Goal: Task Accomplishment & Management: Manage account settings

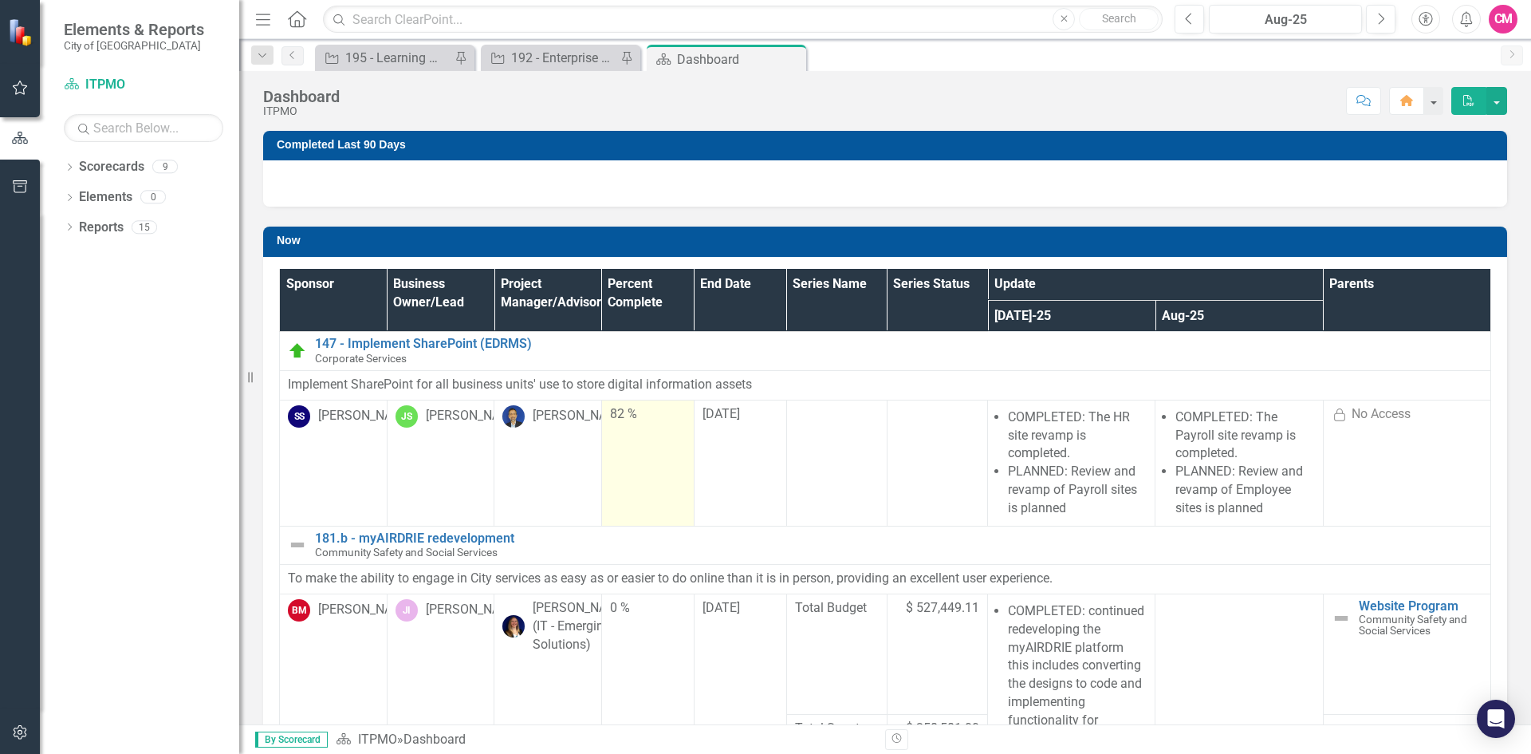
scroll to position [160, 0]
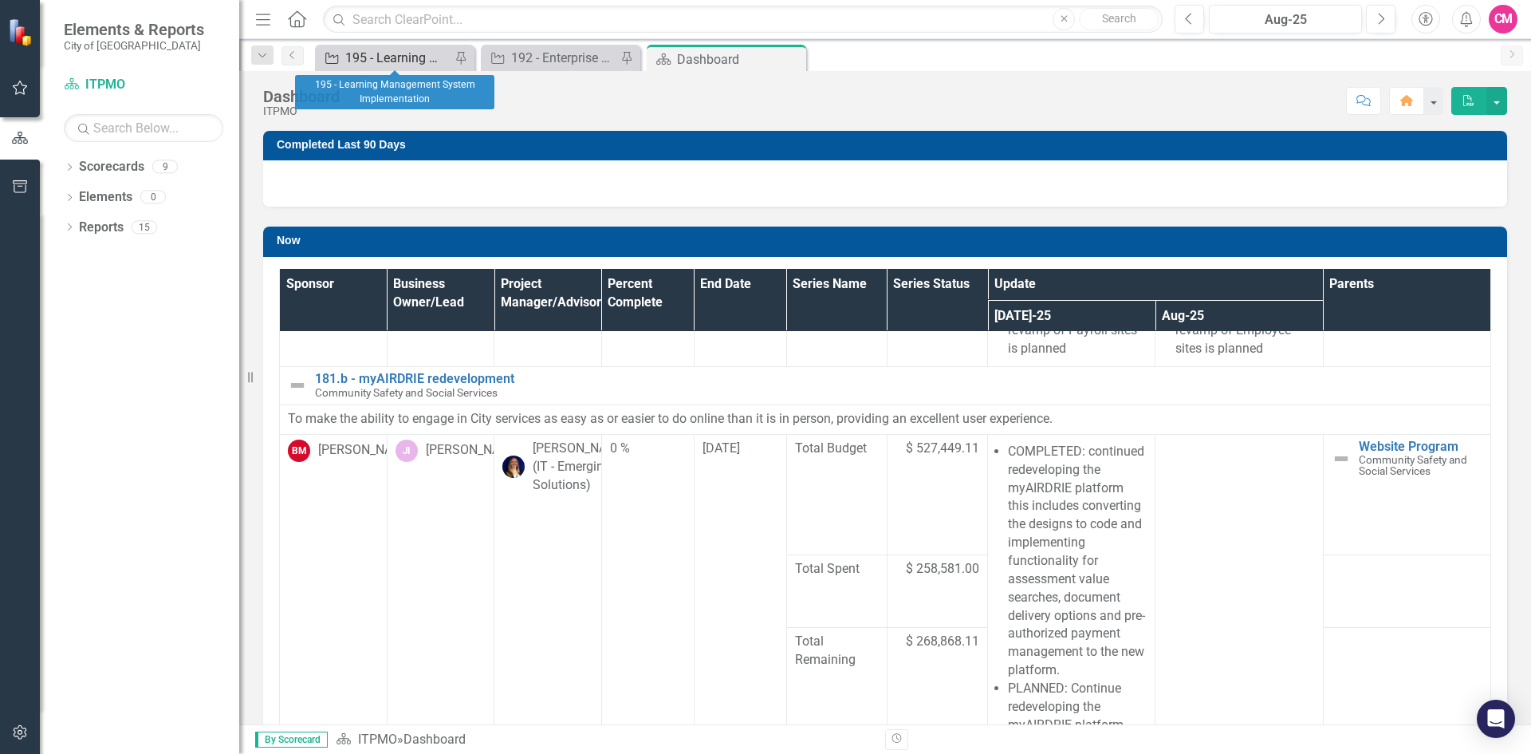
click at [381, 50] on div "195 - Learning Management System Implementation" at bounding box center [397, 58] width 105 height 20
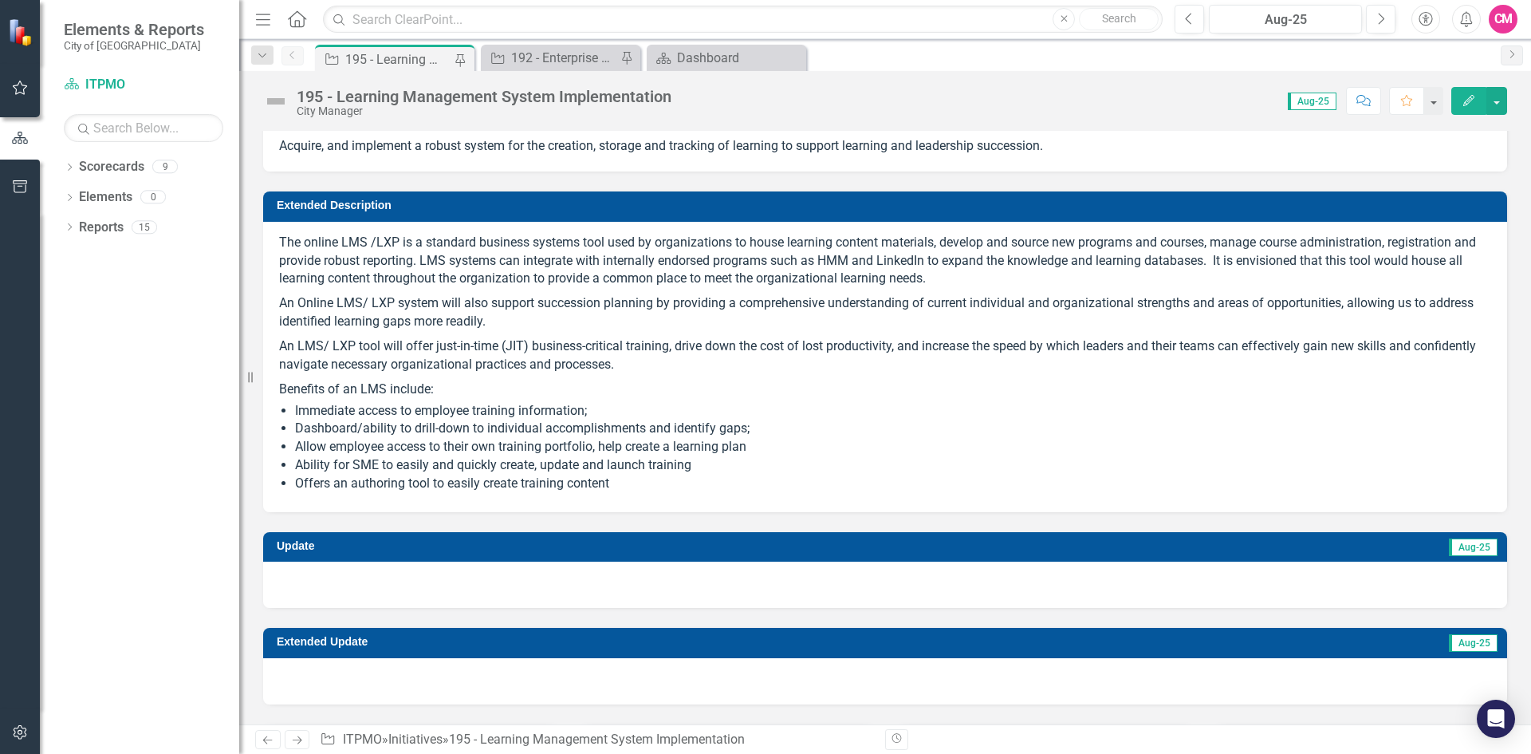
scroll to position [239, 0]
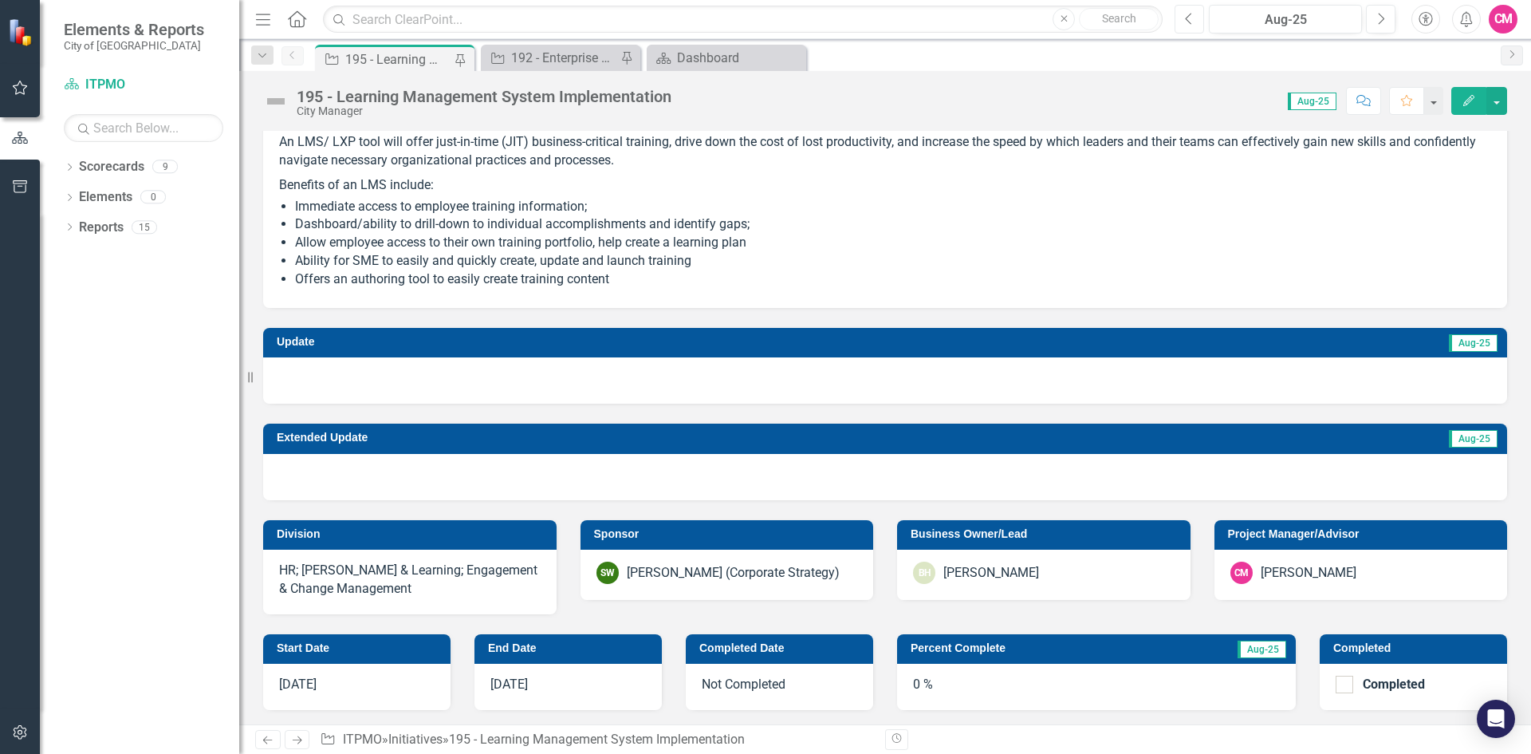
click at [1198, 27] on button "Previous" at bounding box center [1190, 19] width 30 height 29
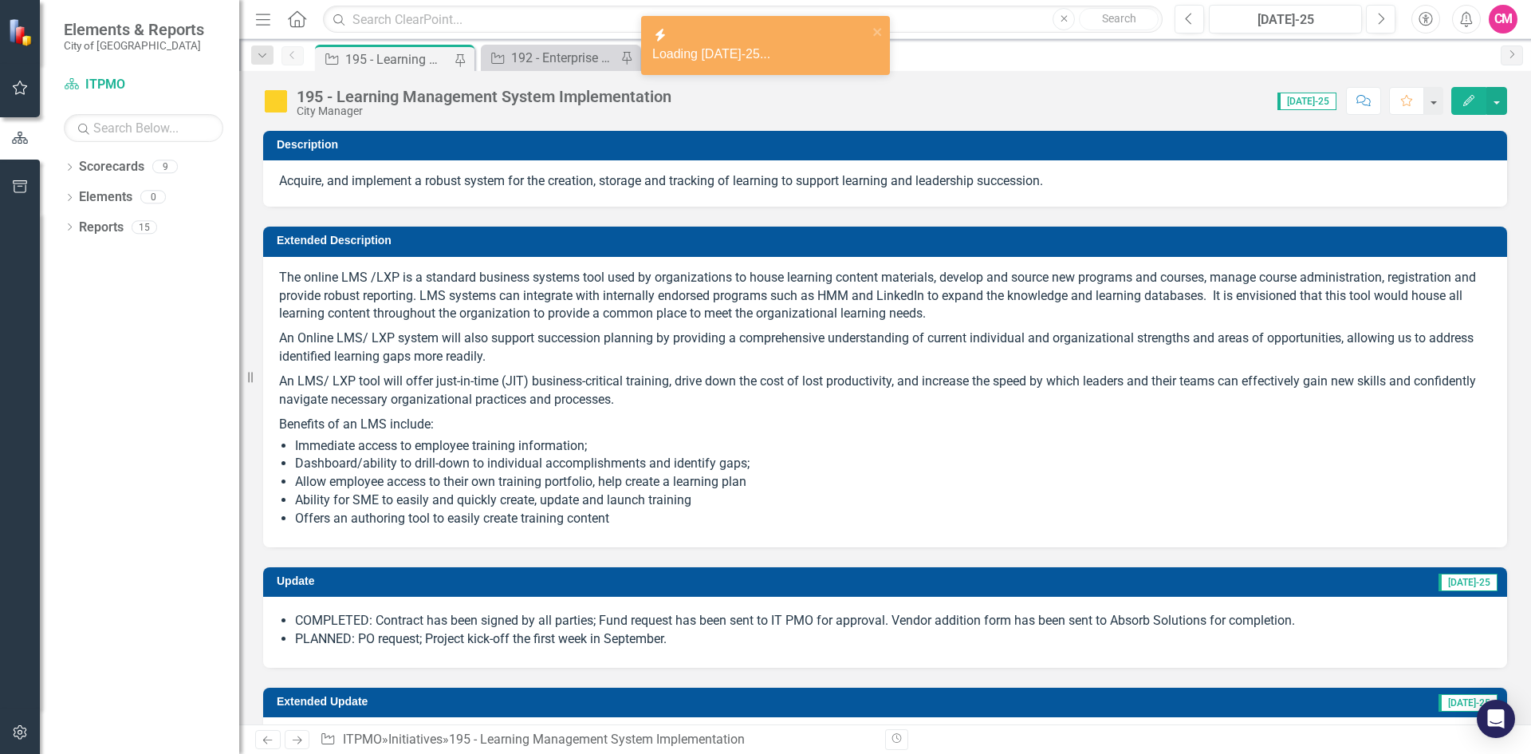
click at [657, 644] on li "PLANNED: PO request; Project kick-off the first week in September." at bounding box center [893, 639] width 1196 height 18
click at [685, 644] on li "PLANNED: PO request; Project kick-off the first week in September." at bounding box center [893, 639] width 1196 height 18
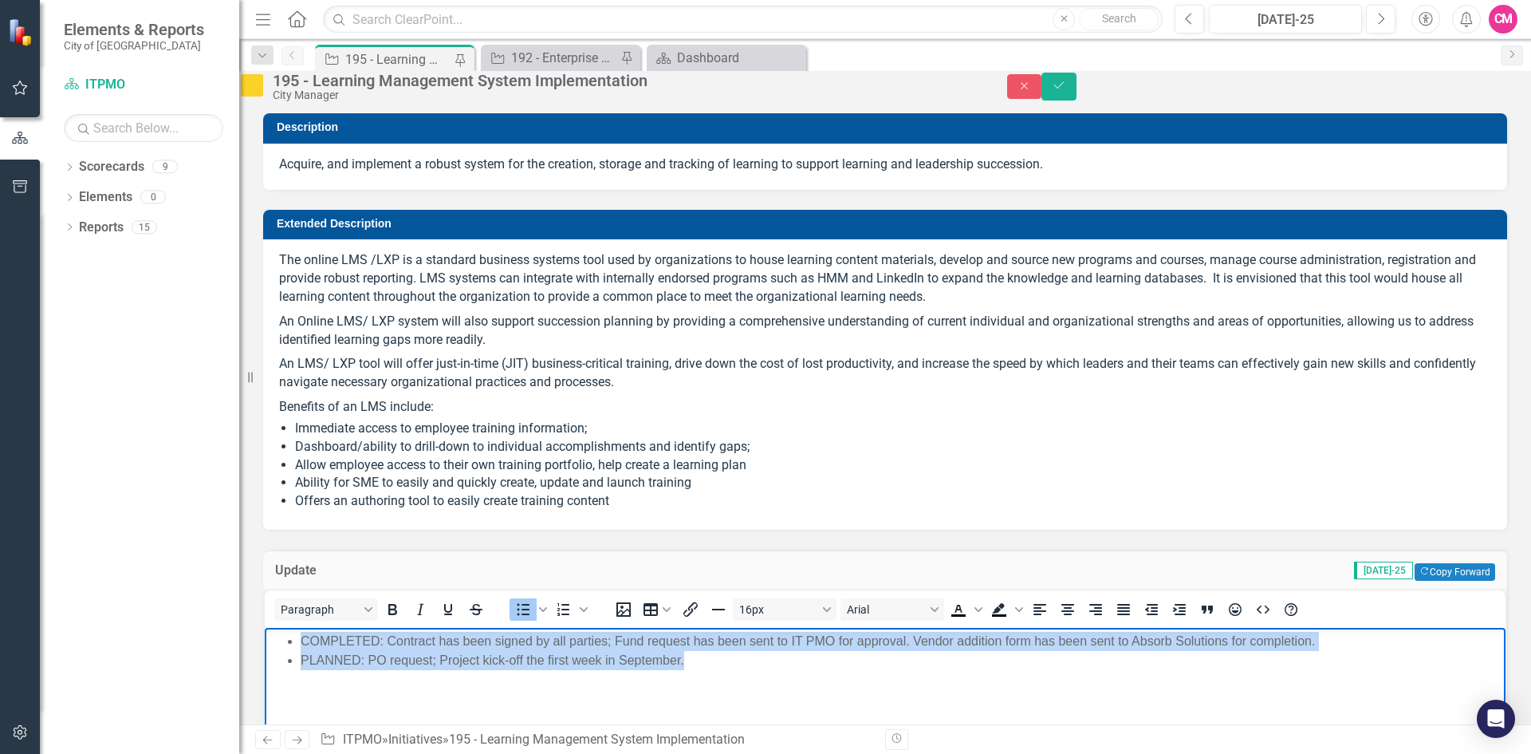
drag, startPoint x: 676, startPoint y: 664, endPoint x: 290, endPoint y: 645, distance: 386.4
click at [290, 645] on ul "COMPLETED: Contract has been signed by all parties; Fund request has been sent …" at bounding box center [885, 650] width 1233 height 38
copy ul "COMPLETED: Contract has been signed by all parties; Fund request has been sent …"
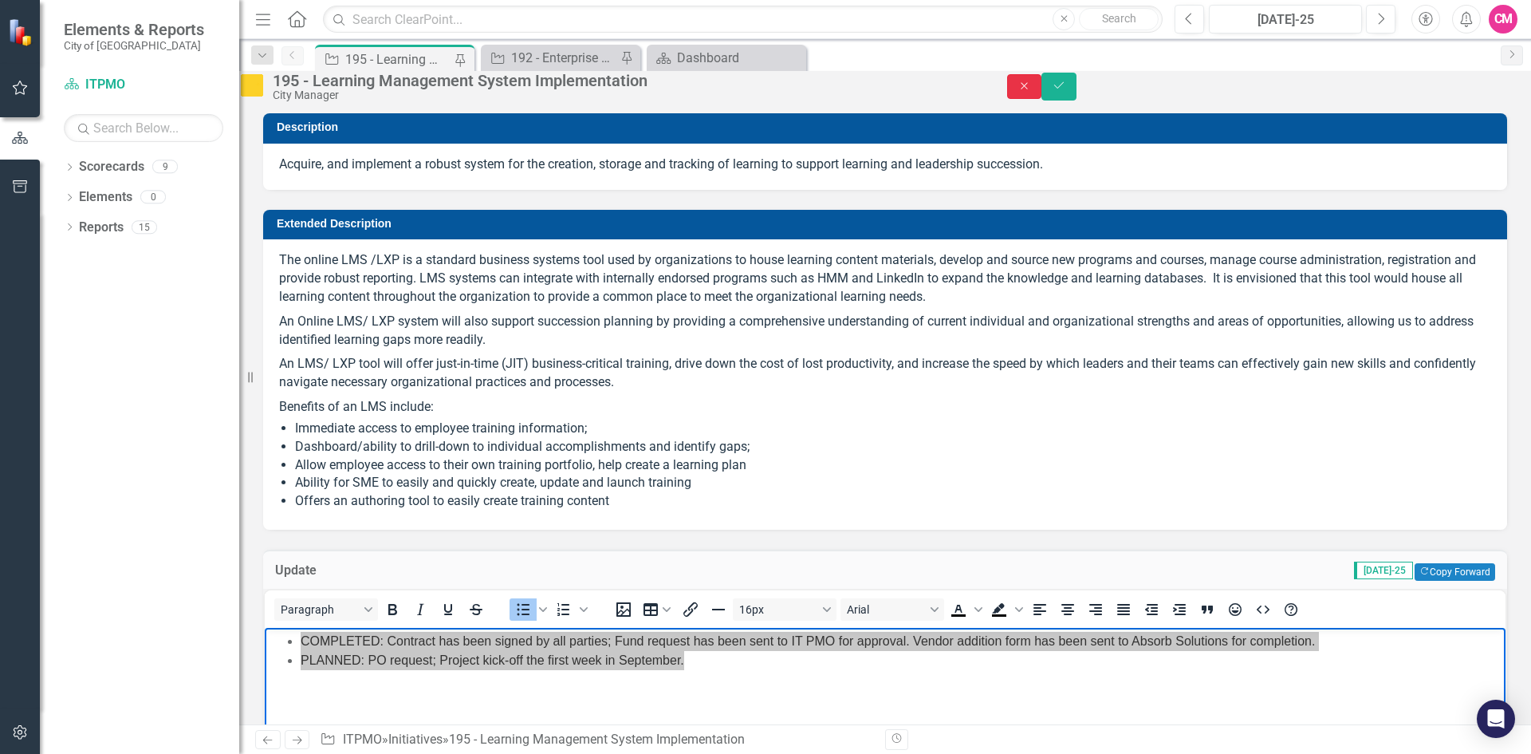
click at [1042, 99] on button "Close" at bounding box center [1024, 86] width 35 height 25
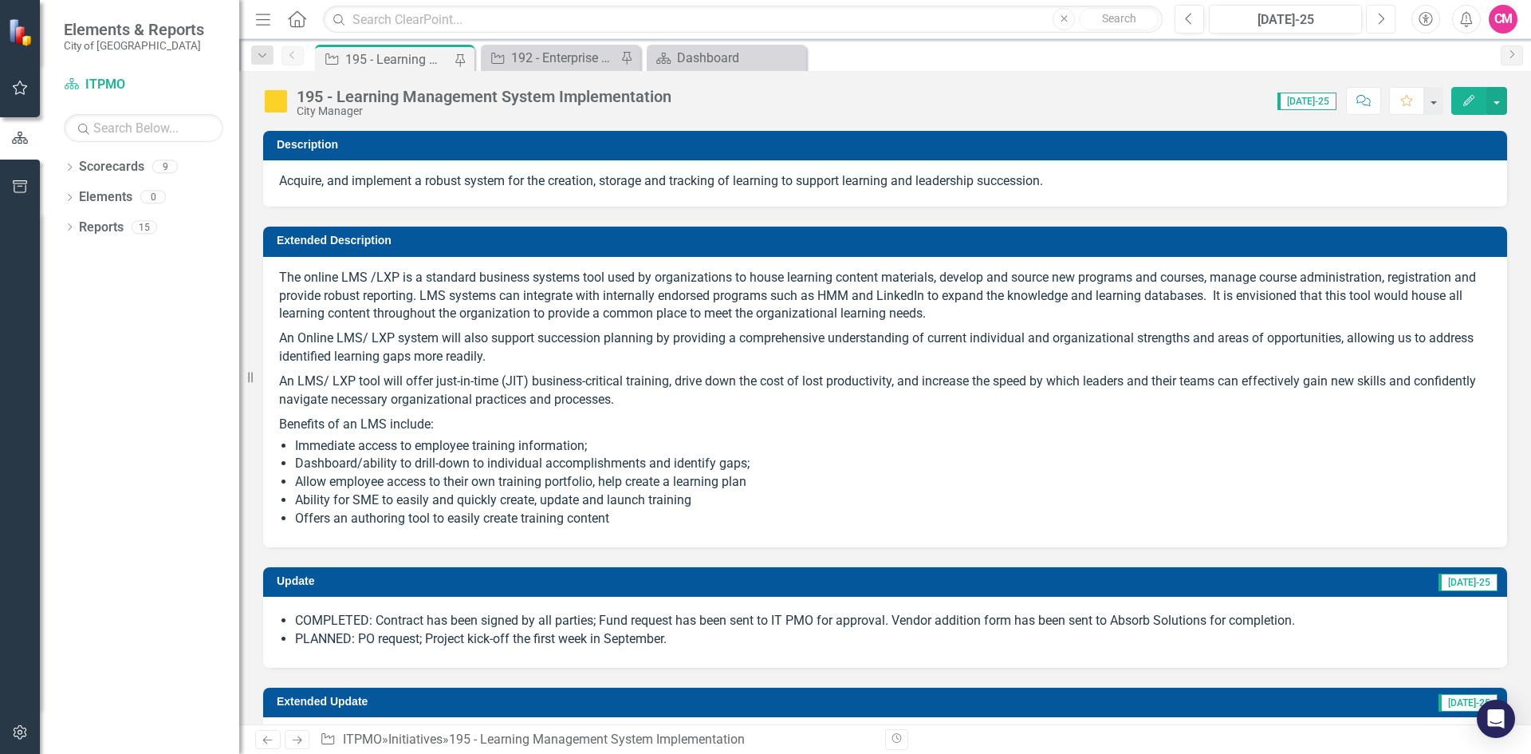
click at [1380, 22] on icon "Next" at bounding box center [1381, 19] width 9 height 14
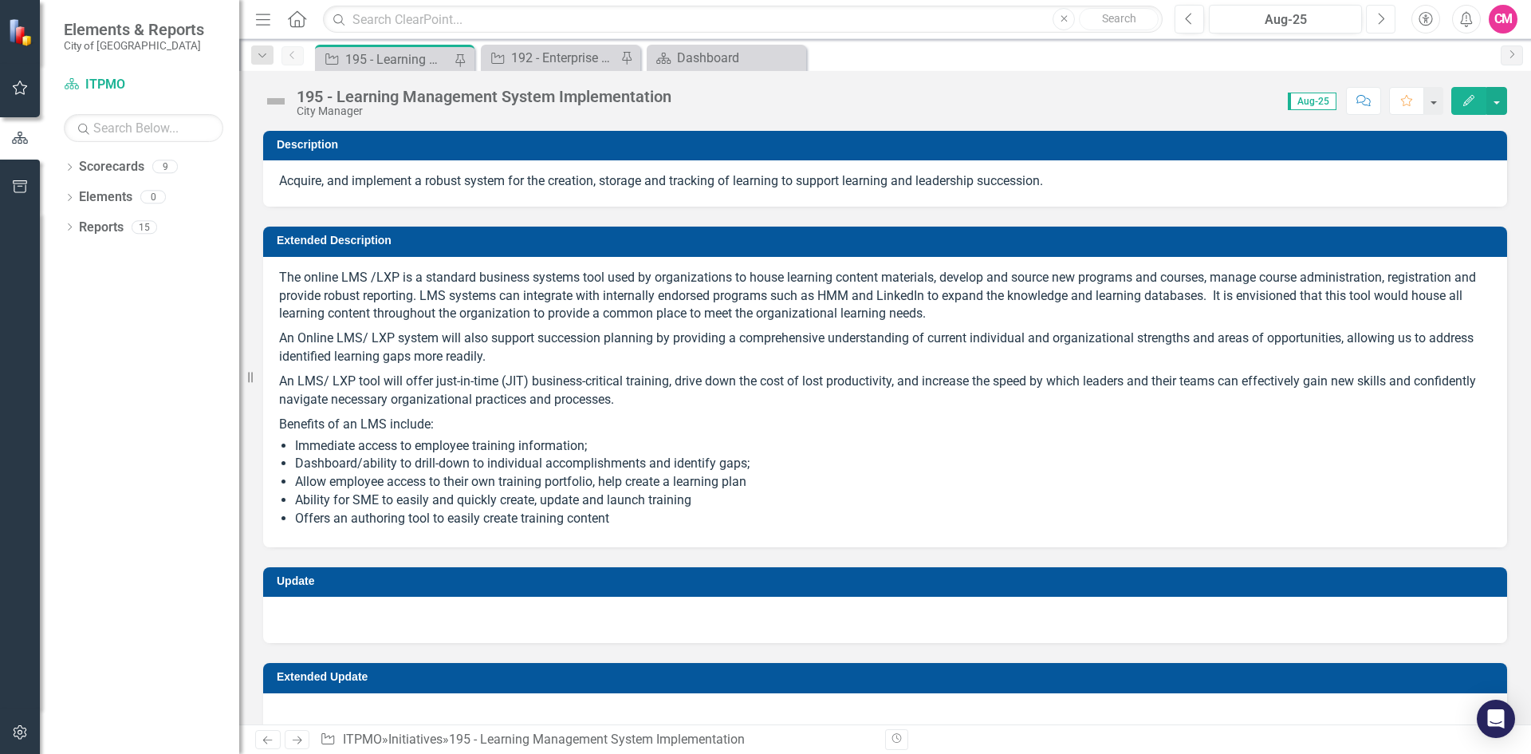
checkbox input "true"
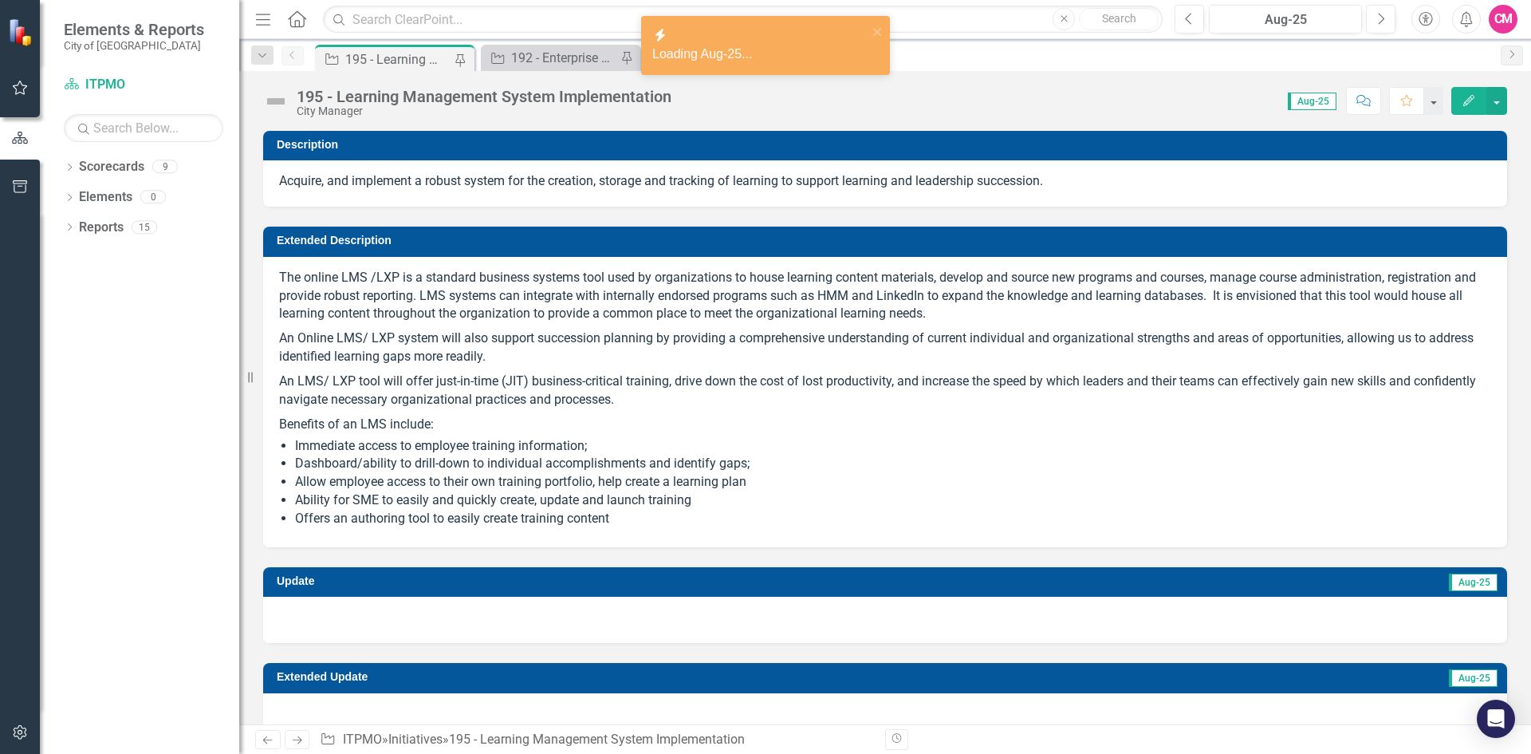
click at [356, 616] on div at bounding box center [885, 620] width 1244 height 46
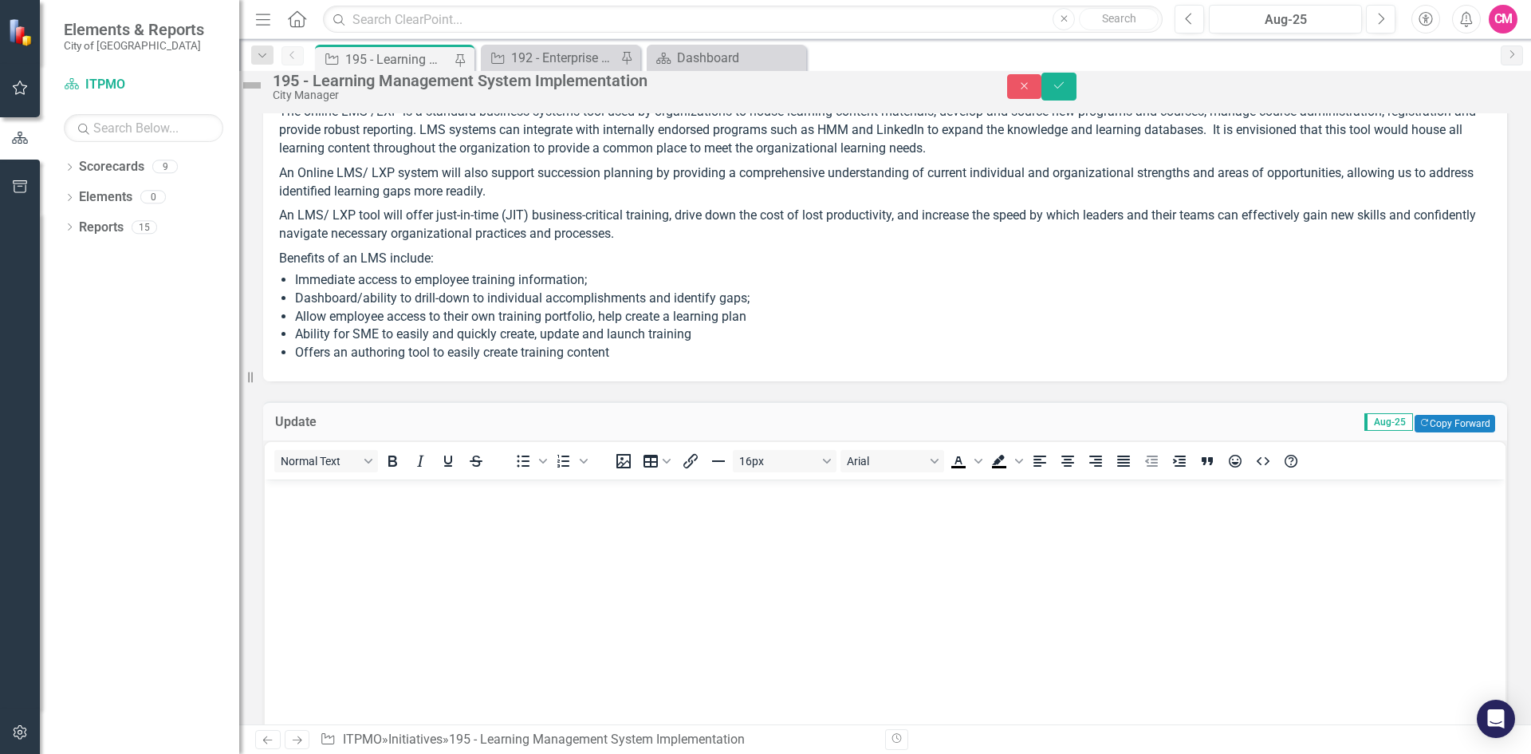
scroll to position [160, 0]
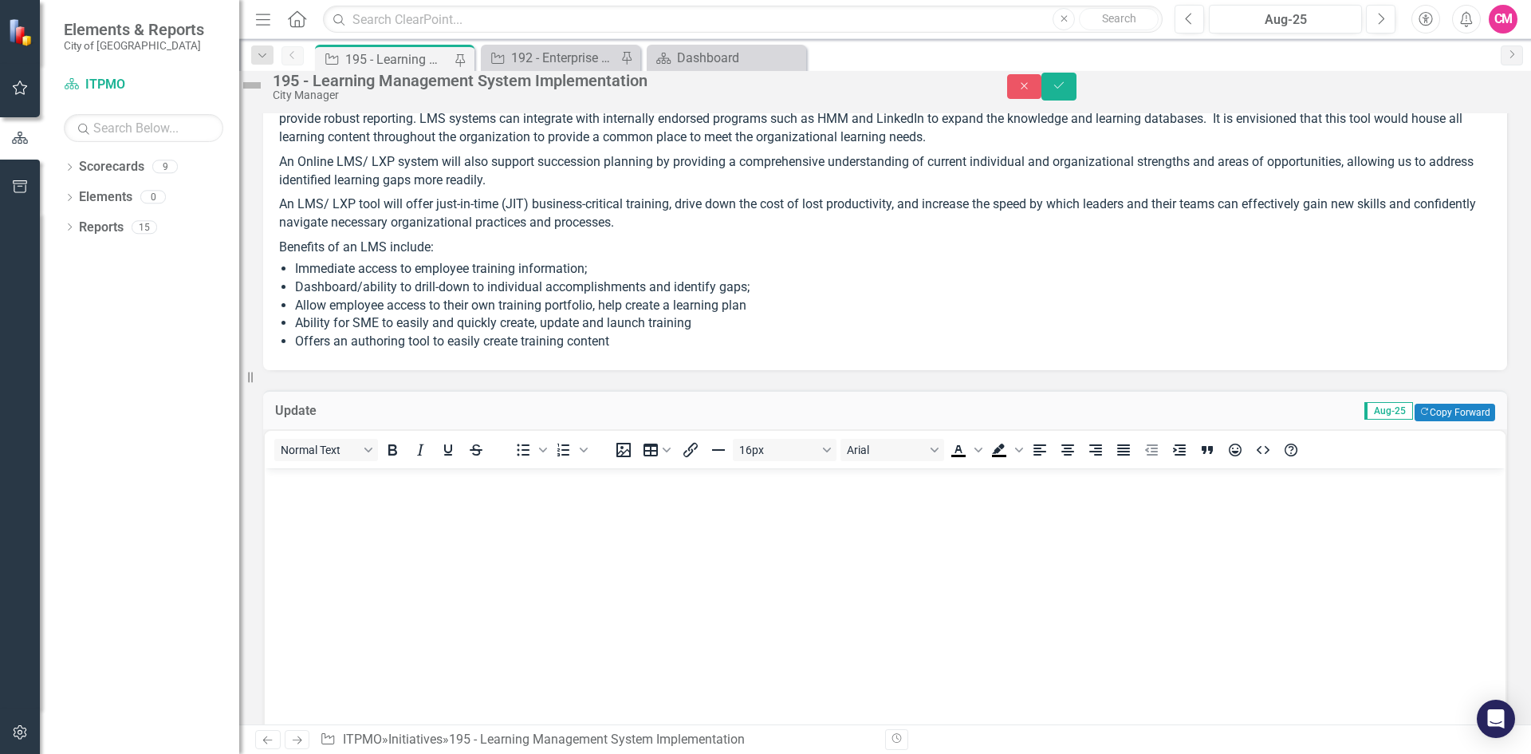
click at [336, 542] on body "Rich Text Area. Press ALT-0 for help." at bounding box center [885, 586] width 1241 height 239
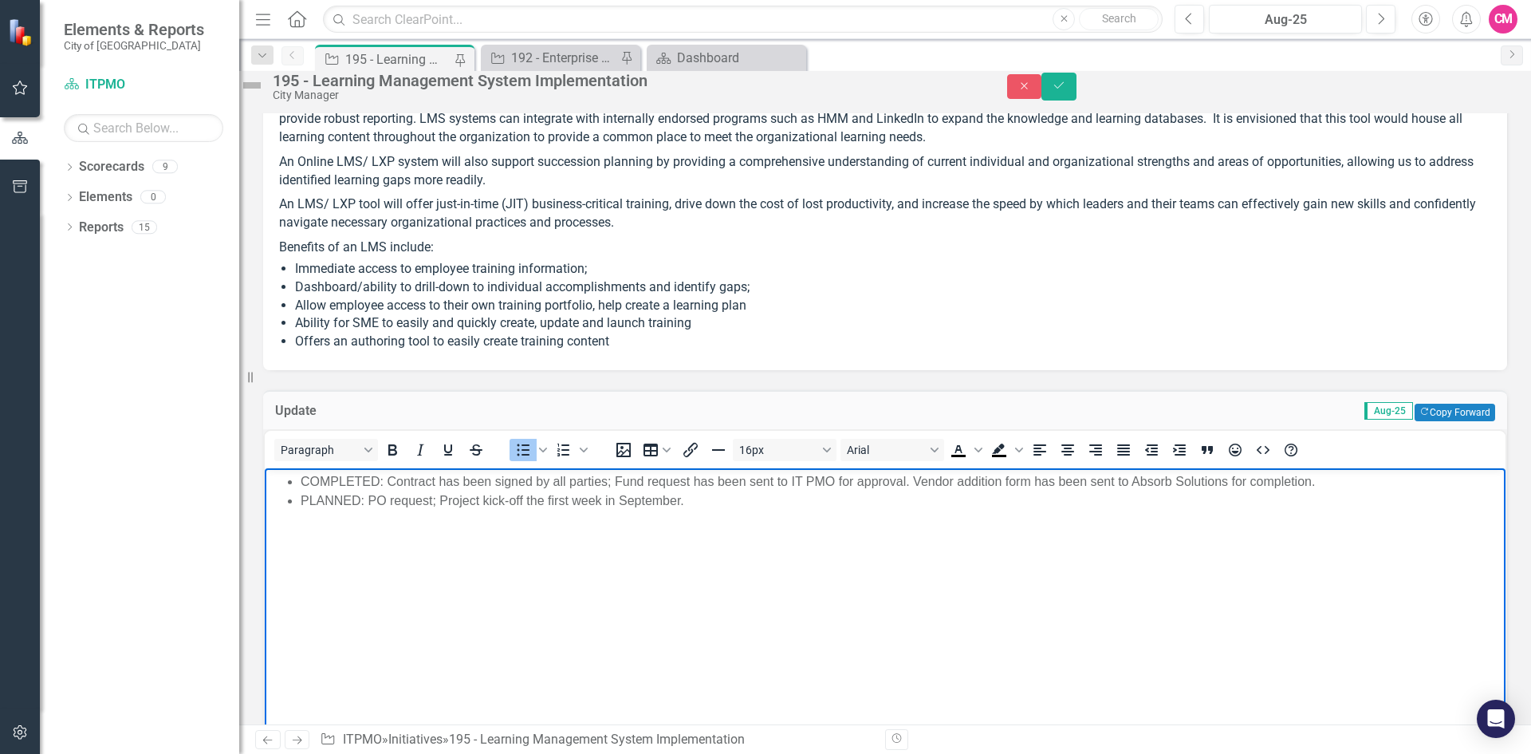
click at [265, 94] on img at bounding box center [252, 86] width 26 height 26
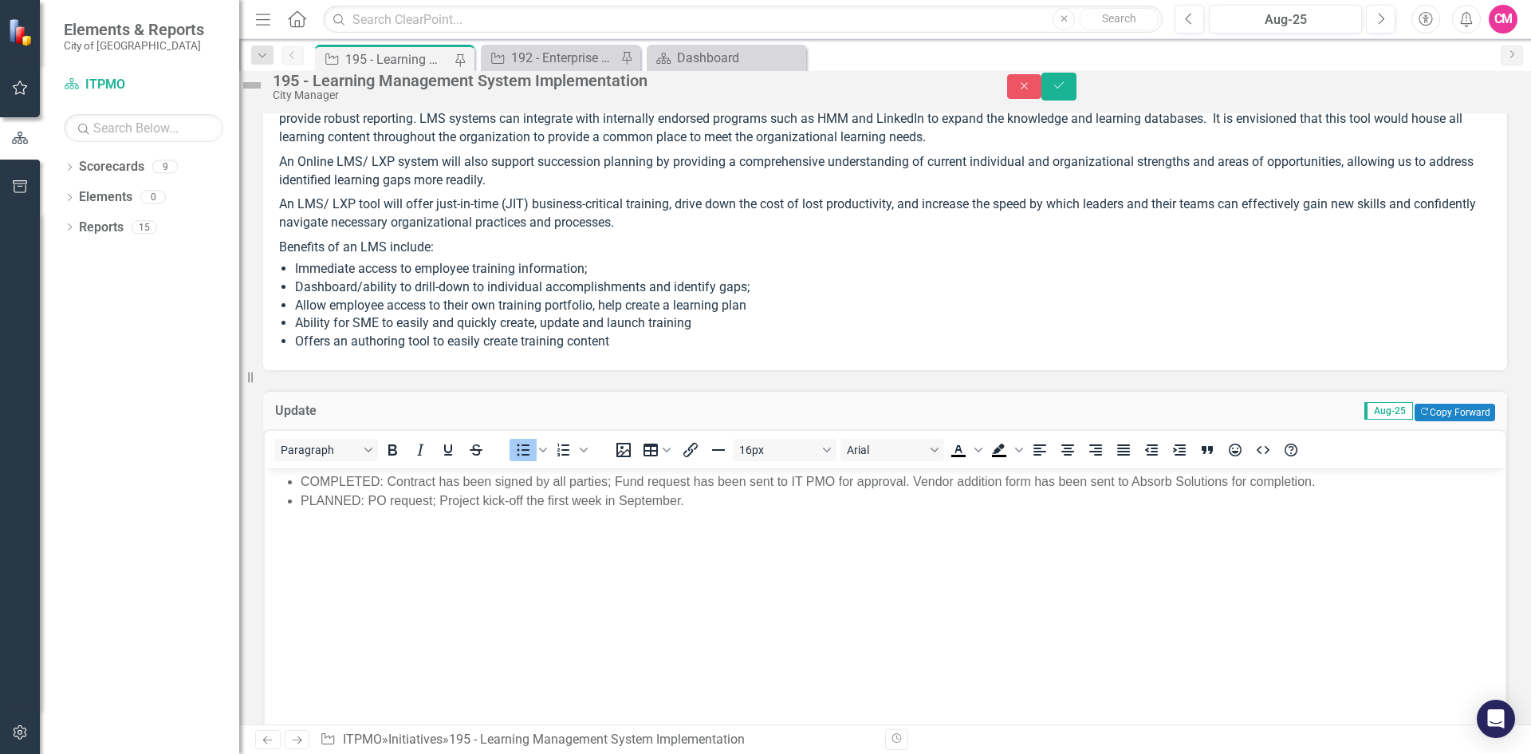
click at [265, 93] on img at bounding box center [252, 86] width 26 height 26
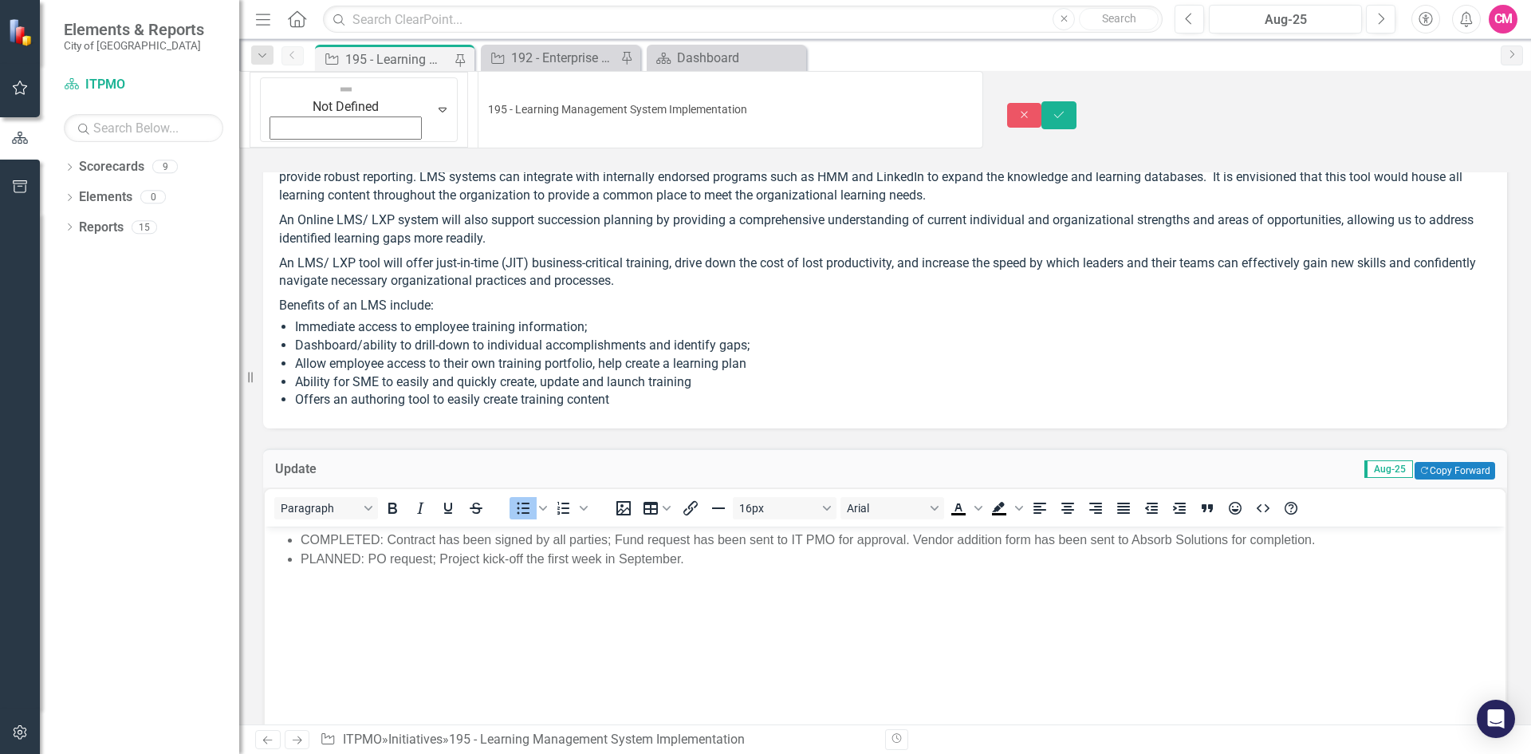
click at [338, 93] on img at bounding box center [346, 89] width 16 height 16
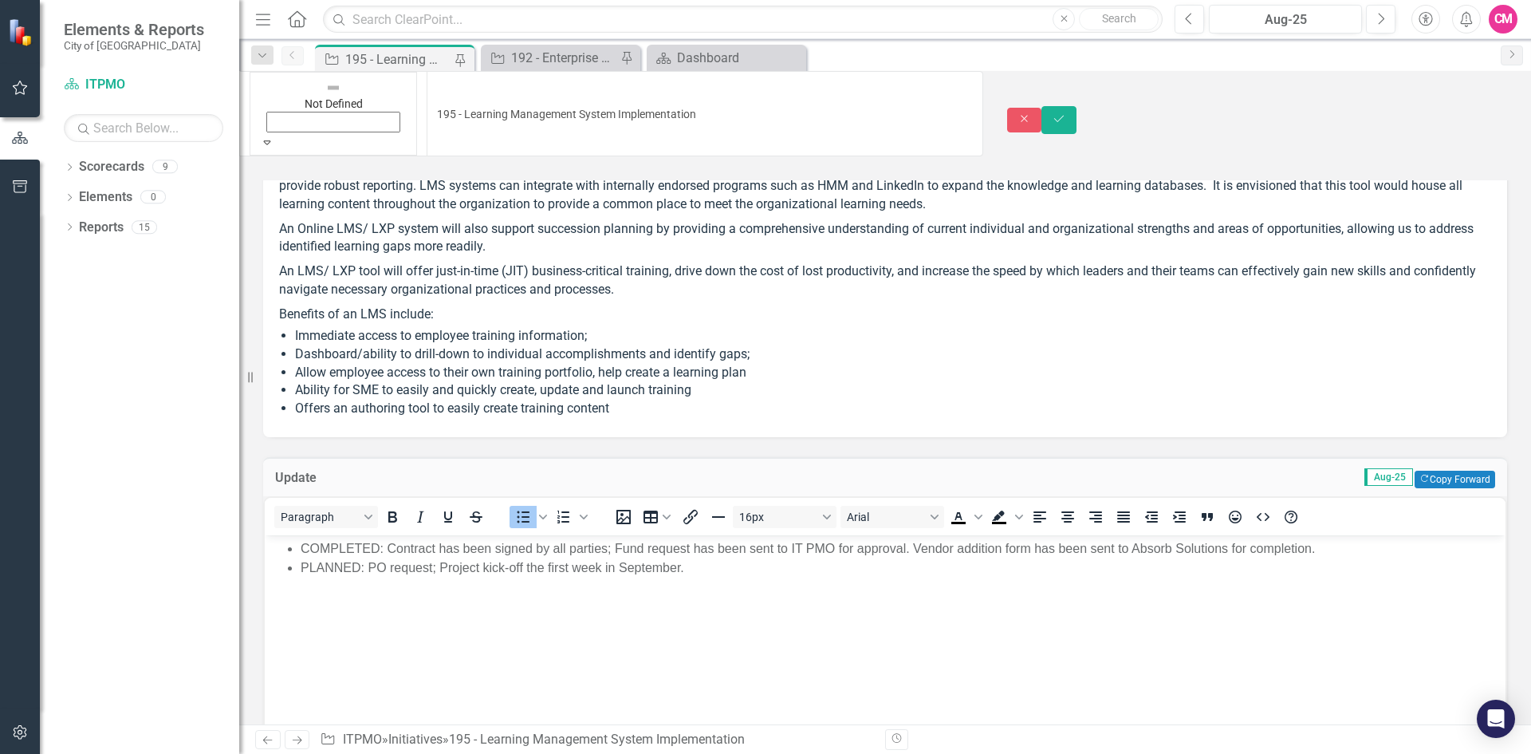
click at [594, 625] on body "COMPLETED: Contract has been signed by all parties; Fund request has been sent …" at bounding box center [885, 653] width 1241 height 239
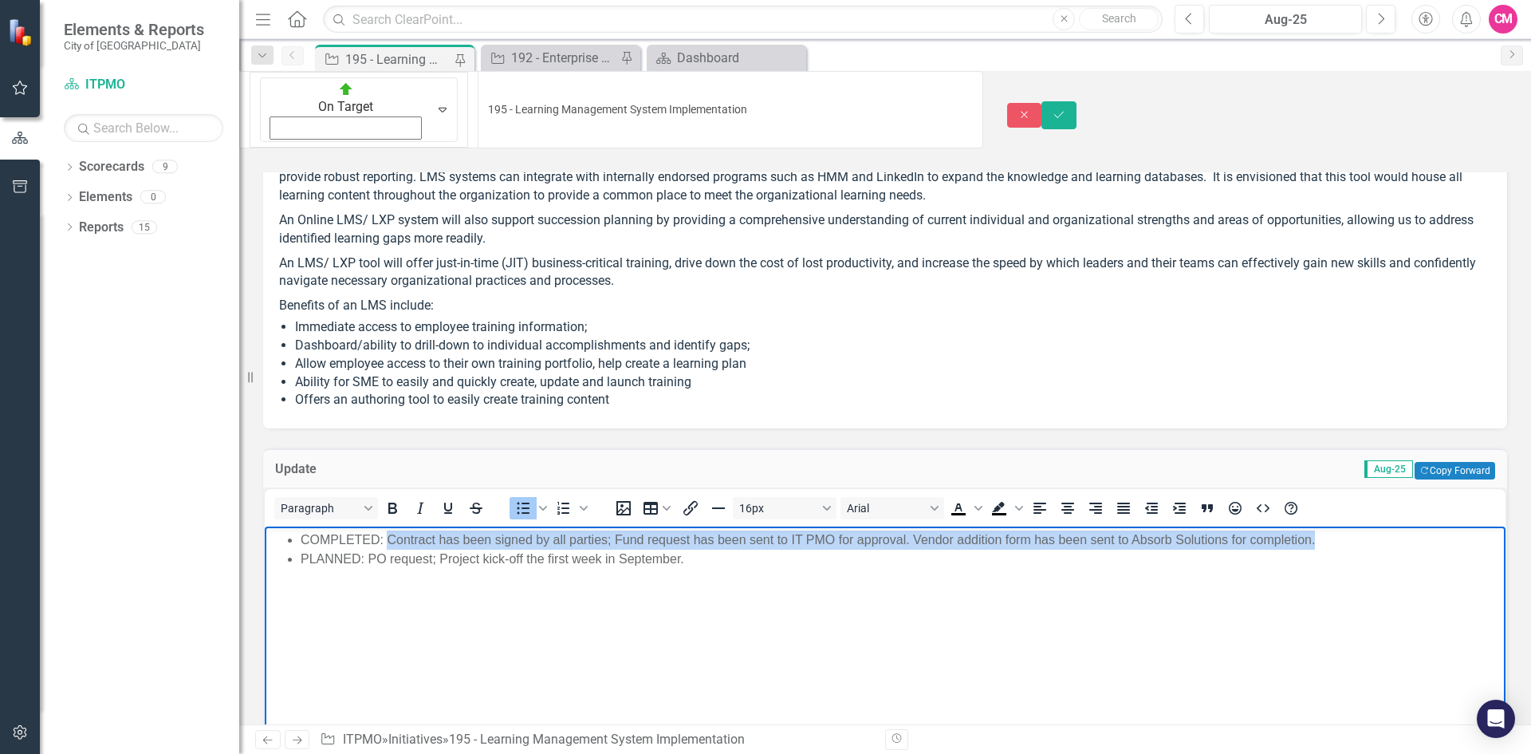
drag, startPoint x: 1319, startPoint y: 541, endPoint x: 388, endPoint y: 521, distance: 930.9
click at [388, 526] on html "COMPLETED: Contract has been signed by all parties; Fund request has been sent …" at bounding box center [885, 645] width 1241 height 239
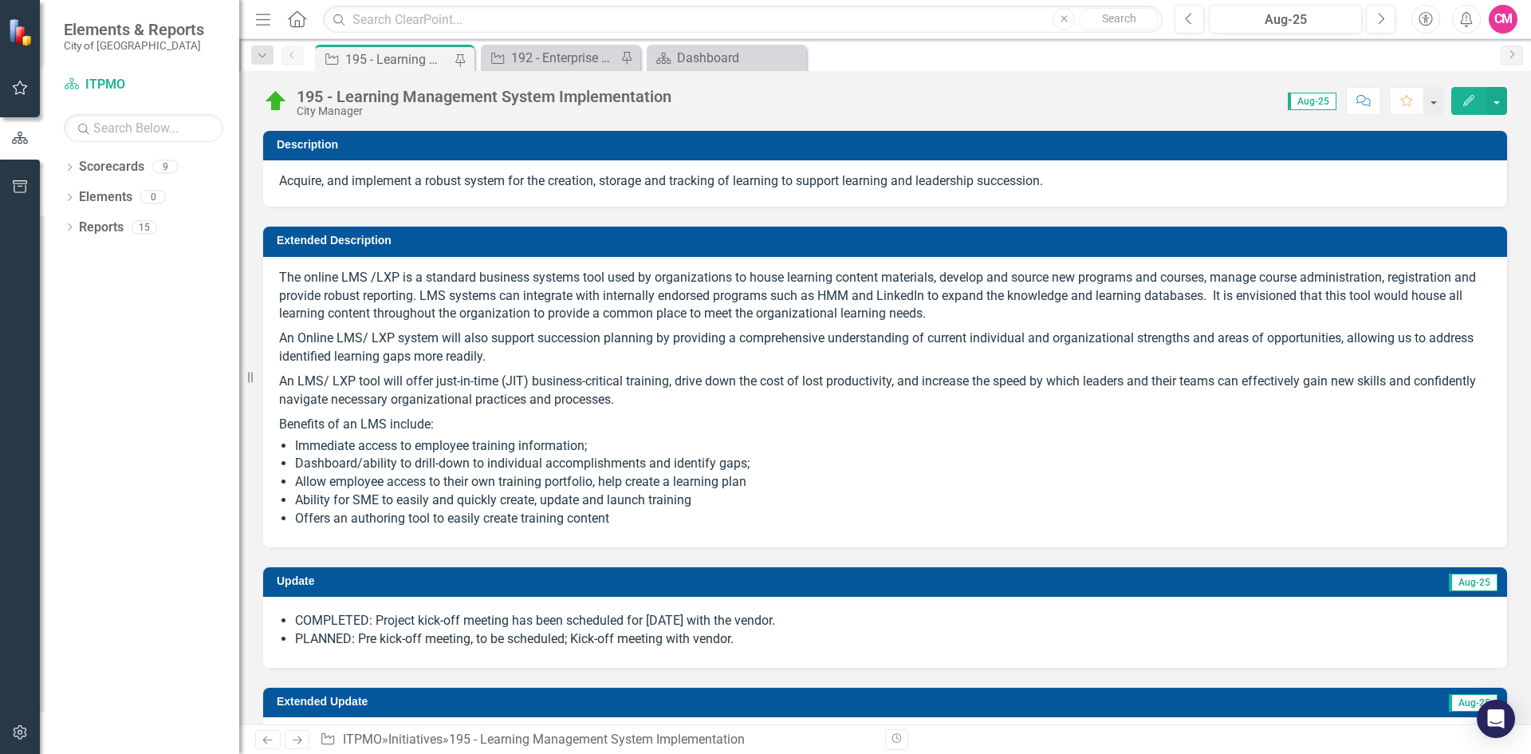
scroll to position [1834, 0]
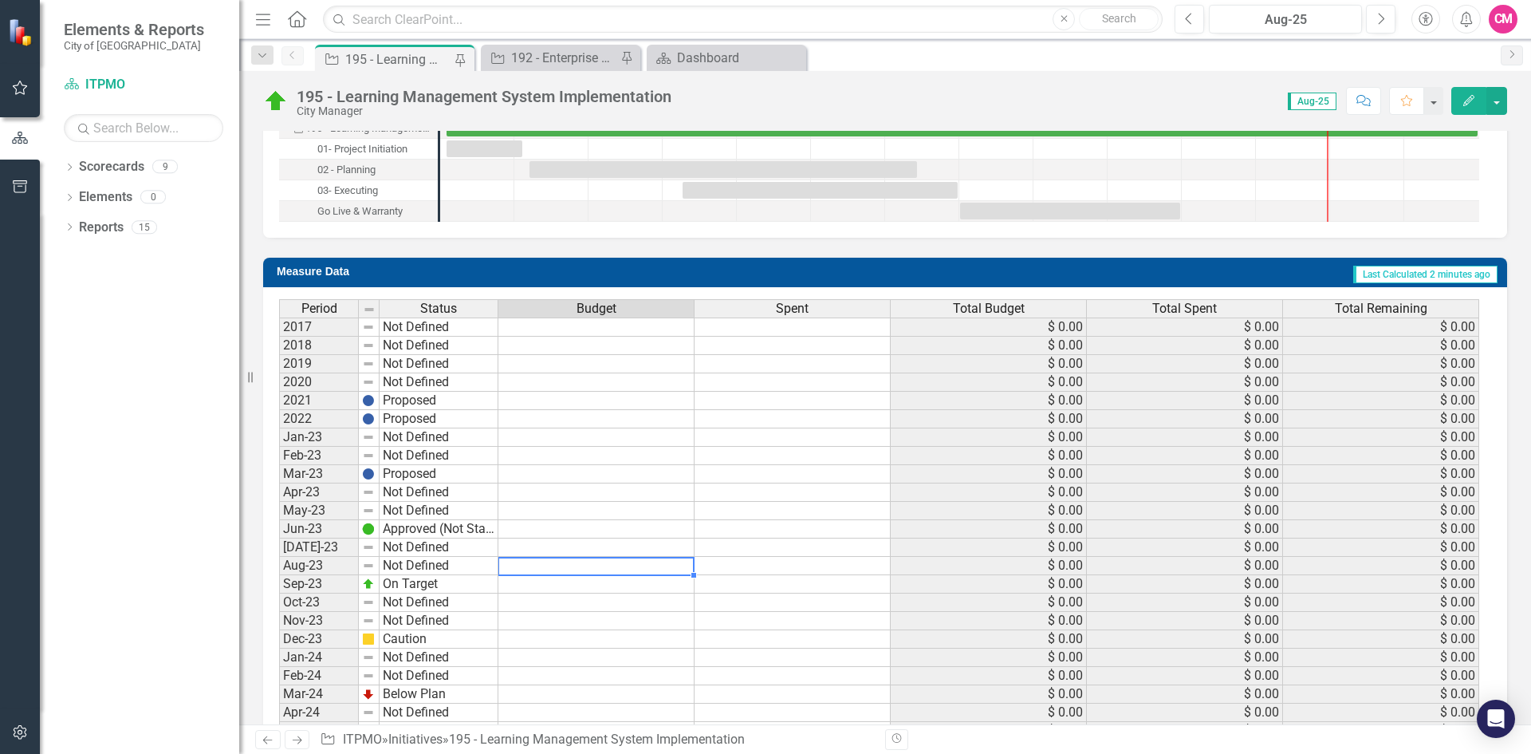
click at [553, 569] on td at bounding box center [596, 566] width 196 height 18
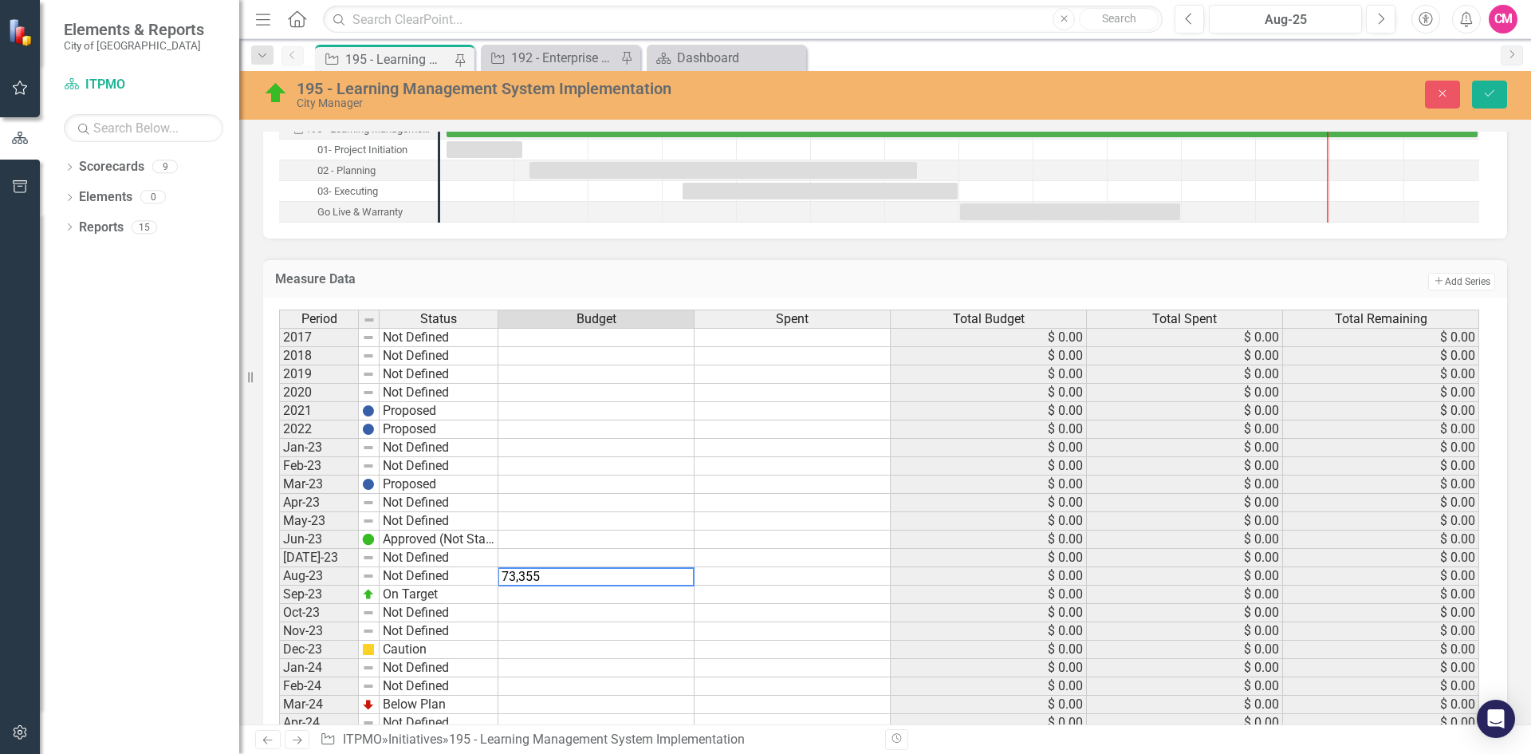
click at [688, 585] on textarea "73,355" at bounding box center [596, 576] width 197 height 19
click at [708, 581] on td at bounding box center [793, 576] width 196 height 18
drag, startPoint x: 569, startPoint y: 576, endPoint x: 485, endPoint y: 577, distance: 84.6
click at [485, 577] on div "Period Status Budget Spent Total Budget Total Spent Total Remaining 2017 Not De…" at bounding box center [879, 731] width 1200 height 845
type textarea "73355"
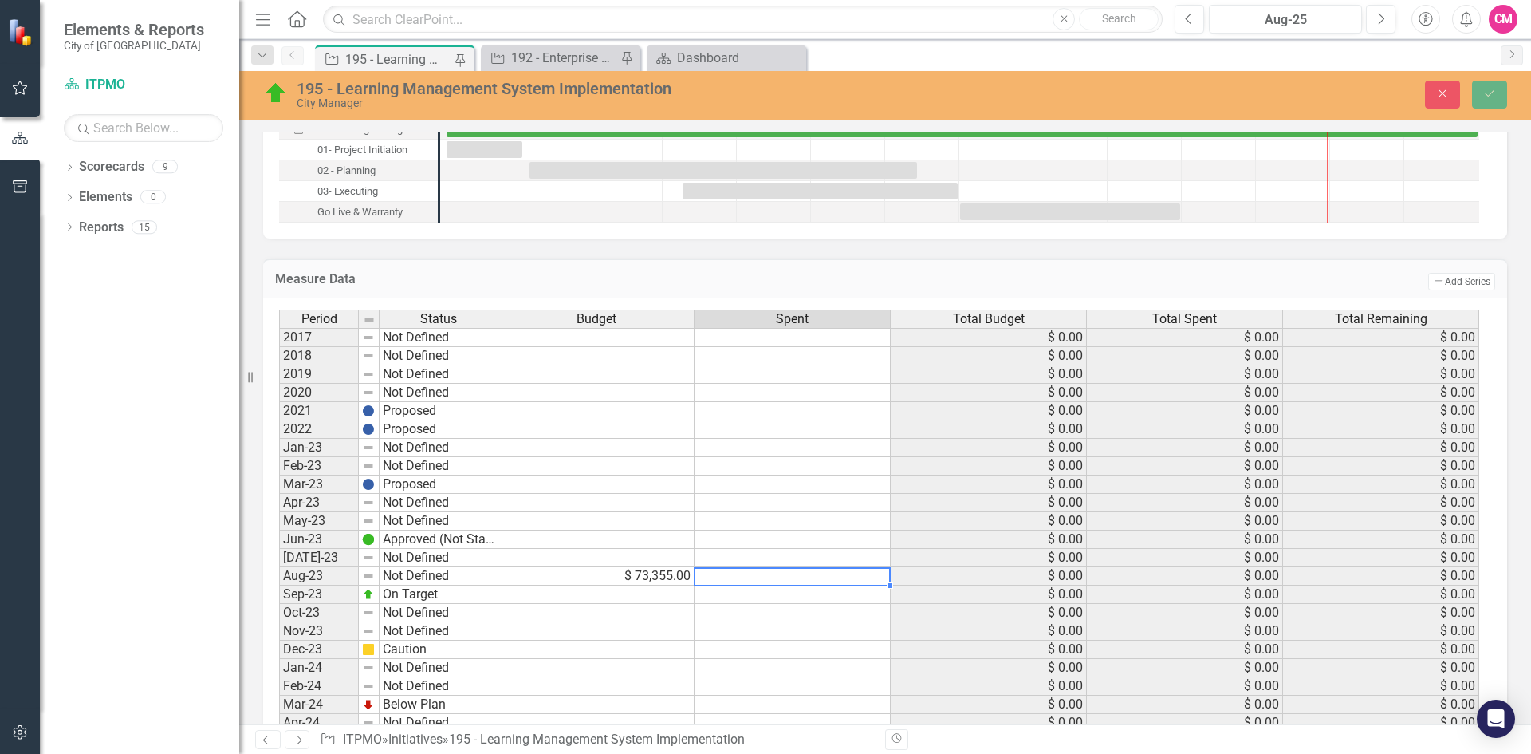
click at [550, 576] on td "$ 73,355.00" at bounding box center [596, 576] width 196 height 18
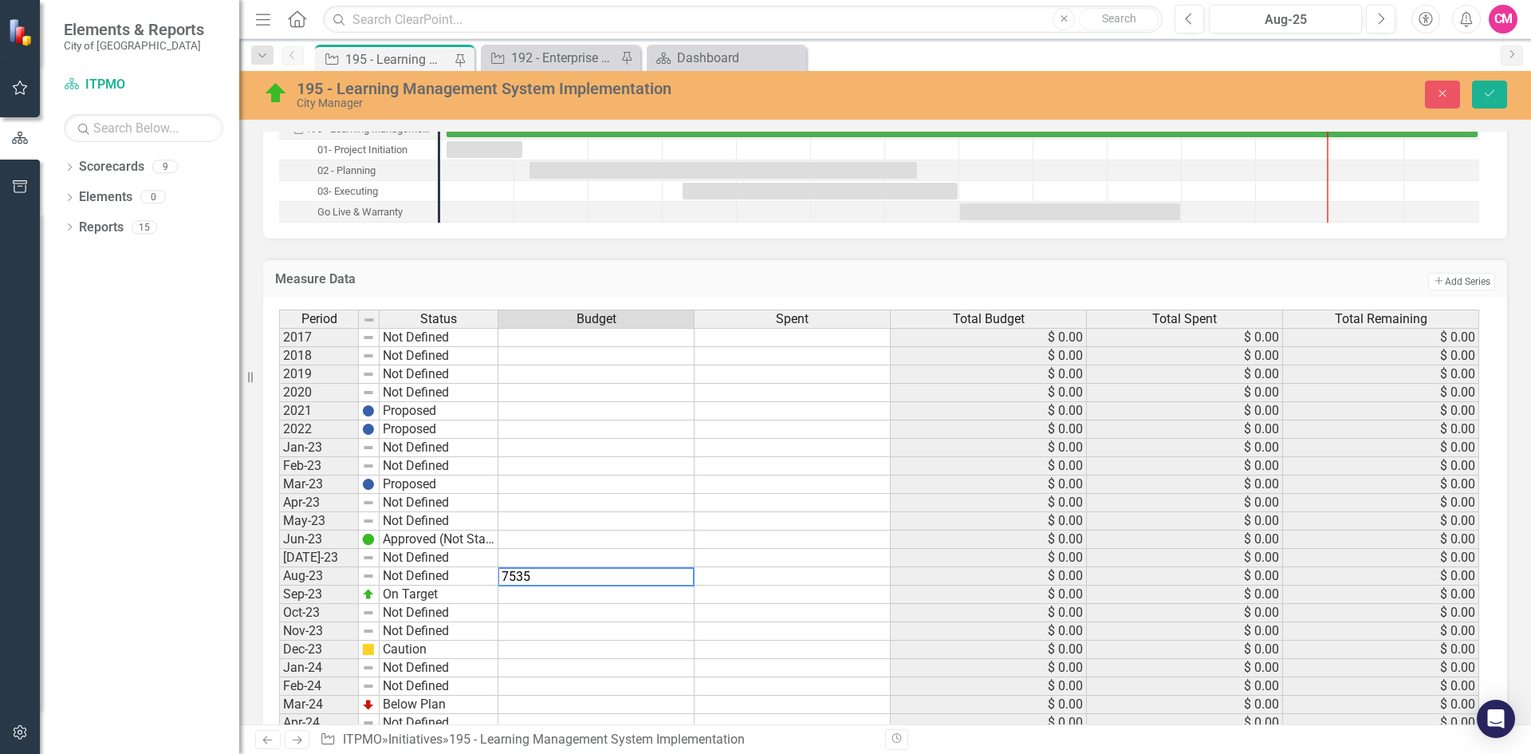
type textarea "75355"
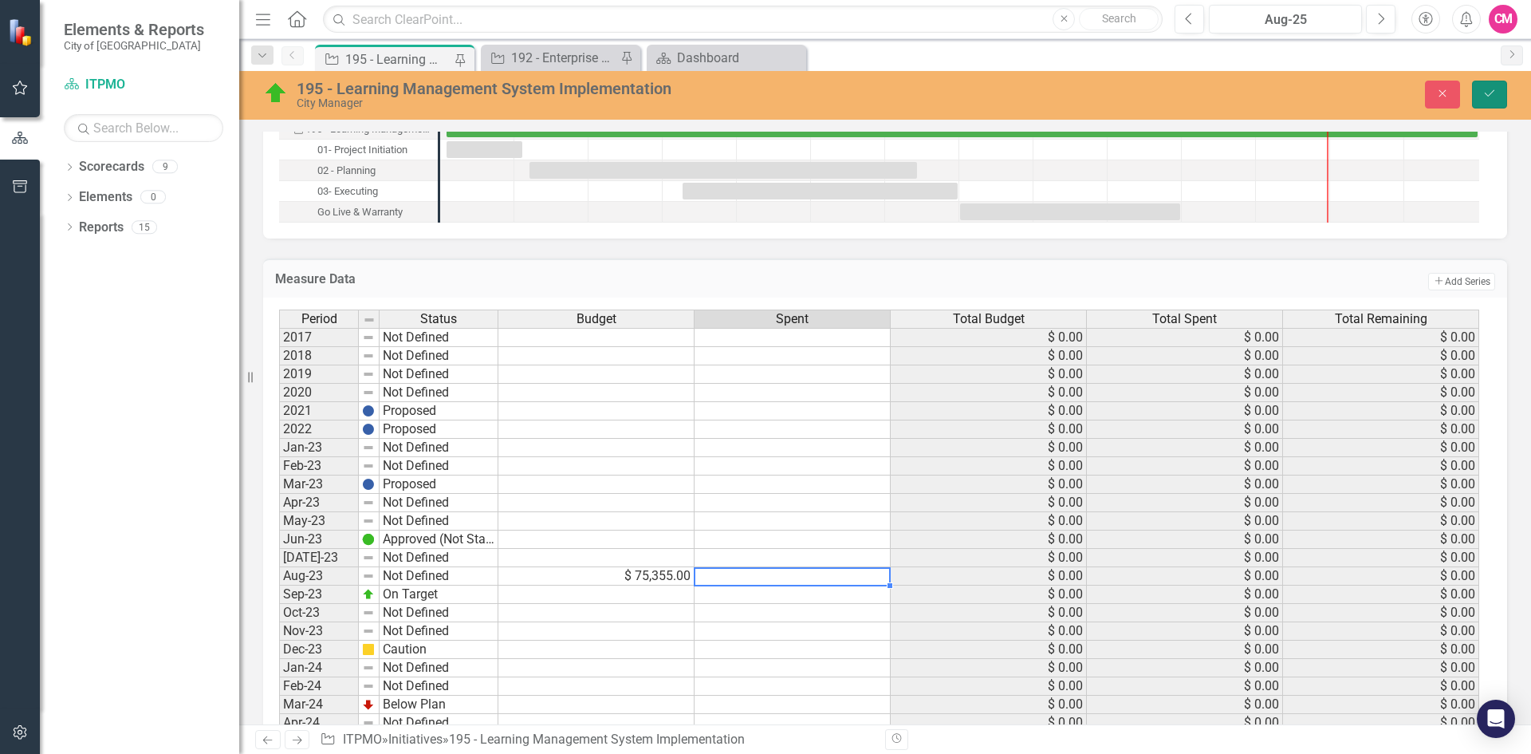
click at [1487, 89] on icon "Save" at bounding box center [1490, 93] width 14 height 11
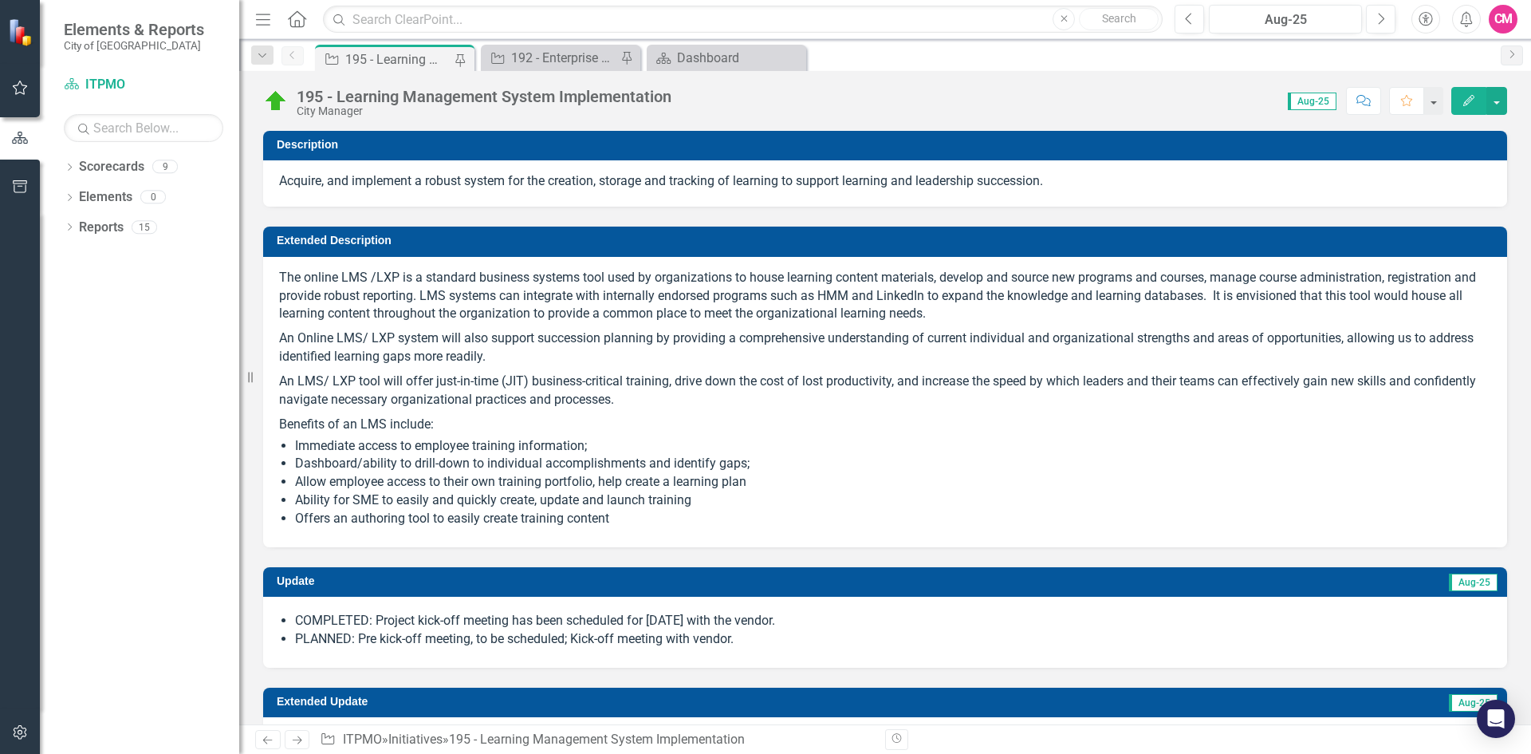
checkbox input "true"
click at [1192, 15] on icon "Previous" at bounding box center [1189, 19] width 9 height 14
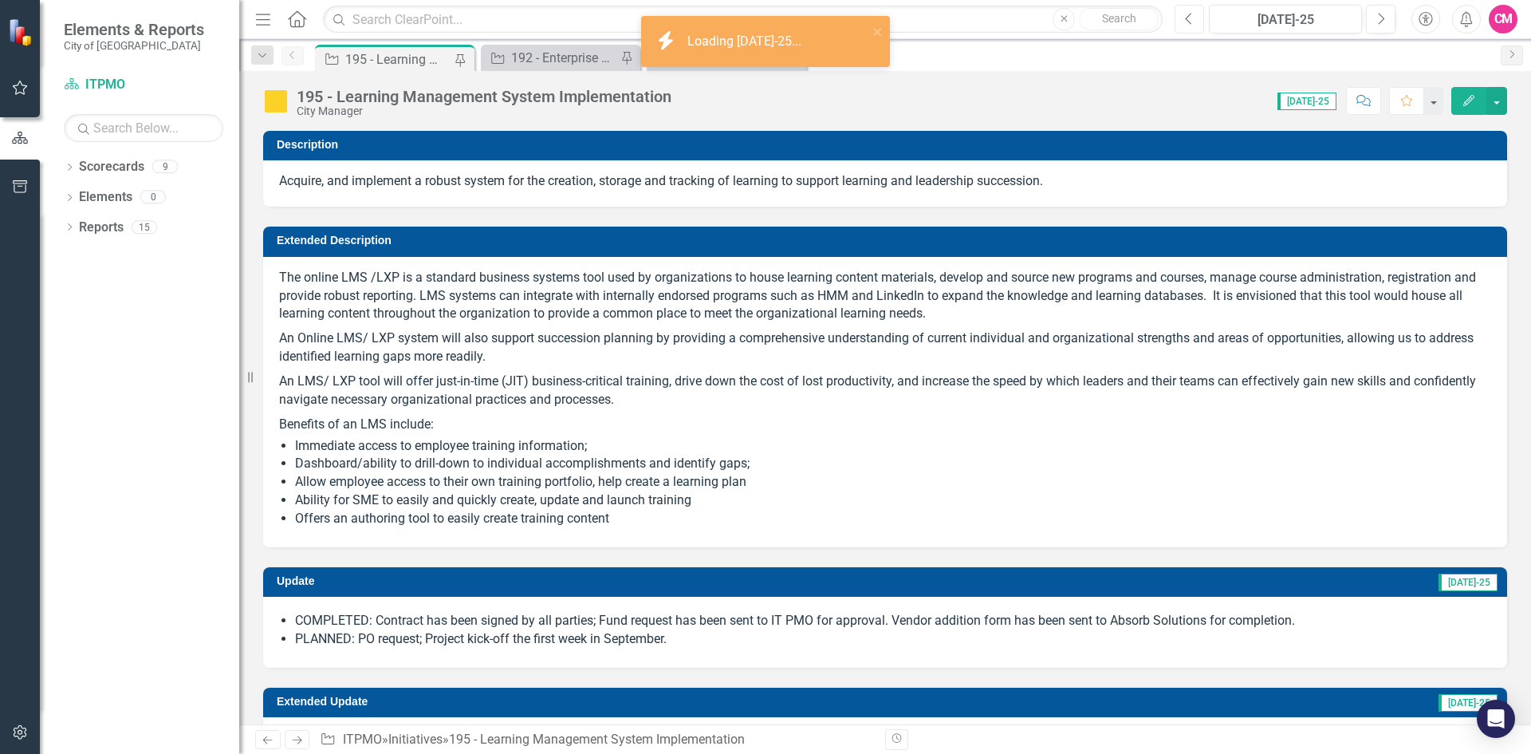
checkbox input "true"
click at [1184, 11] on button "Previous" at bounding box center [1190, 19] width 30 height 29
checkbox input "true"
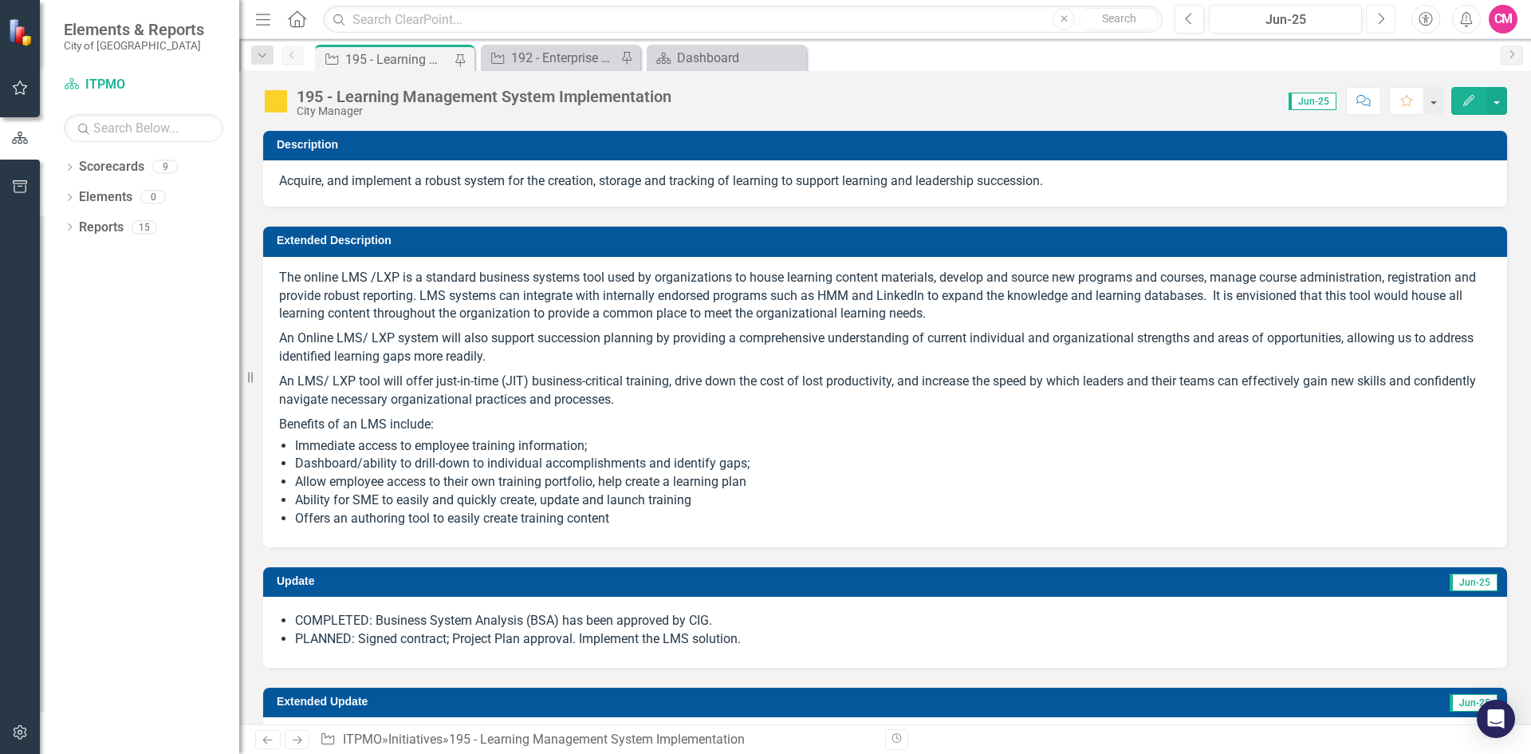
click at [1373, 22] on button "Next" at bounding box center [1381, 19] width 30 height 29
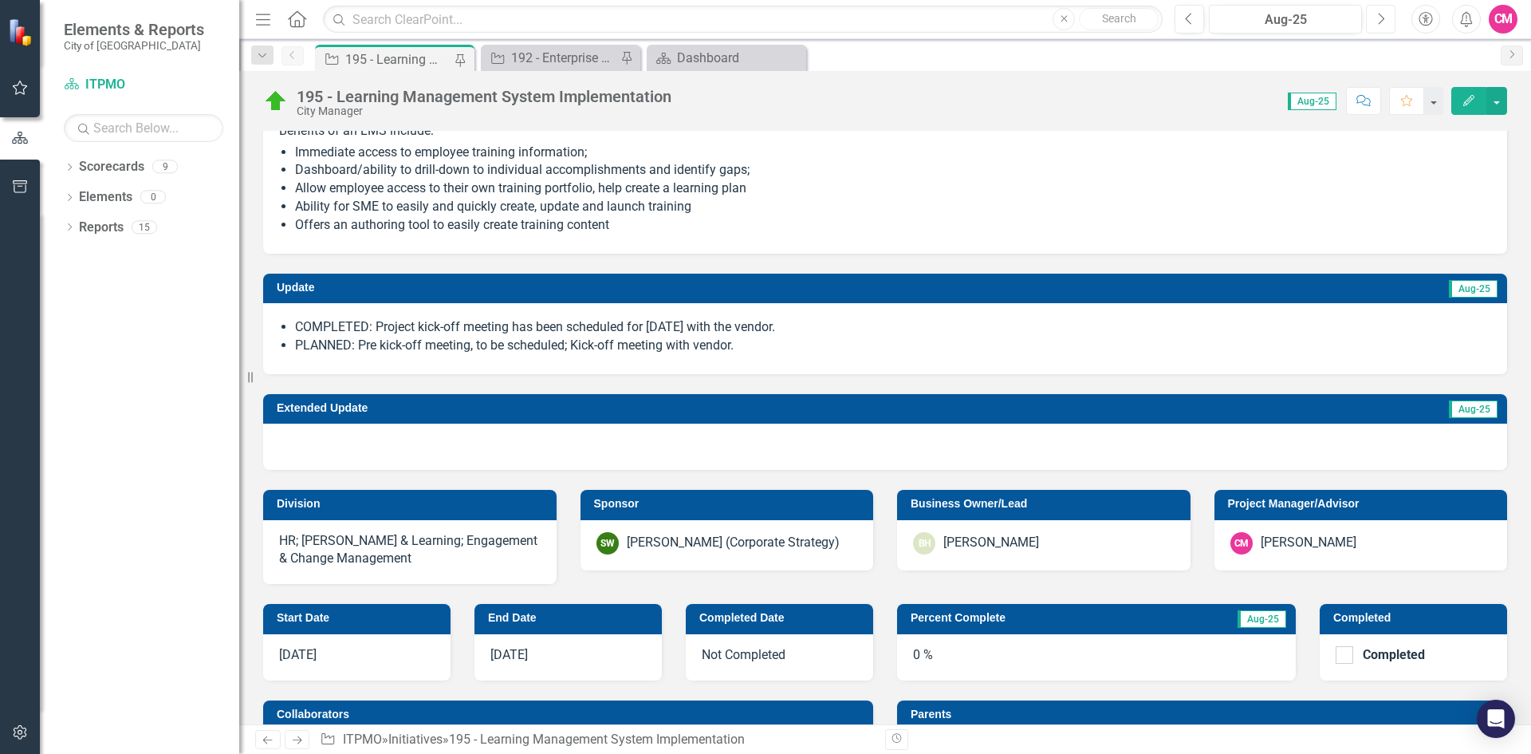
scroll to position [160, 0]
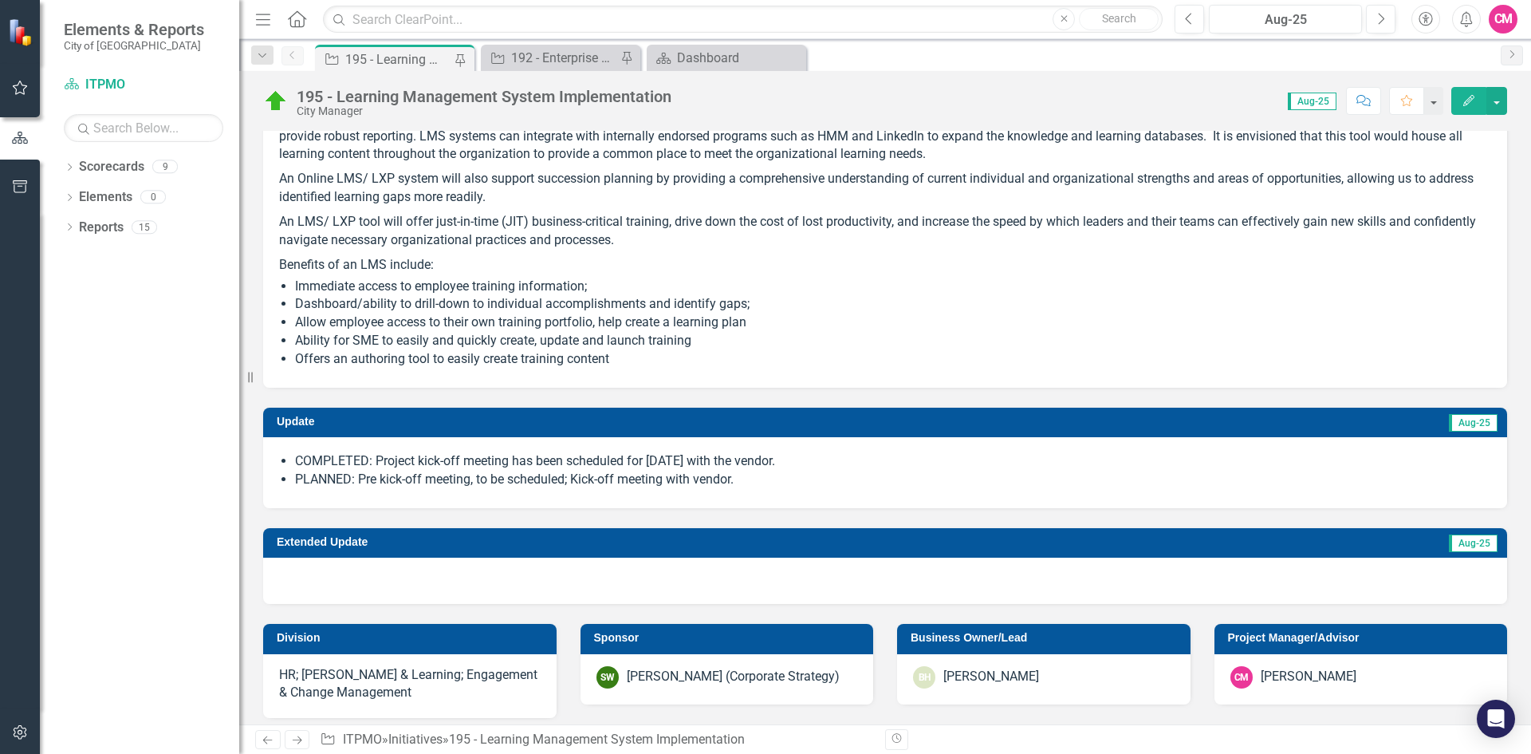
click at [282, 98] on img at bounding box center [276, 102] width 26 height 26
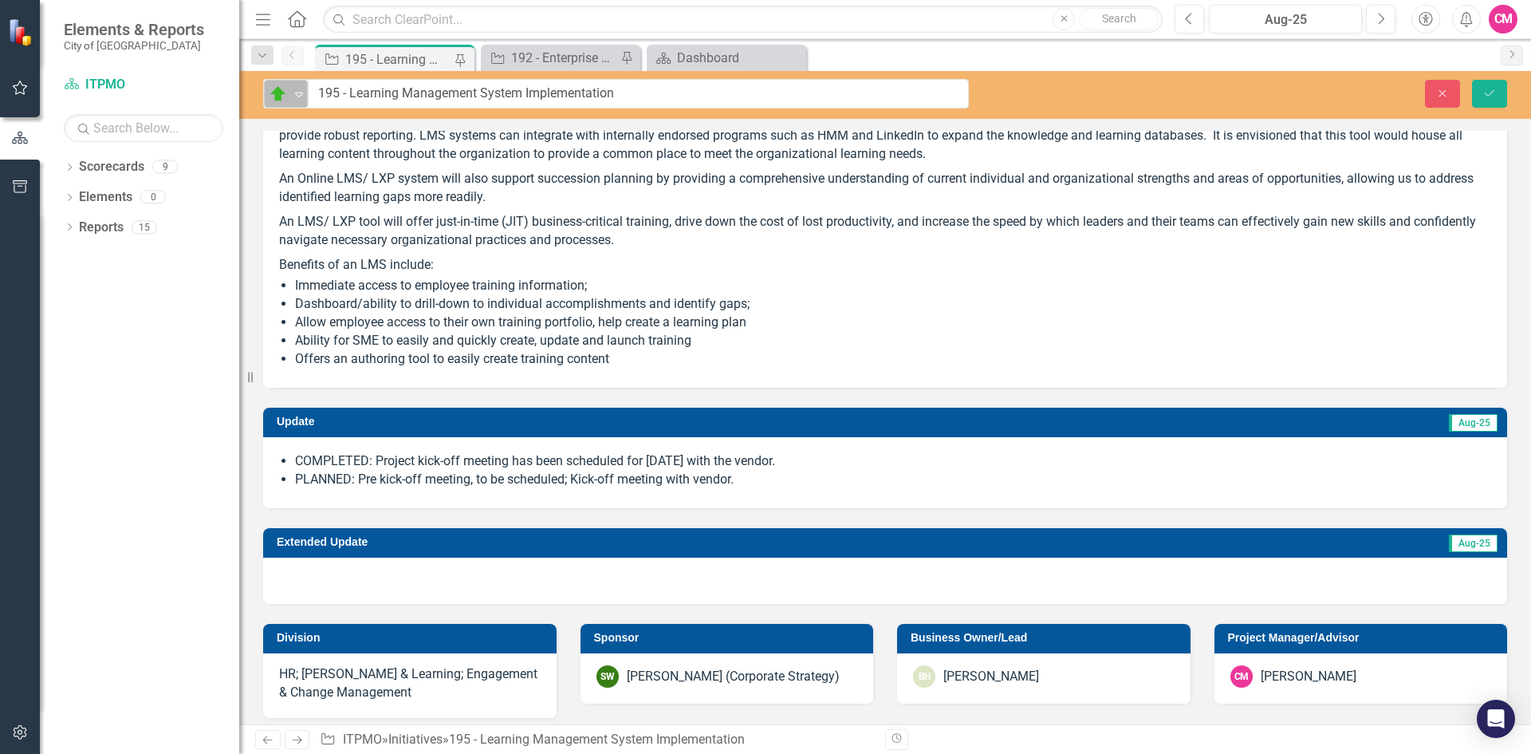
click at [299, 100] on div "Expand" at bounding box center [299, 94] width 16 height 26
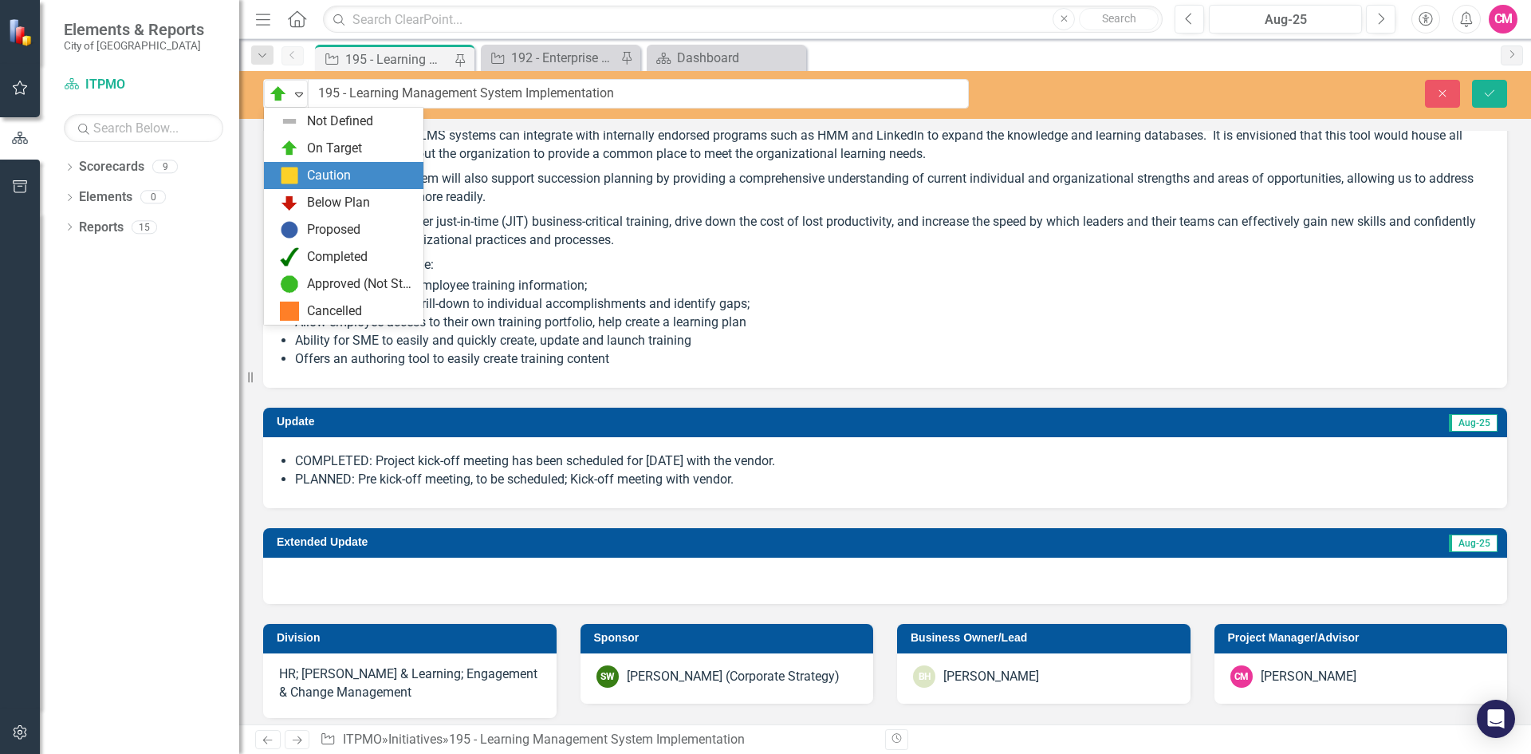
click at [372, 177] on div "Caution" at bounding box center [347, 175] width 134 height 19
click at [294, 95] on icon "Expand" at bounding box center [299, 94] width 16 height 13
click at [301, 146] on div "On Target" at bounding box center [347, 148] width 134 height 19
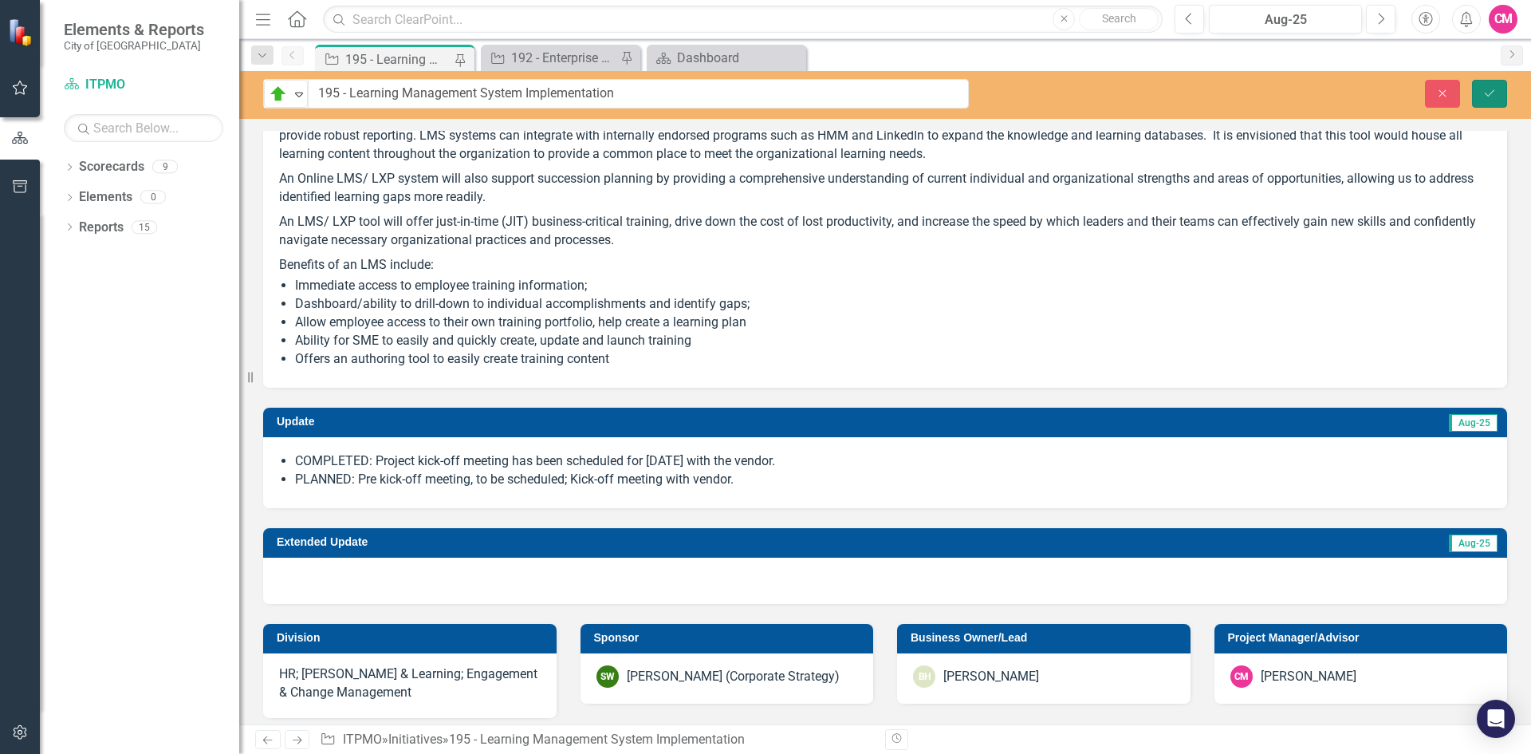
click at [1499, 93] on button "Save" at bounding box center [1489, 94] width 35 height 28
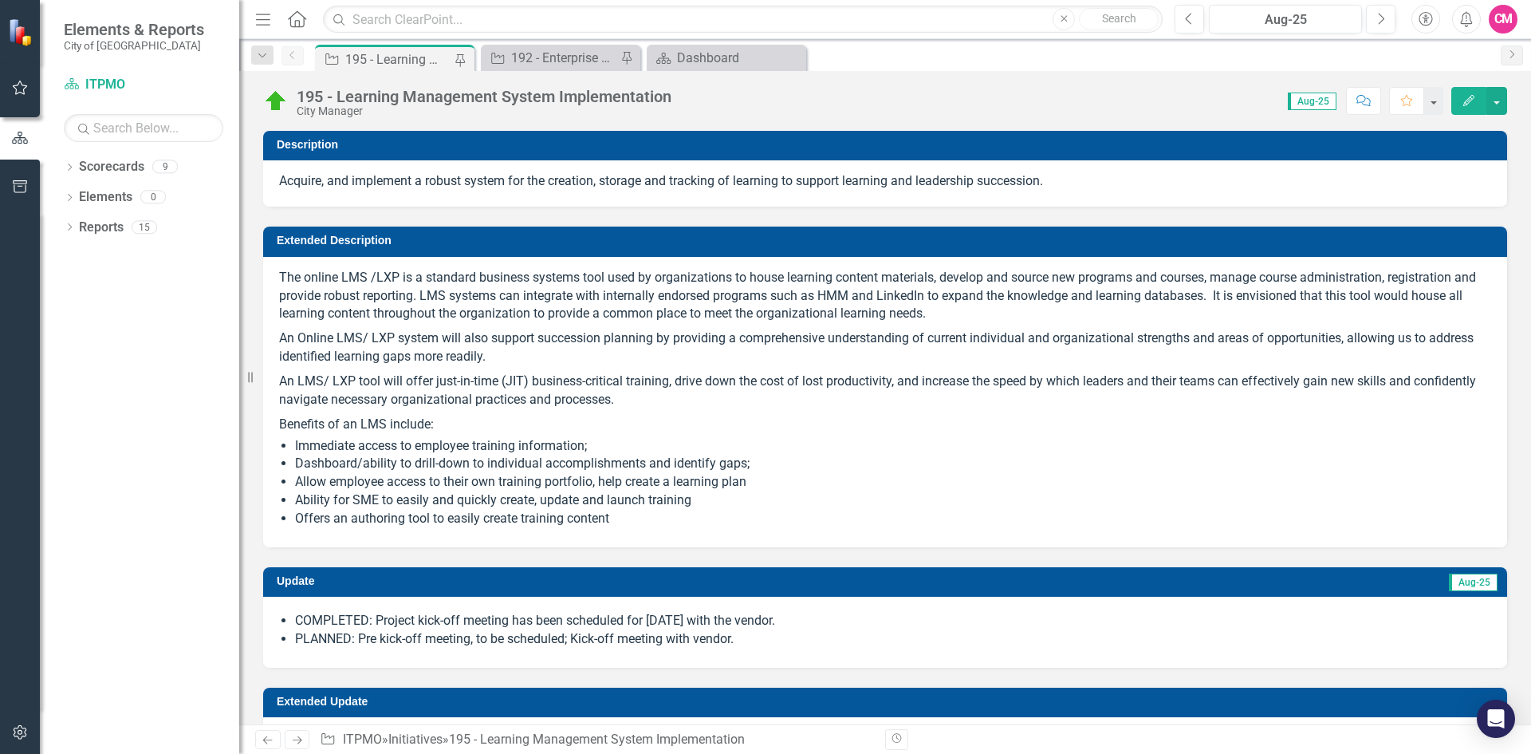
checkbox input "true"
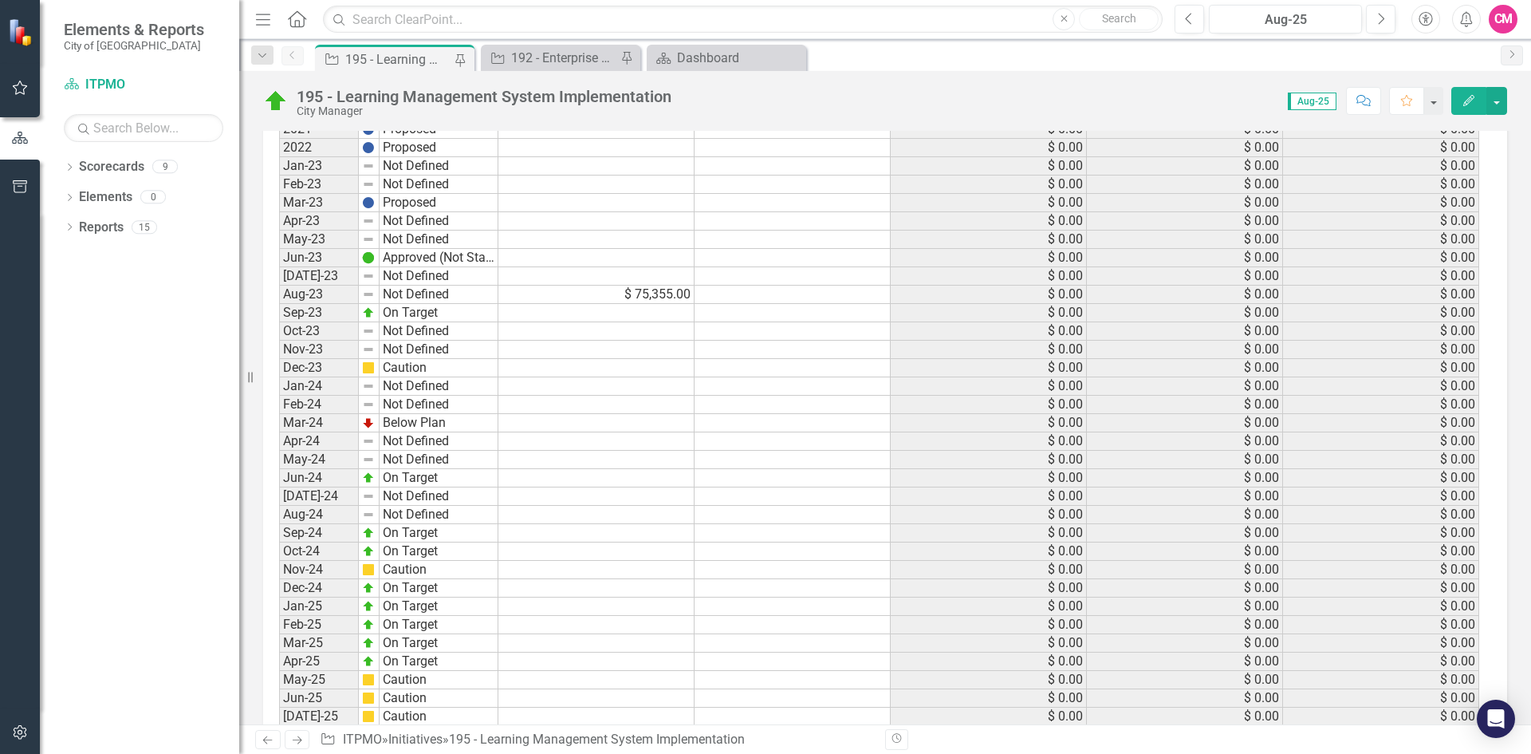
scroll to position [2054, 0]
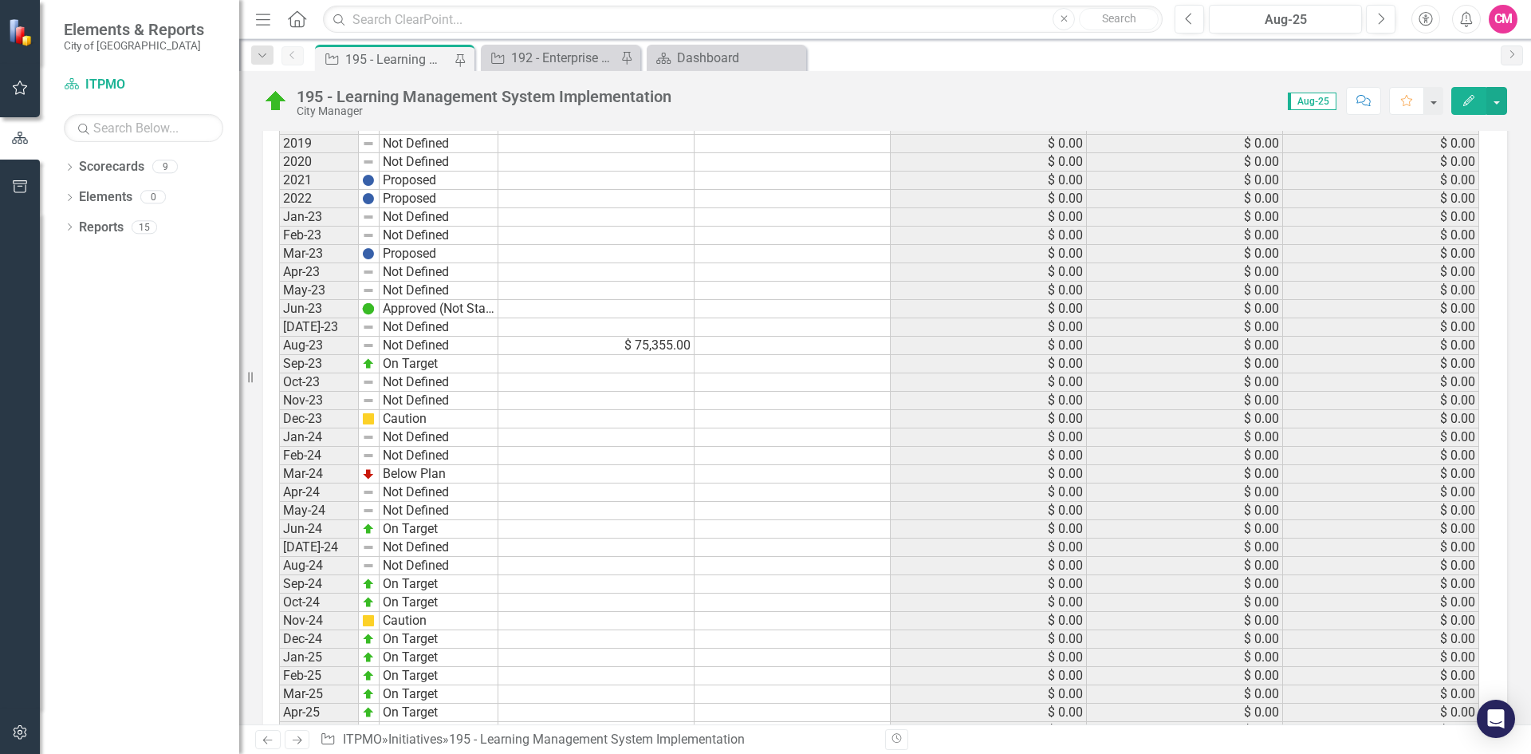
click at [636, 340] on td "$ 75,355.00" at bounding box center [596, 346] width 196 height 18
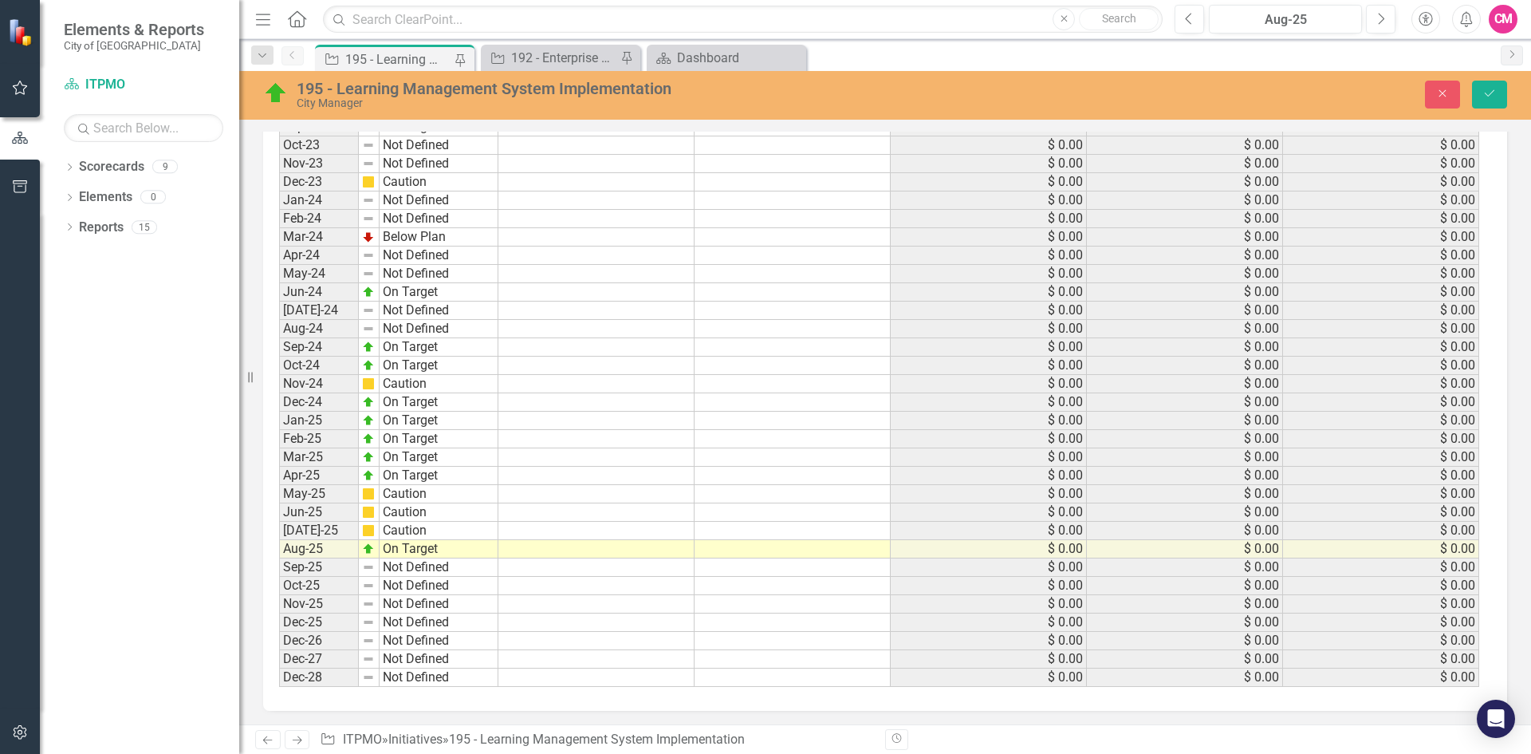
scroll to position [2303, 0]
click at [551, 550] on td at bounding box center [596, 547] width 196 height 18
type textarea "75355"
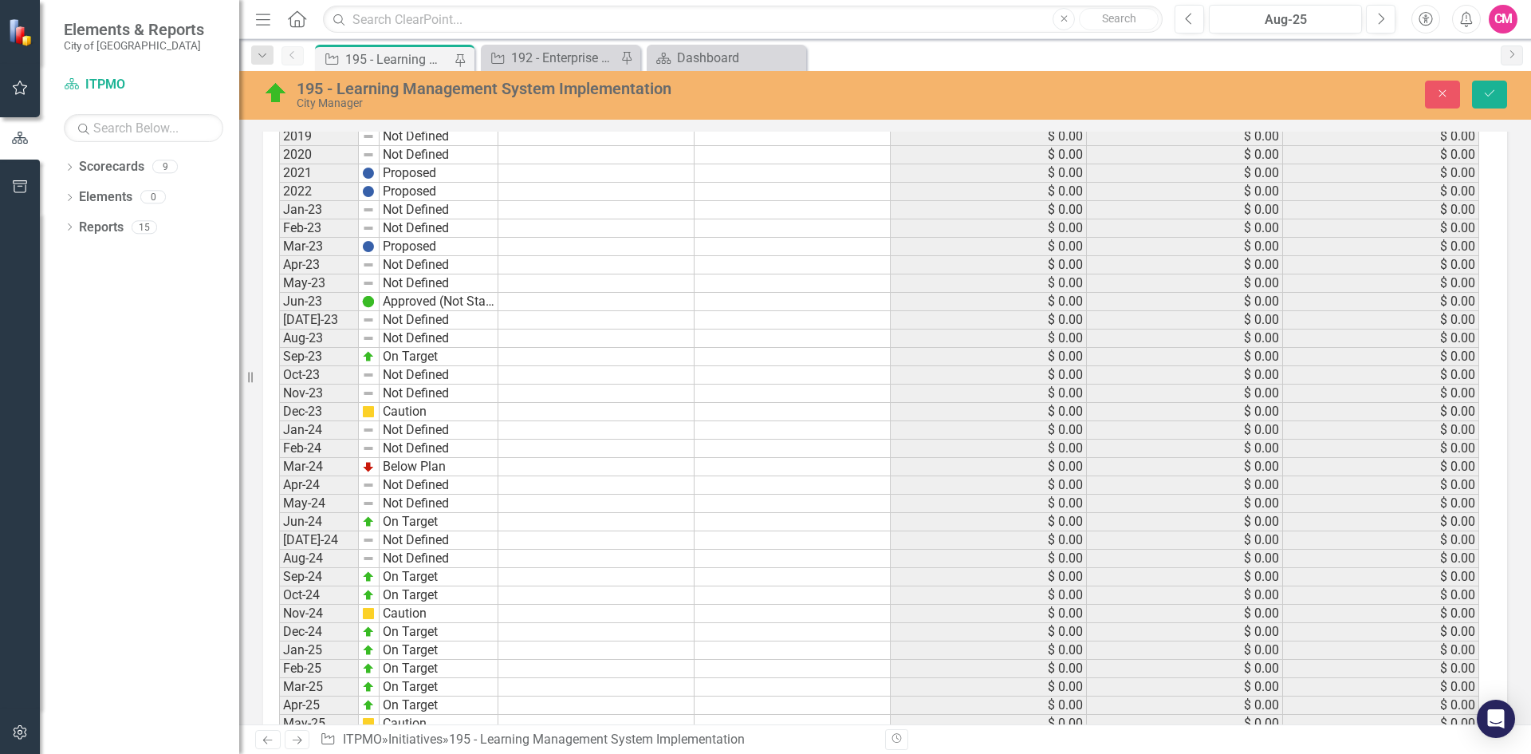
scroll to position [2064, 0]
click at [1487, 100] on button "Save" at bounding box center [1489, 95] width 35 height 28
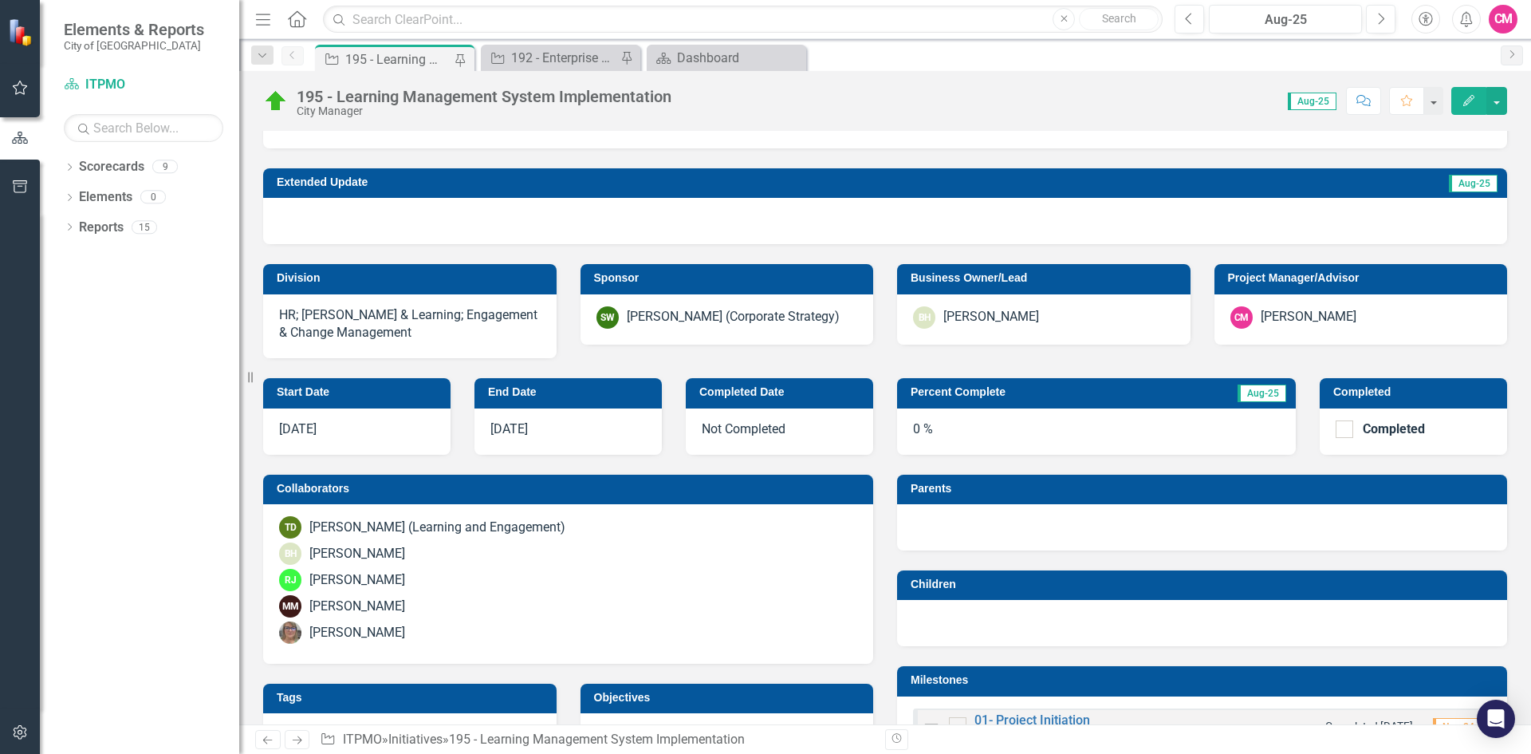
checkbox input "true"
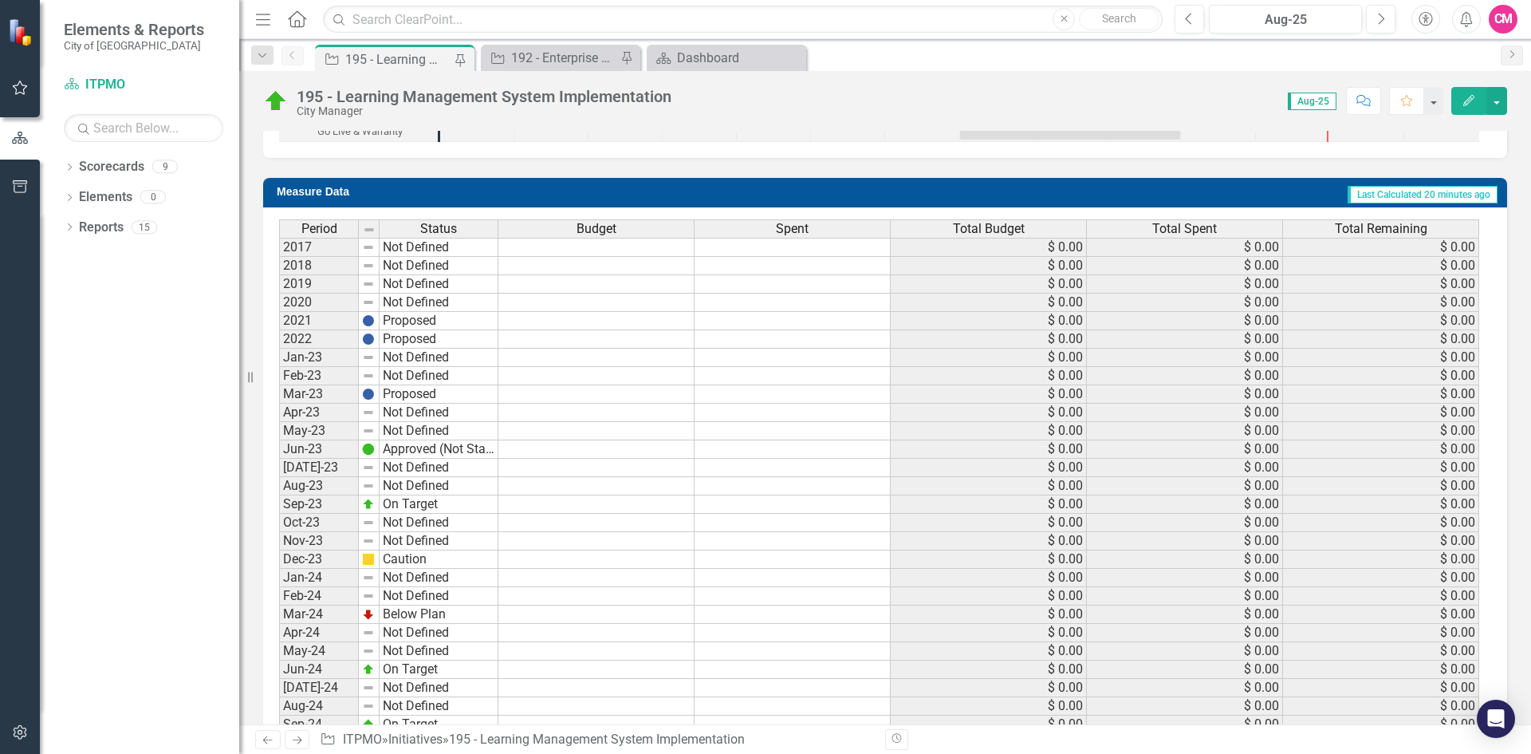
scroll to position [2294, 0]
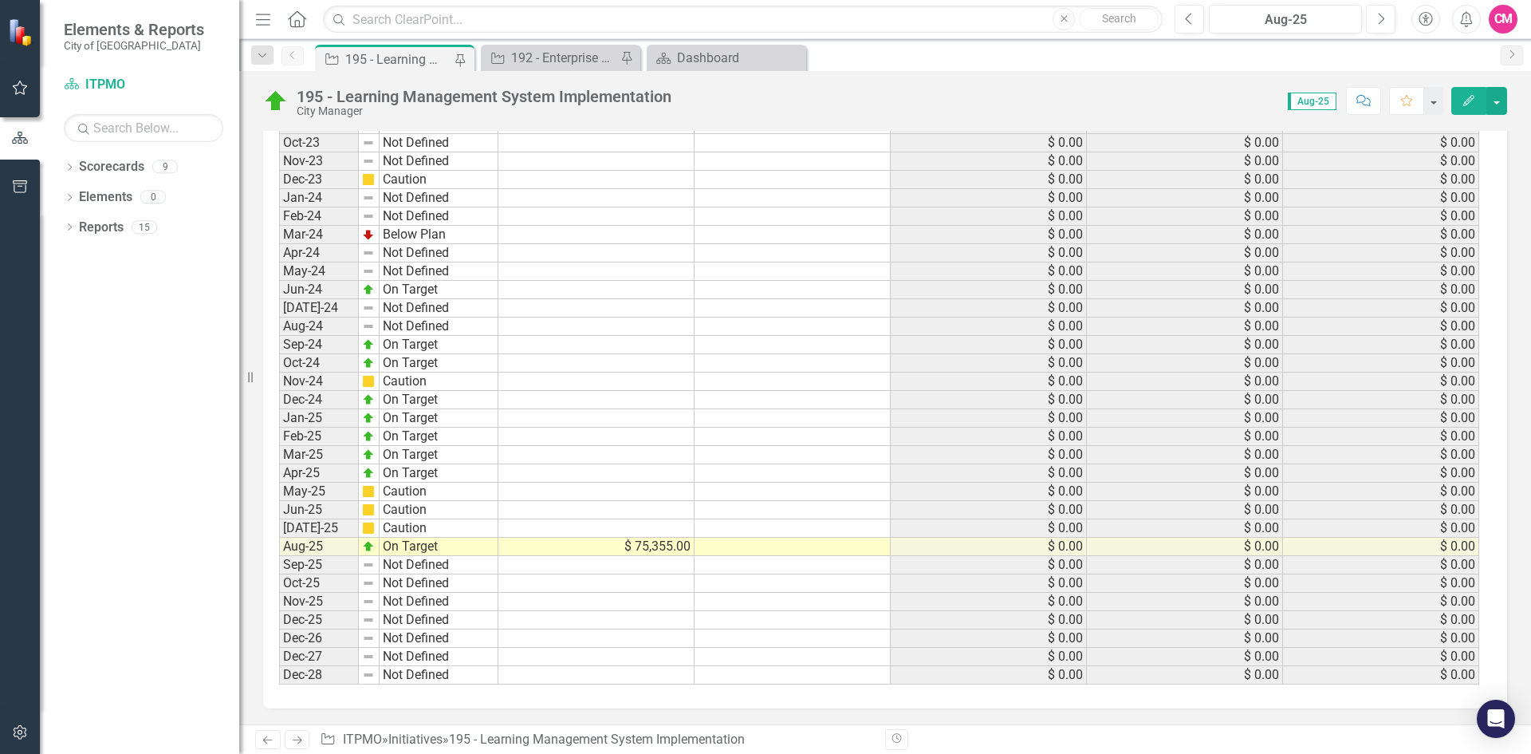
click at [644, 549] on td "$ 75,355.00" at bounding box center [596, 547] width 196 height 18
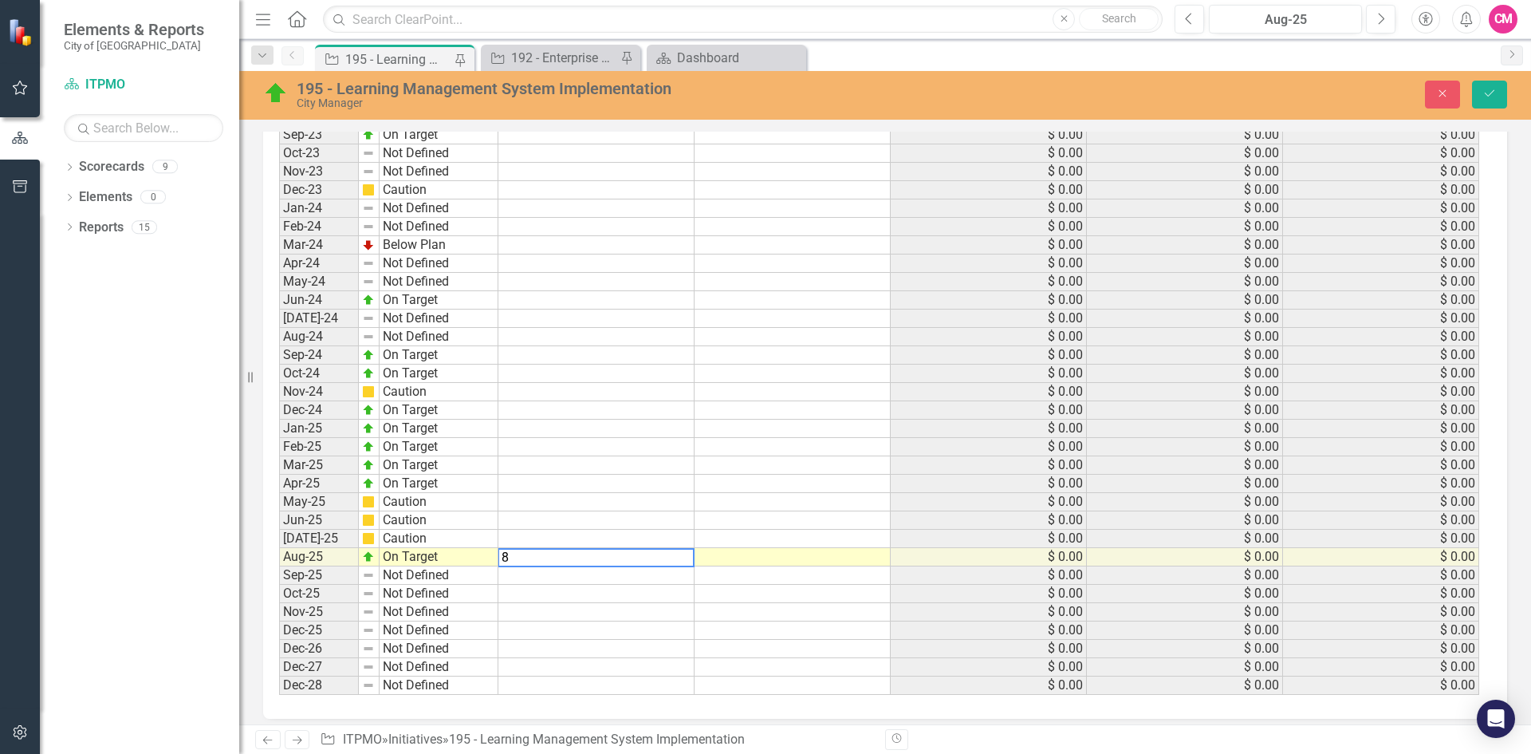
scroll to position [2303, 0]
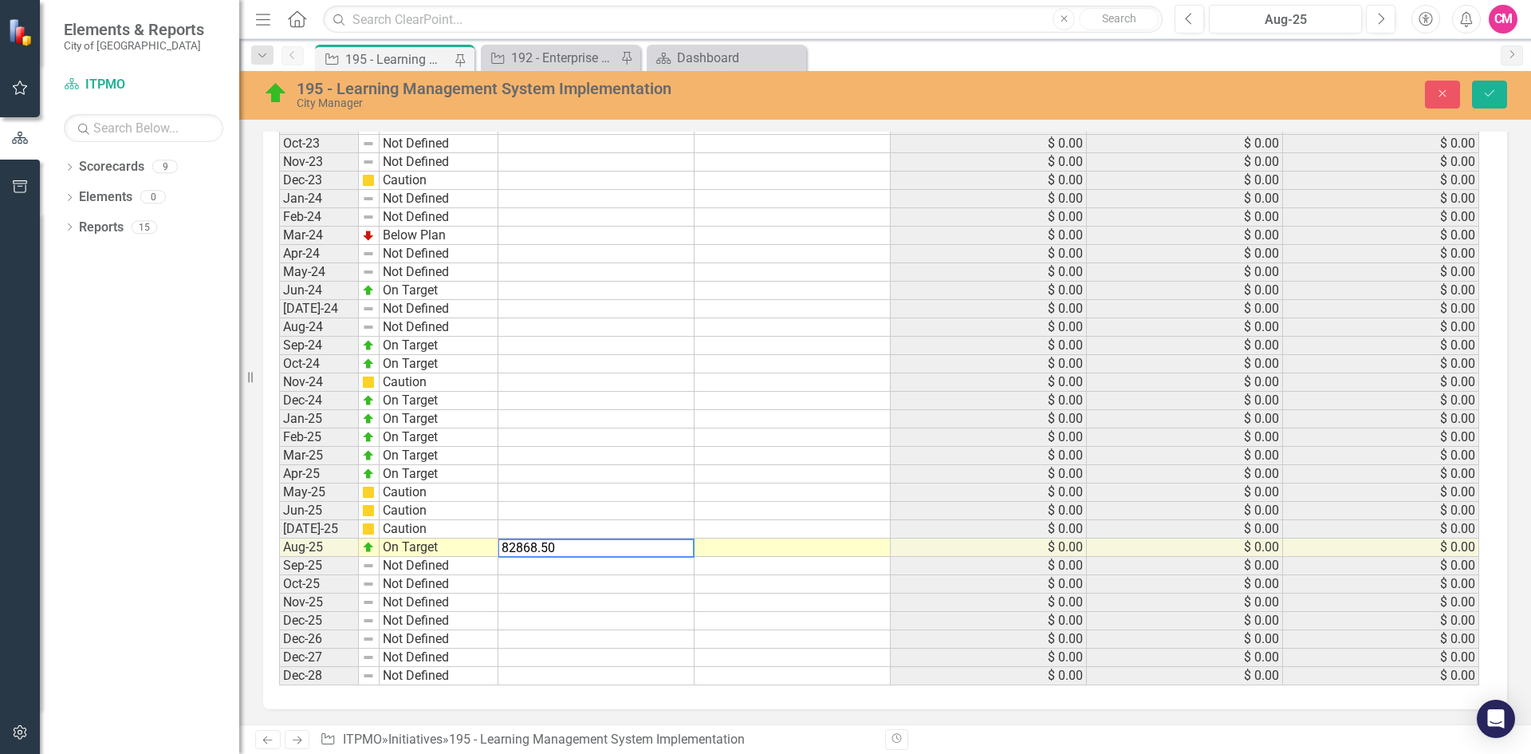
type textarea "82868.50"
click at [279, 574] on div "Period Status Budget Spent Total Budget Total Spent Total Remaining 2017 Not De…" at bounding box center [279, 262] width 0 height 845
click at [279, 593] on div "Period Status Budget Spent Total Budget Total Spent Total Remaining 2017 Not De…" at bounding box center [279, 262] width 0 height 845
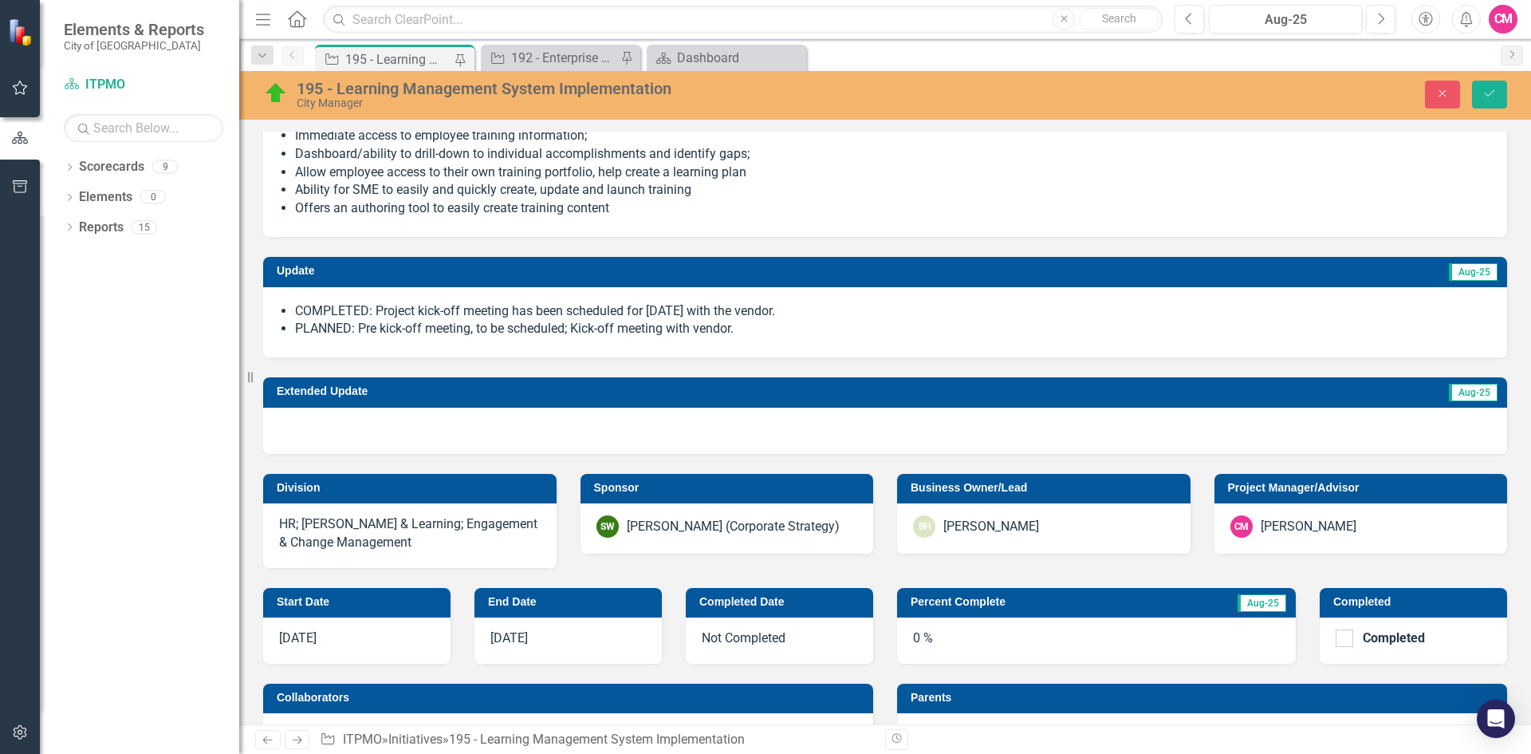
scroll to position [309, 0]
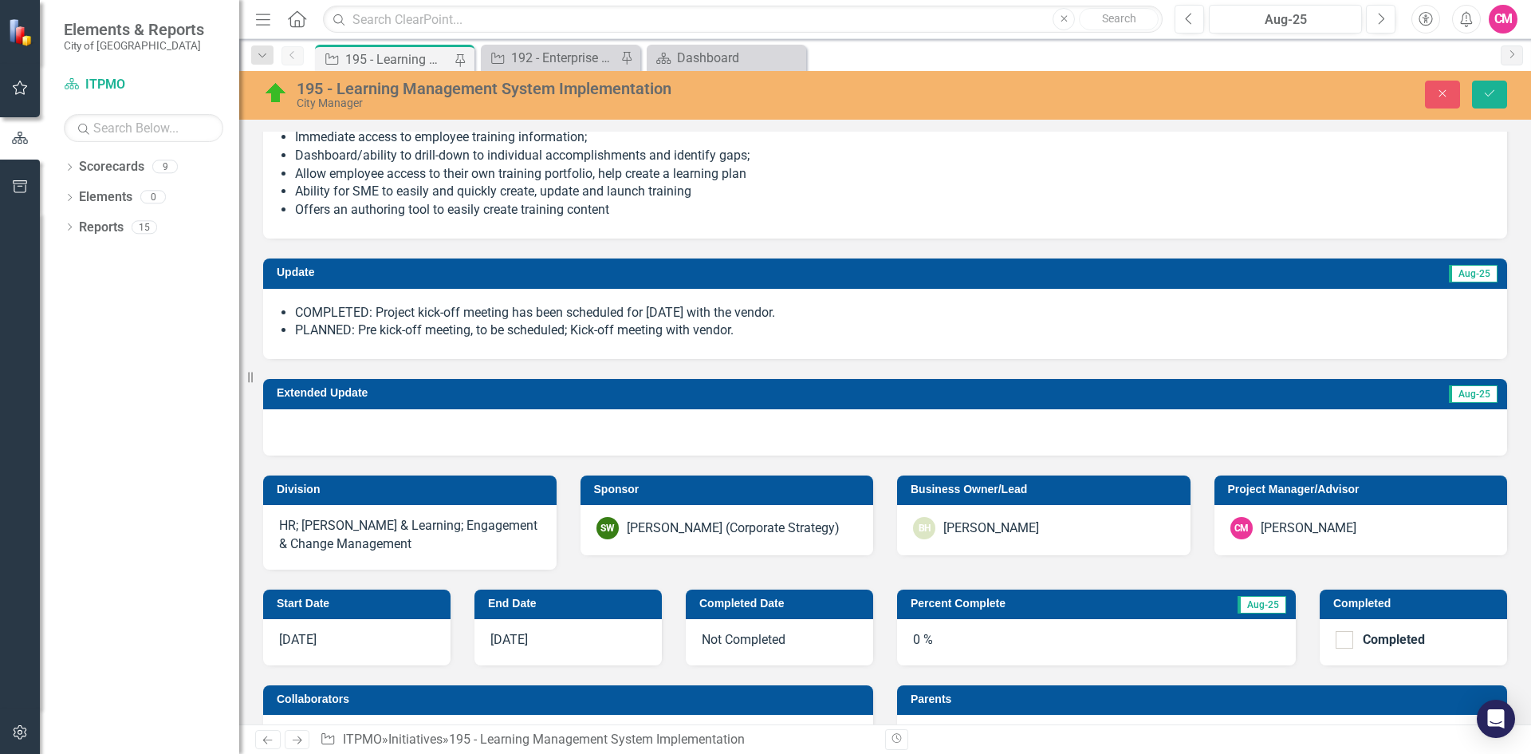
click at [475, 341] on span "COMPLETED: Project kick-off meeting has been scheduled for September 18 with th…" at bounding box center [885, 324] width 1212 height 40
click at [473, 333] on li "PLANNED: Pre kick-off meeting, to be scheduled; Kick-off meeting with vendor." at bounding box center [893, 330] width 1196 height 18
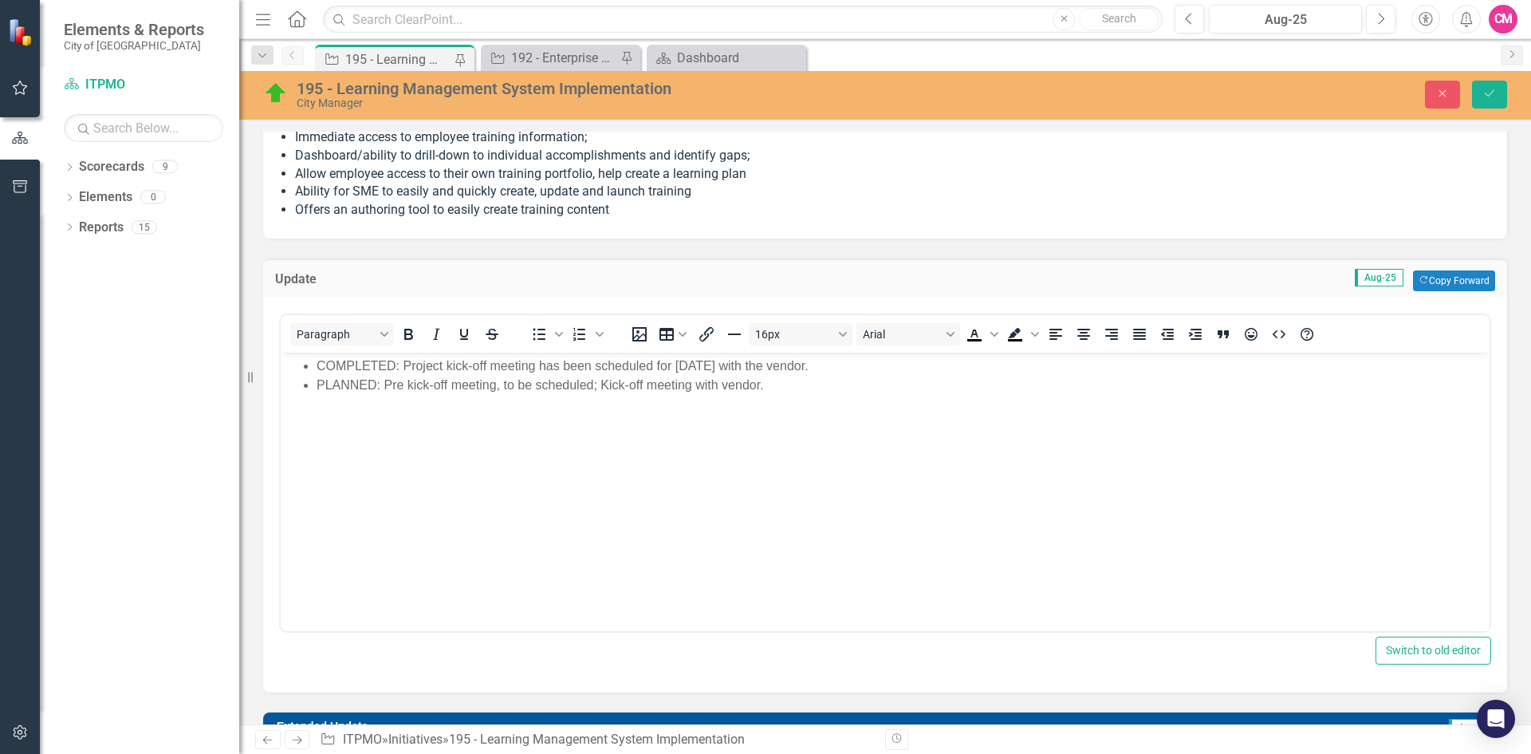
scroll to position [0, 0]
click at [498, 387] on li "PLANNED: Pre kick-off meeting, to be scheduled; Kick-off meeting with vendor." at bounding box center [901, 385] width 1169 height 19
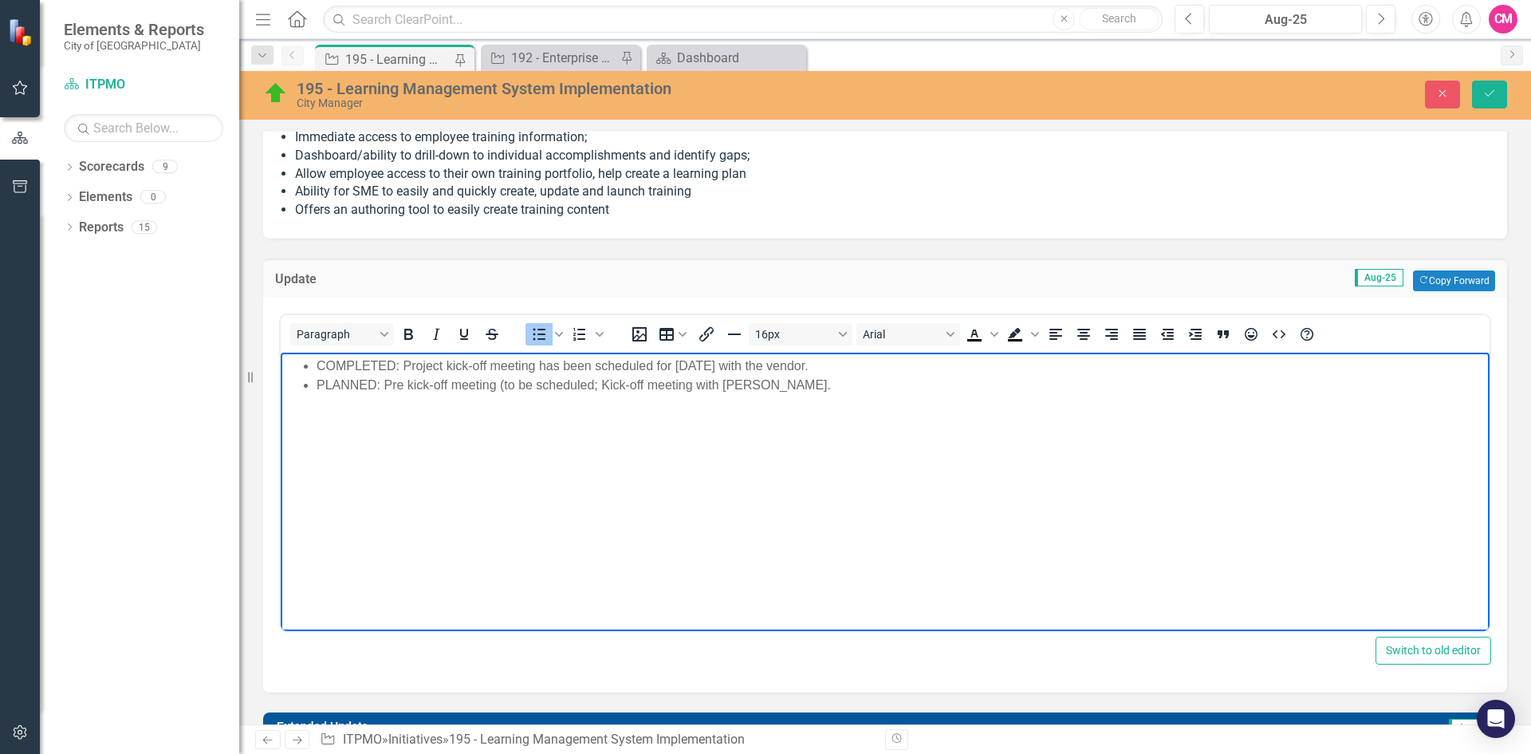
click at [593, 382] on li "PLANNED: Pre kick-off meeting (to be scheduled; Kick-off meeting with vendor." at bounding box center [901, 385] width 1169 height 19
click at [727, 380] on li "PLANNED: Pre kick-off meeting (to be scheduled the week of September ; Kick-off…" at bounding box center [901, 385] width 1169 height 19
click at [1487, 96] on icon "submit" at bounding box center [1490, 93] width 10 height 6
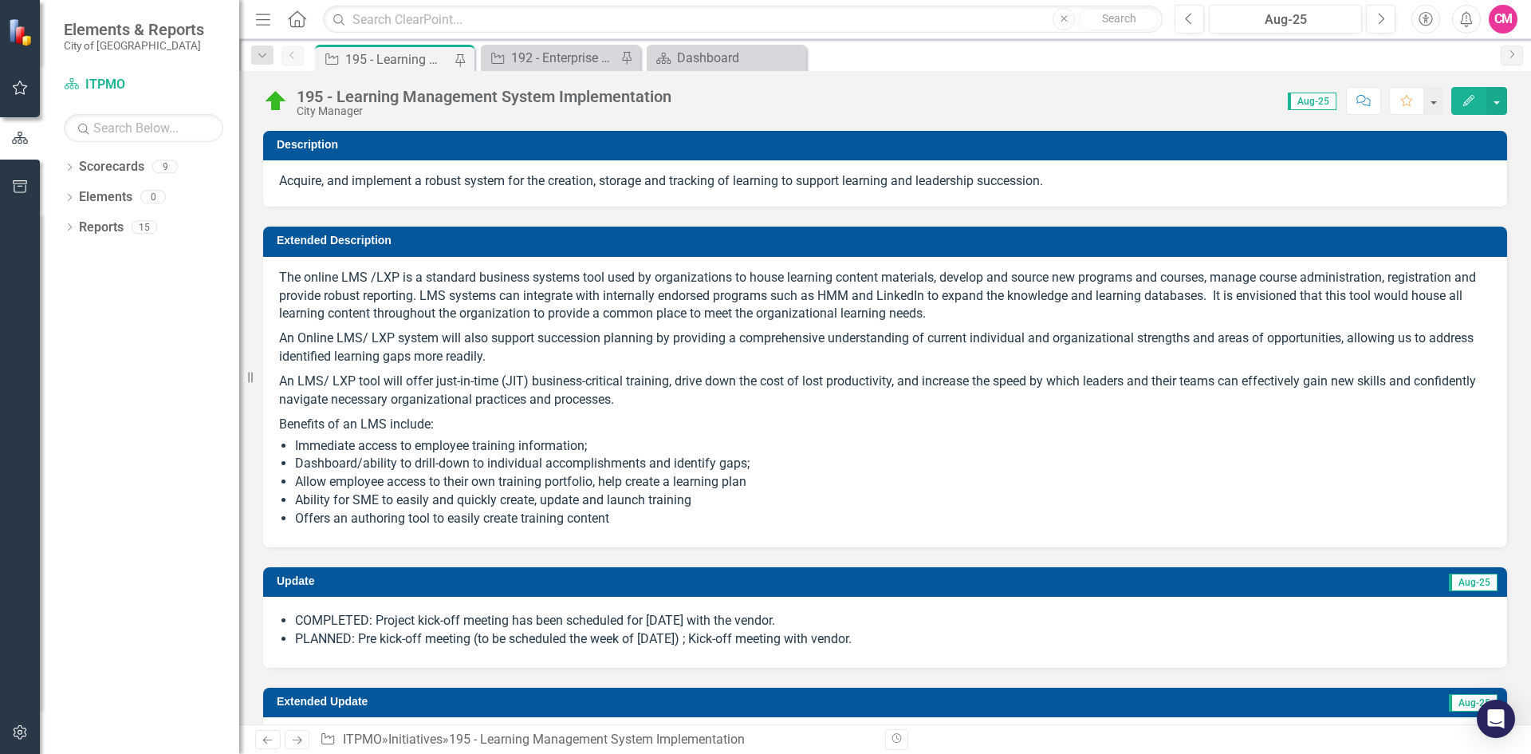
checkbox input "true"
click at [1499, 102] on button "button" at bounding box center [1497, 101] width 21 height 28
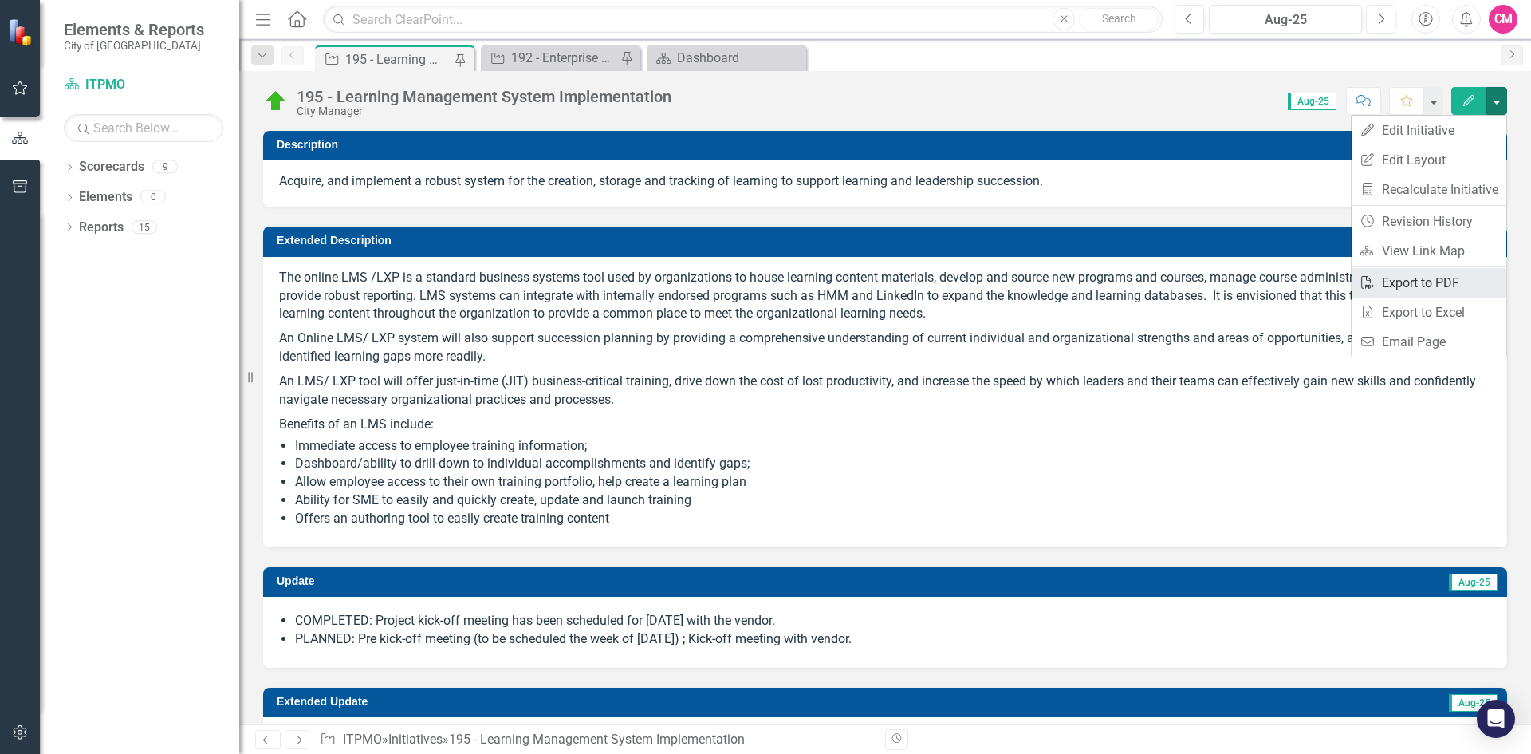
click at [1448, 278] on link "PDF Export to PDF" at bounding box center [1429, 283] width 155 height 30
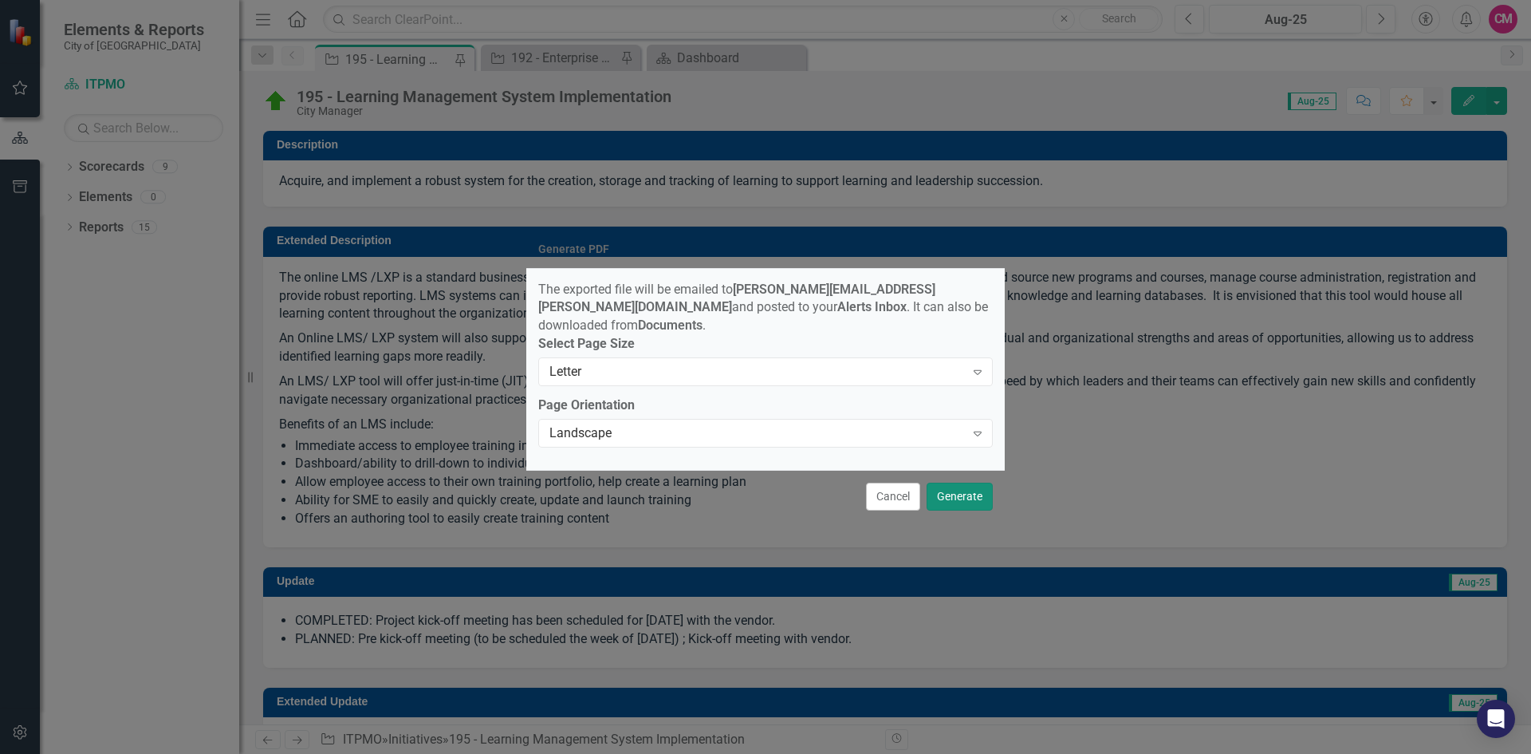
click at [959, 488] on button "Generate" at bounding box center [960, 497] width 66 height 28
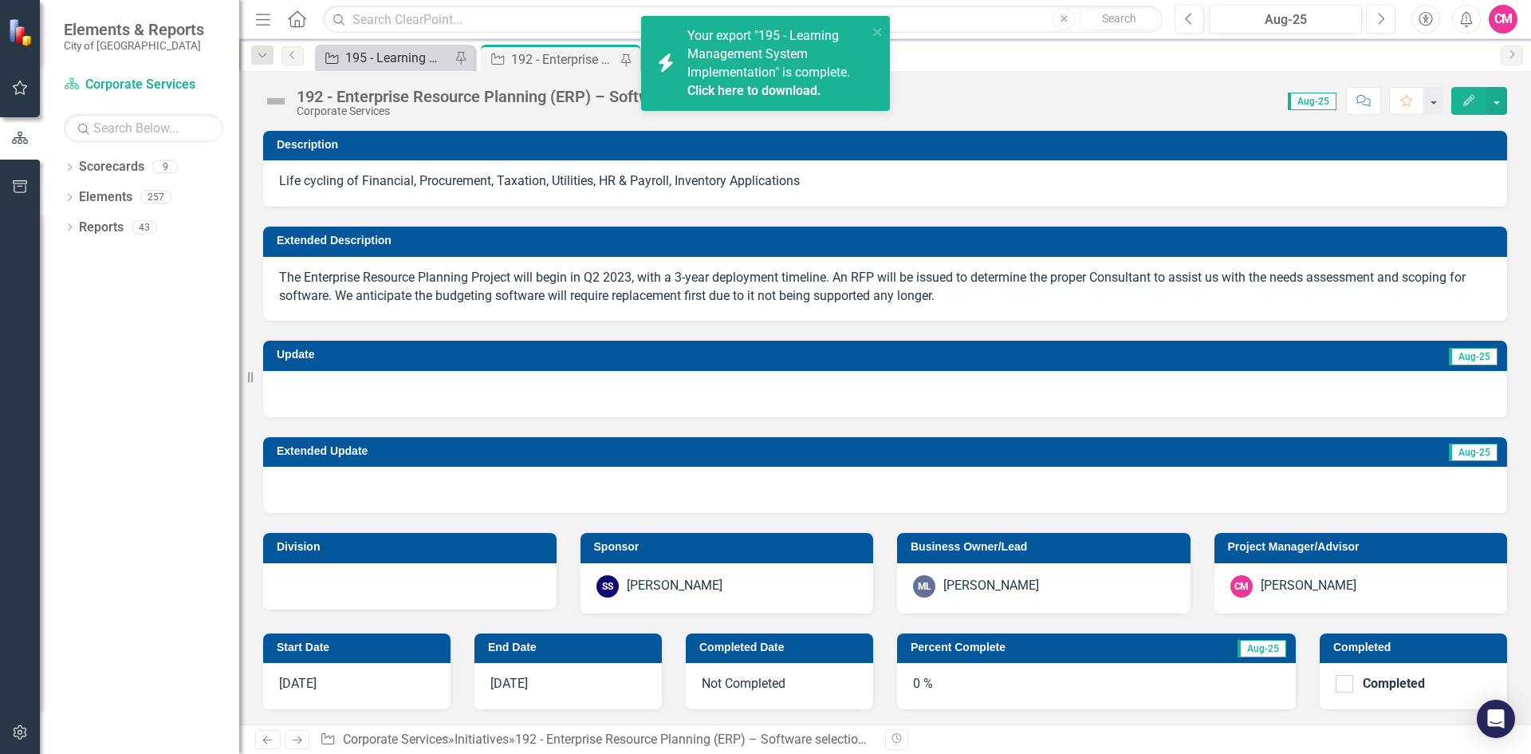
scroll to position [319, 0]
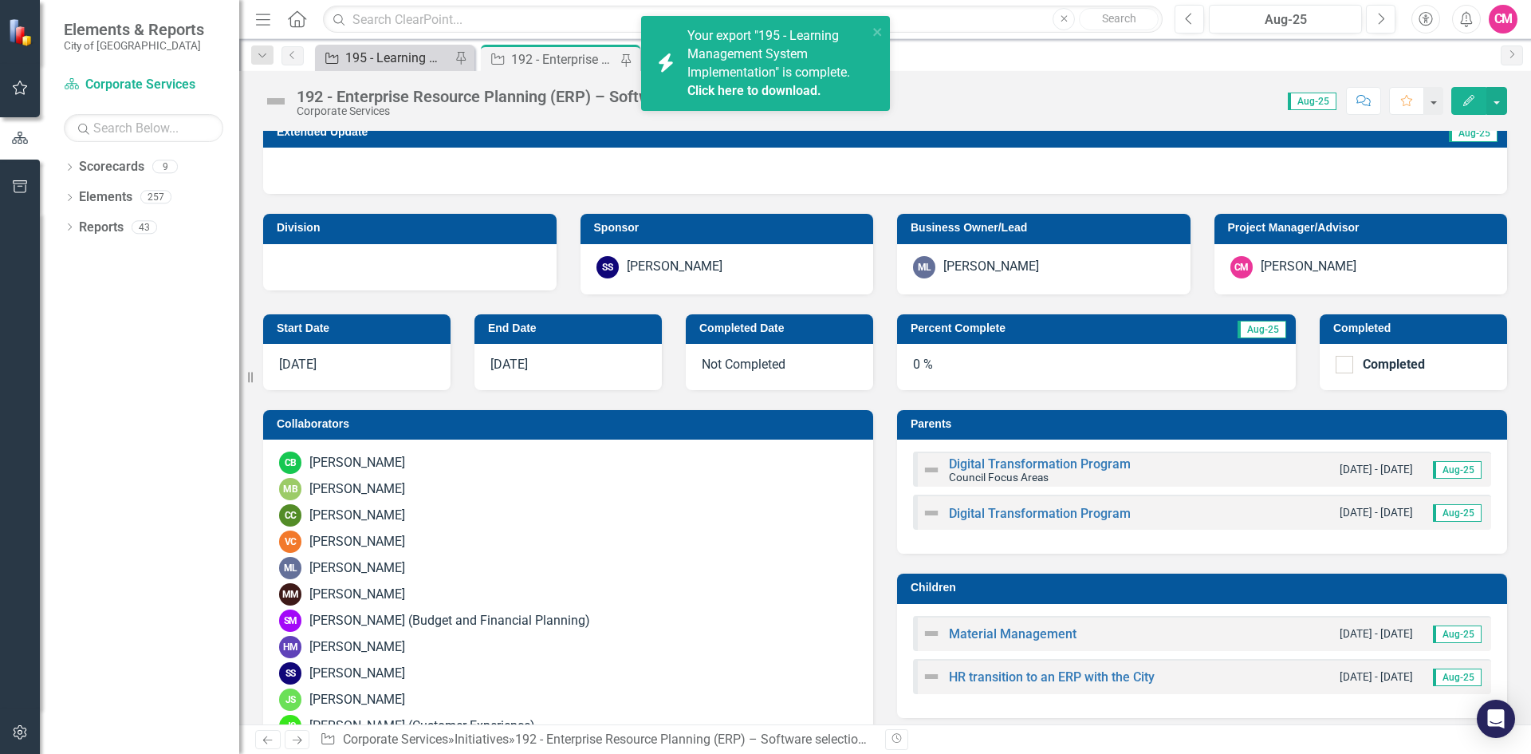
click at [398, 53] on div "195 - Learning Management System Implementation" at bounding box center [397, 58] width 105 height 20
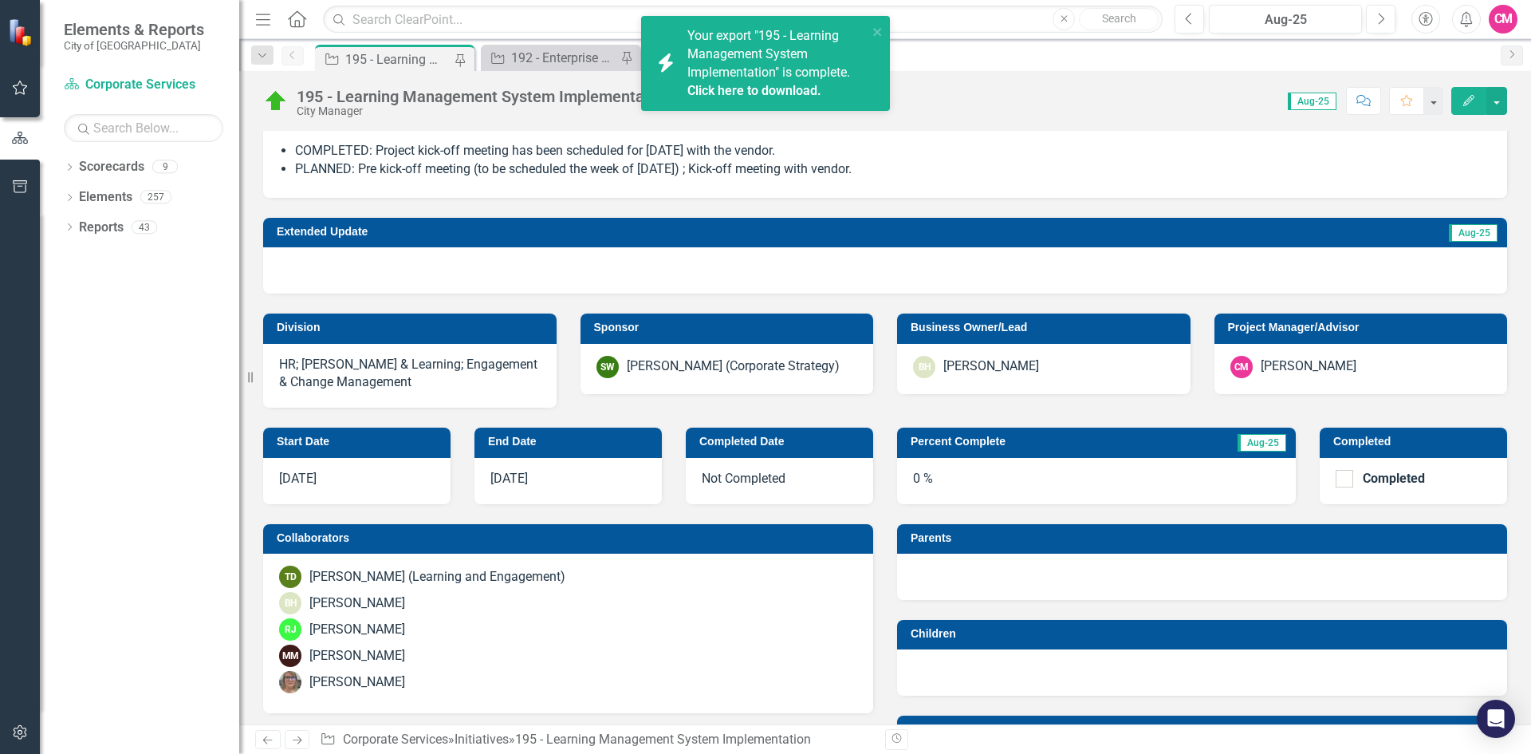
scroll to position [479, 0]
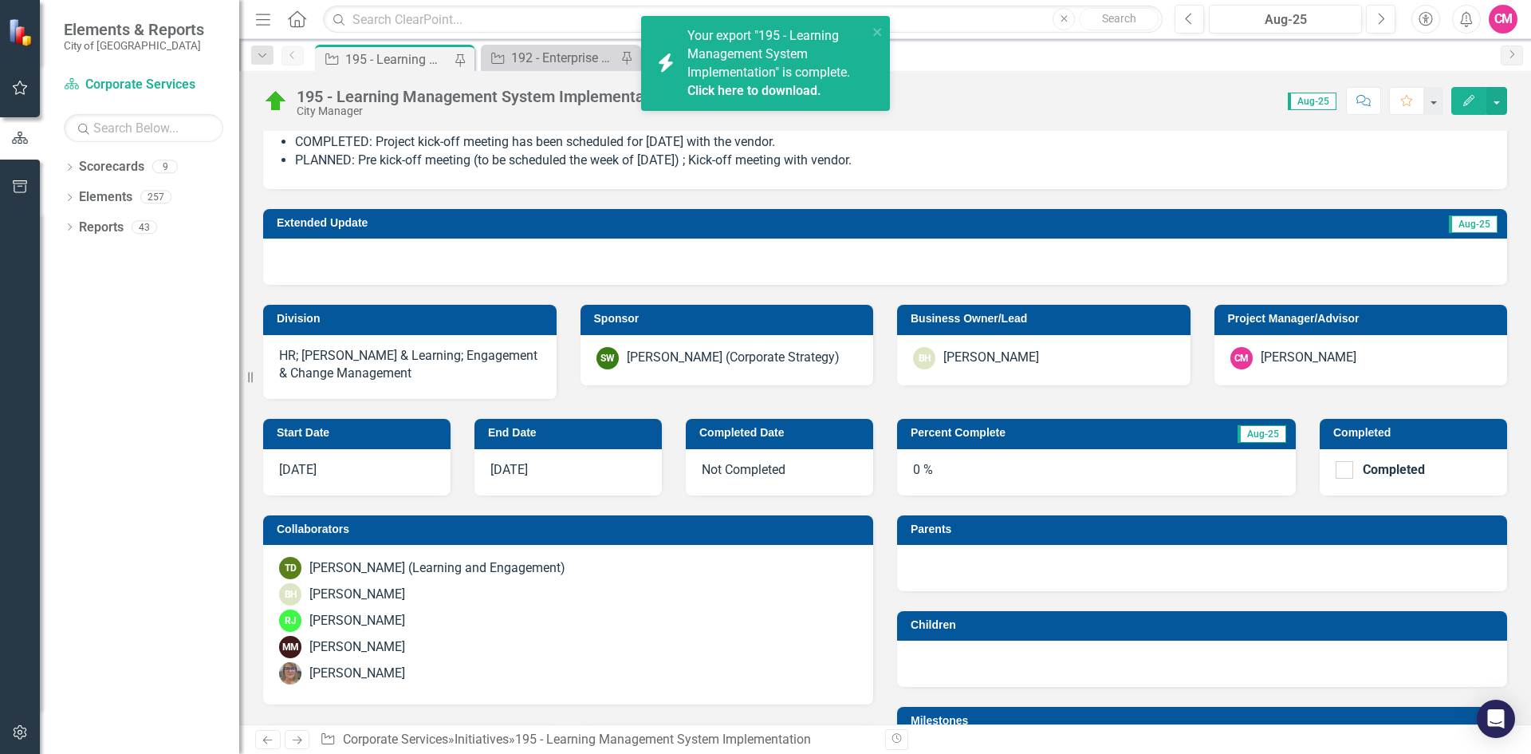
click at [916, 474] on div "0 %" at bounding box center [1096, 472] width 399 height 46
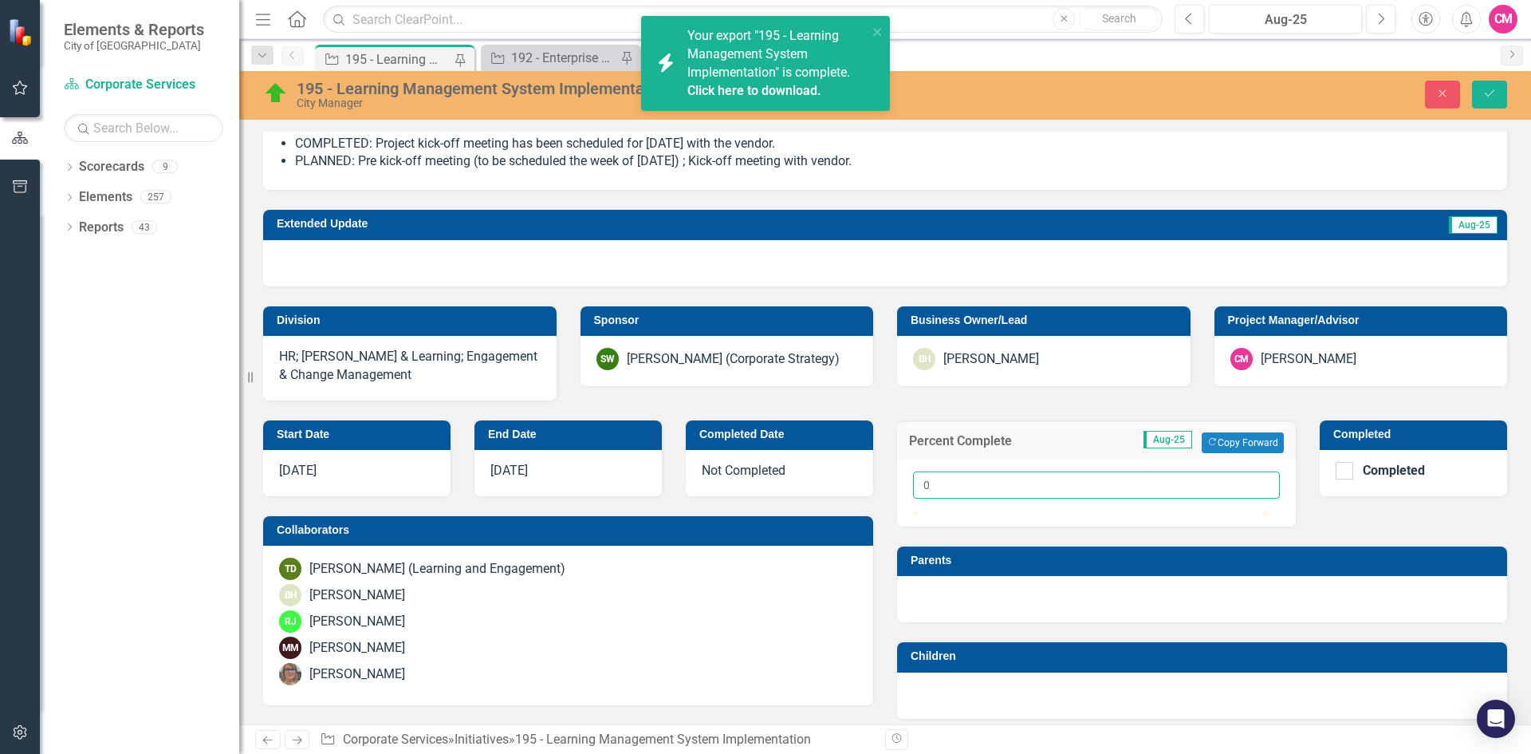
click at [942, 484] on input "0" at bounding box center [1096, 484] width 367 height 27
click at [1255, 480] on input "10" at bounding box center [1096, 484] width 367 height 27
type input "62"
drag, startPoint x: 943, startPoint y: 530, endPoint x: 1125, endPoint y: 531, distance: 181.8
click at [1130, 510] on div at bounding box center [1130, 510] width 0 height 0
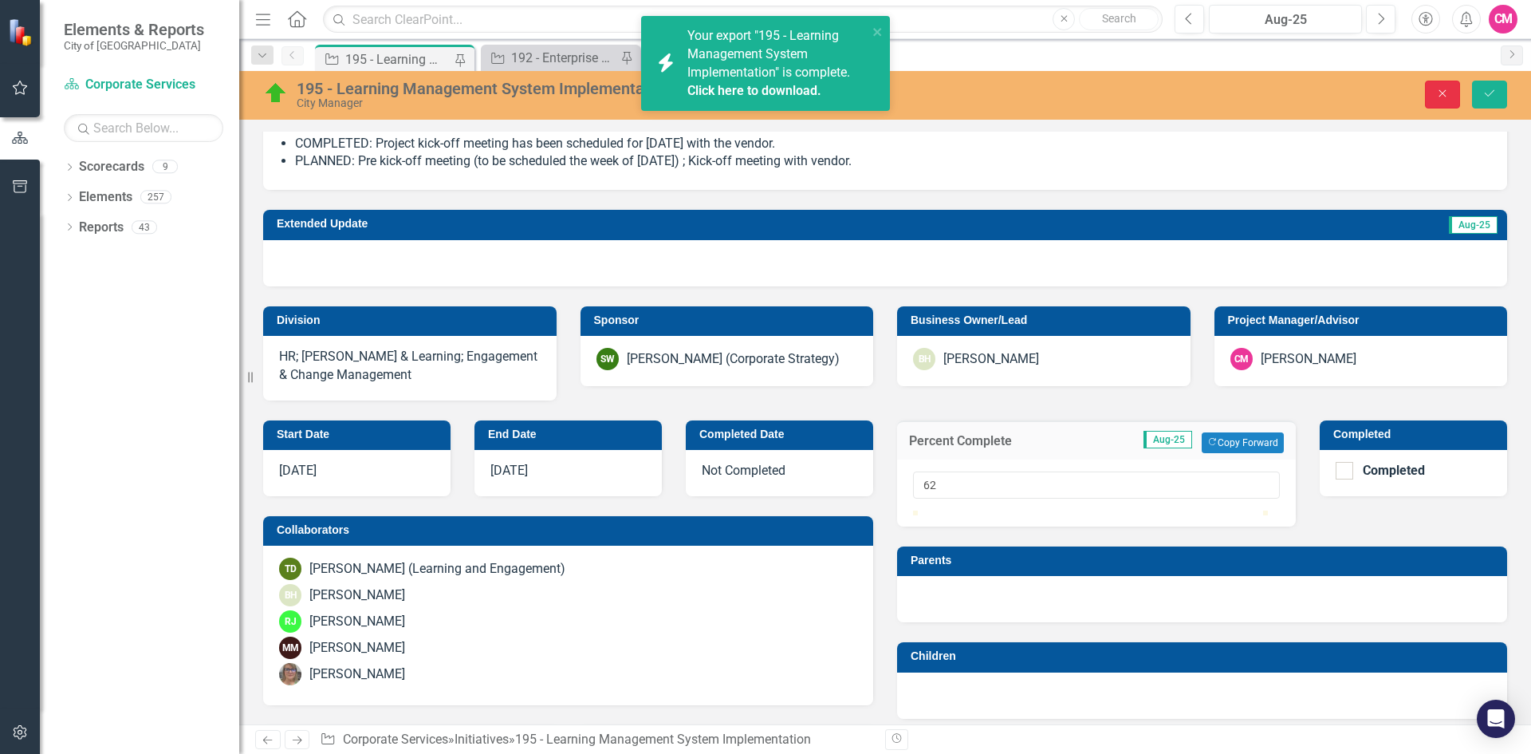
click at [1444, 90] on icon "Close" at bounding box center [1443, 93] width 14 height 11
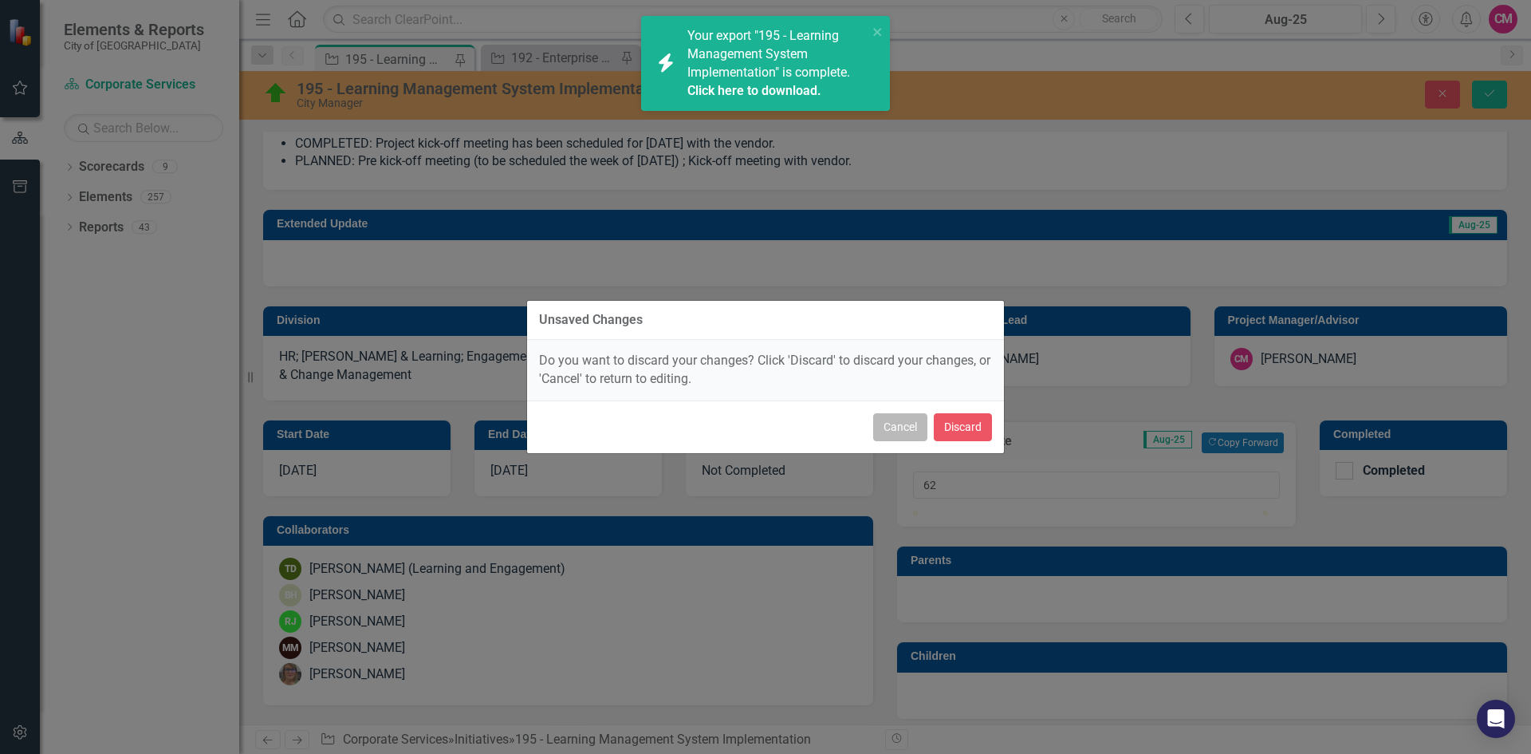
click at [912, 425] on button "Cancel" at bounding box center [900, 427] width 54 height 28
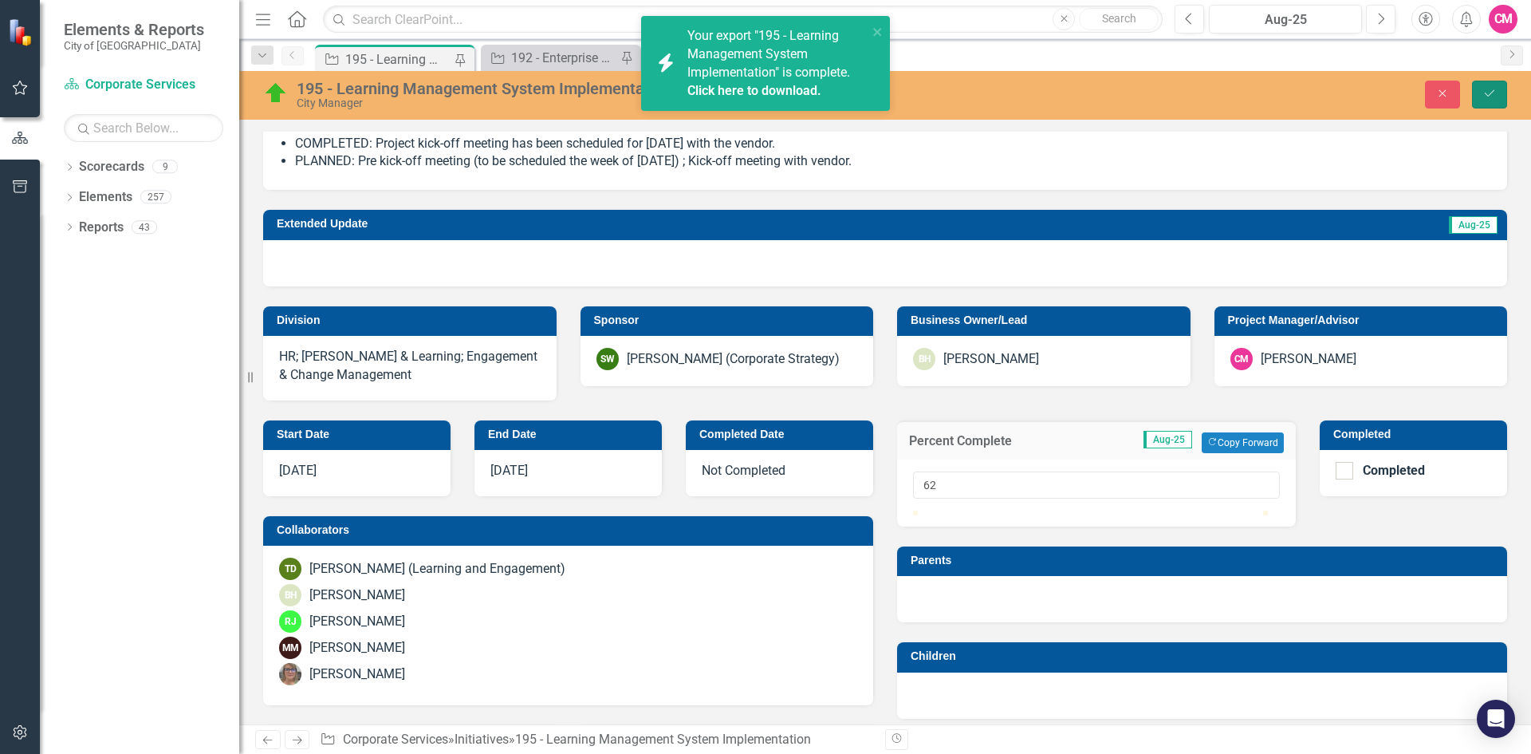
click at [1483, 97] on icon "Save" at bounding box center [1490, 93] width 14 height 11
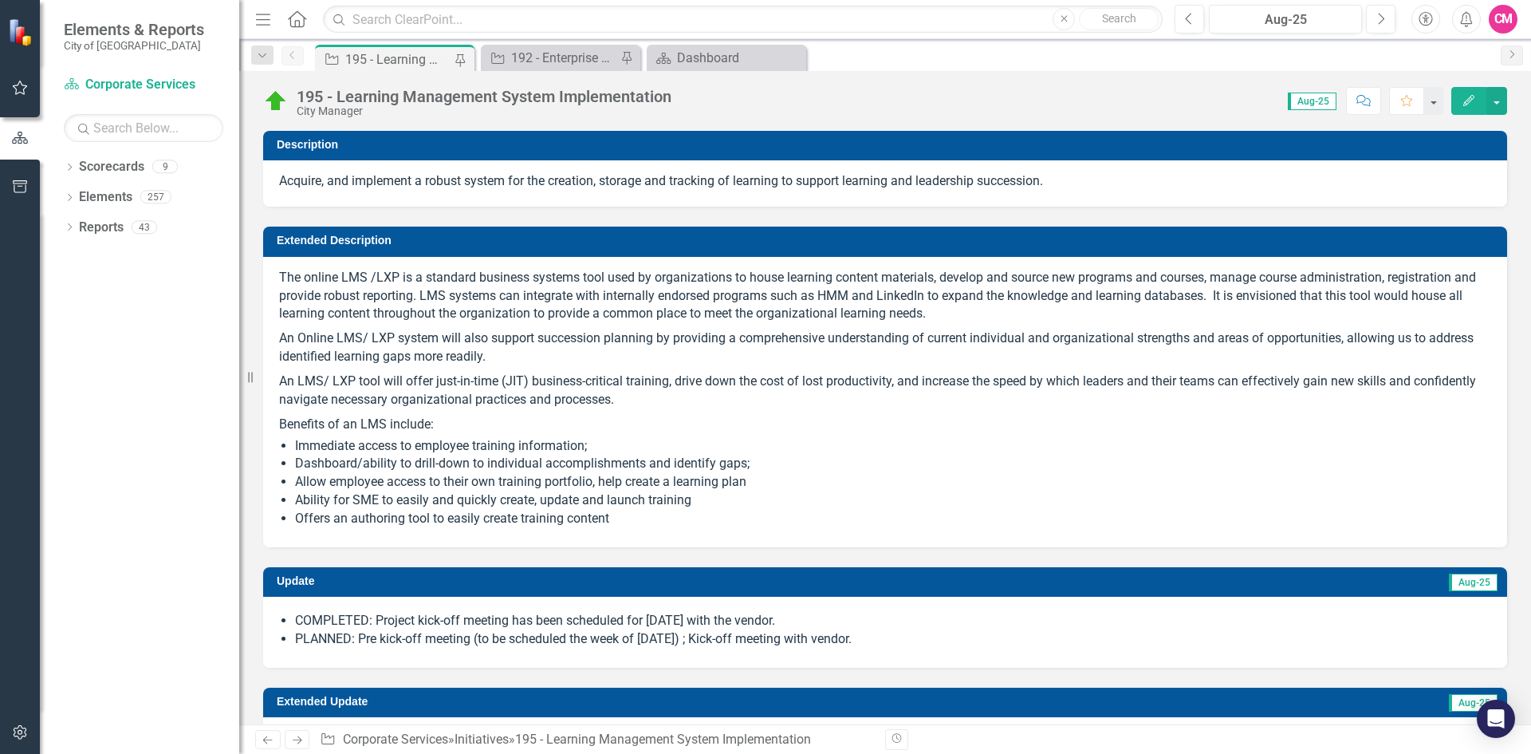
checkbox input "true"
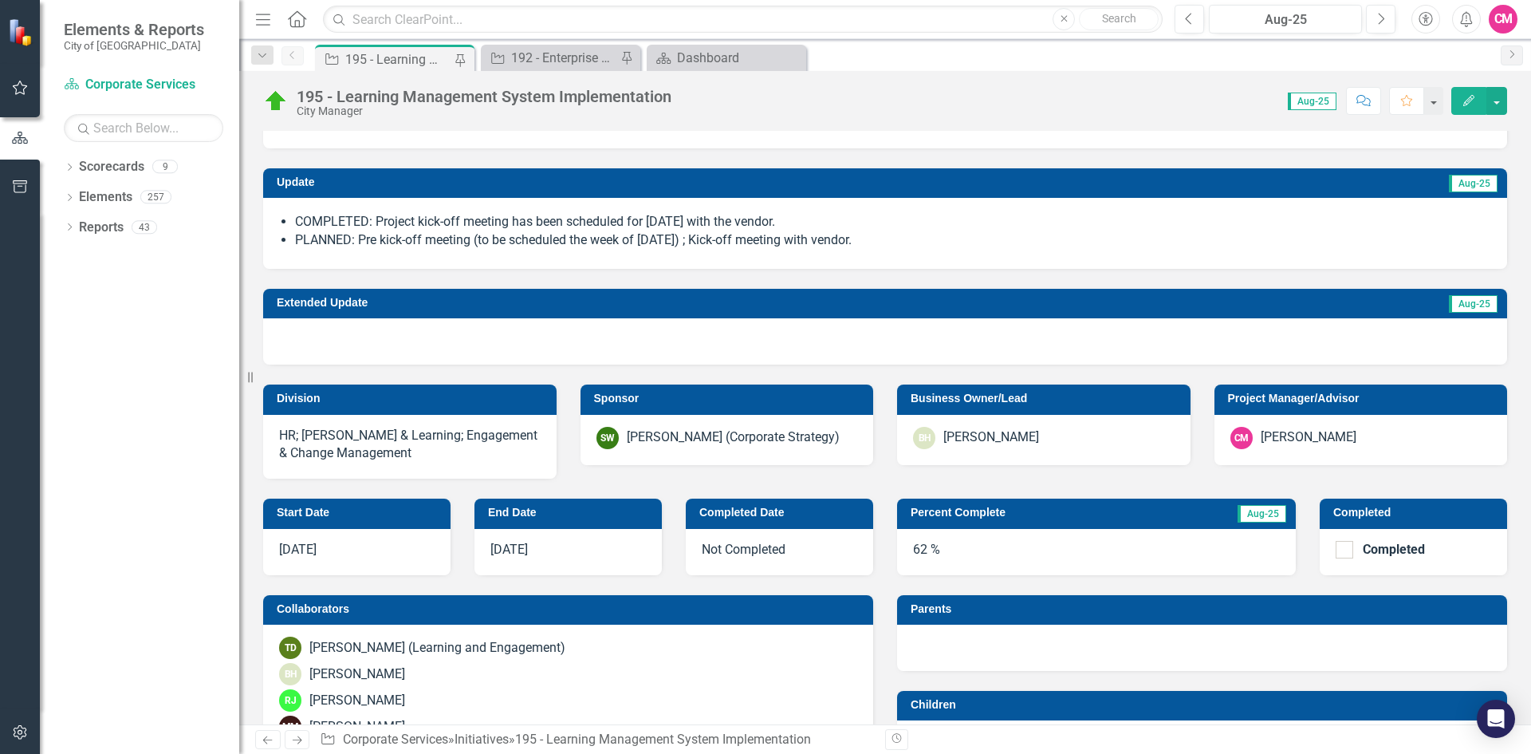
click at [548, 554] on div "[DATE]" at bounding box center [568, 552] width 187 height 46
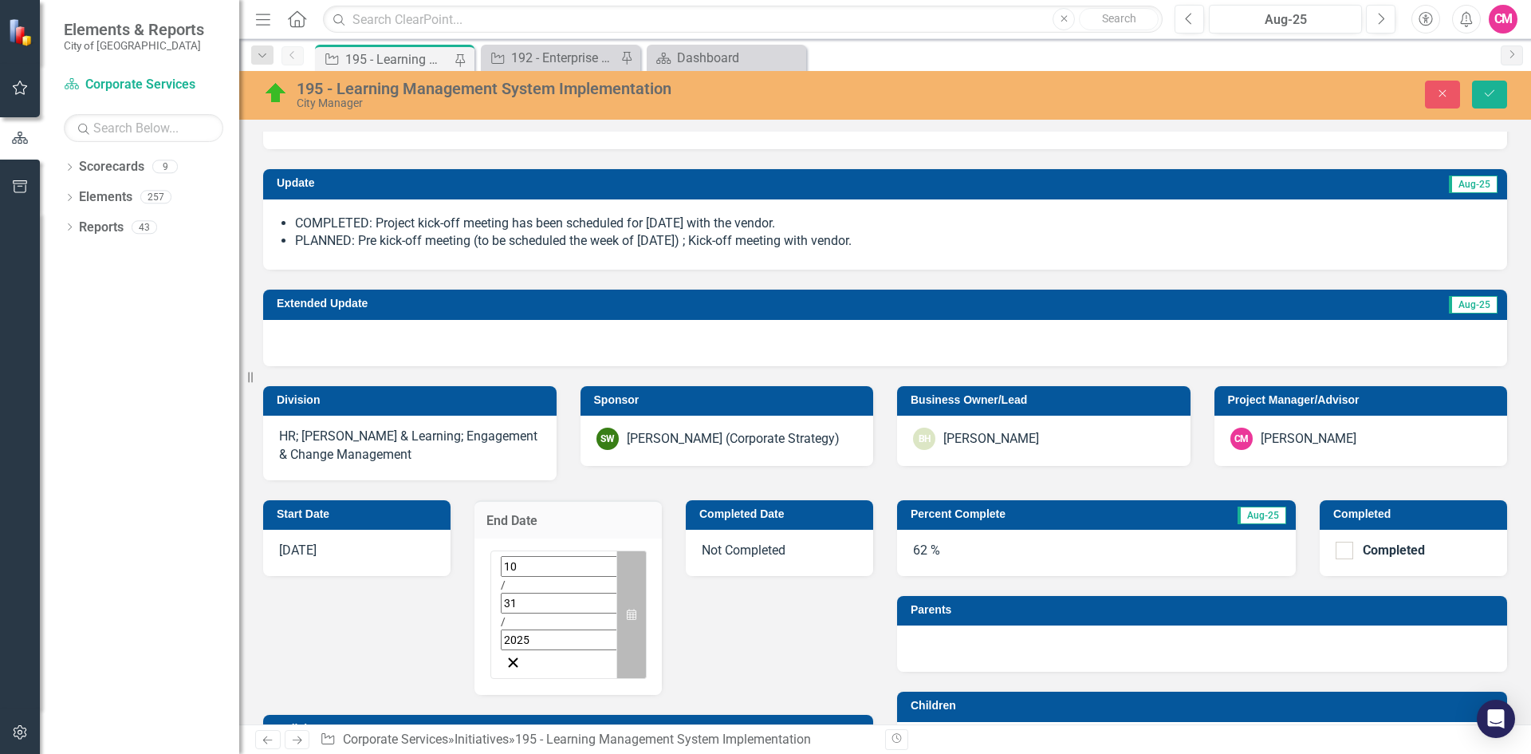
click at [628, 609] on icon "button" at bounding box center [632, 614] width 10 height 11
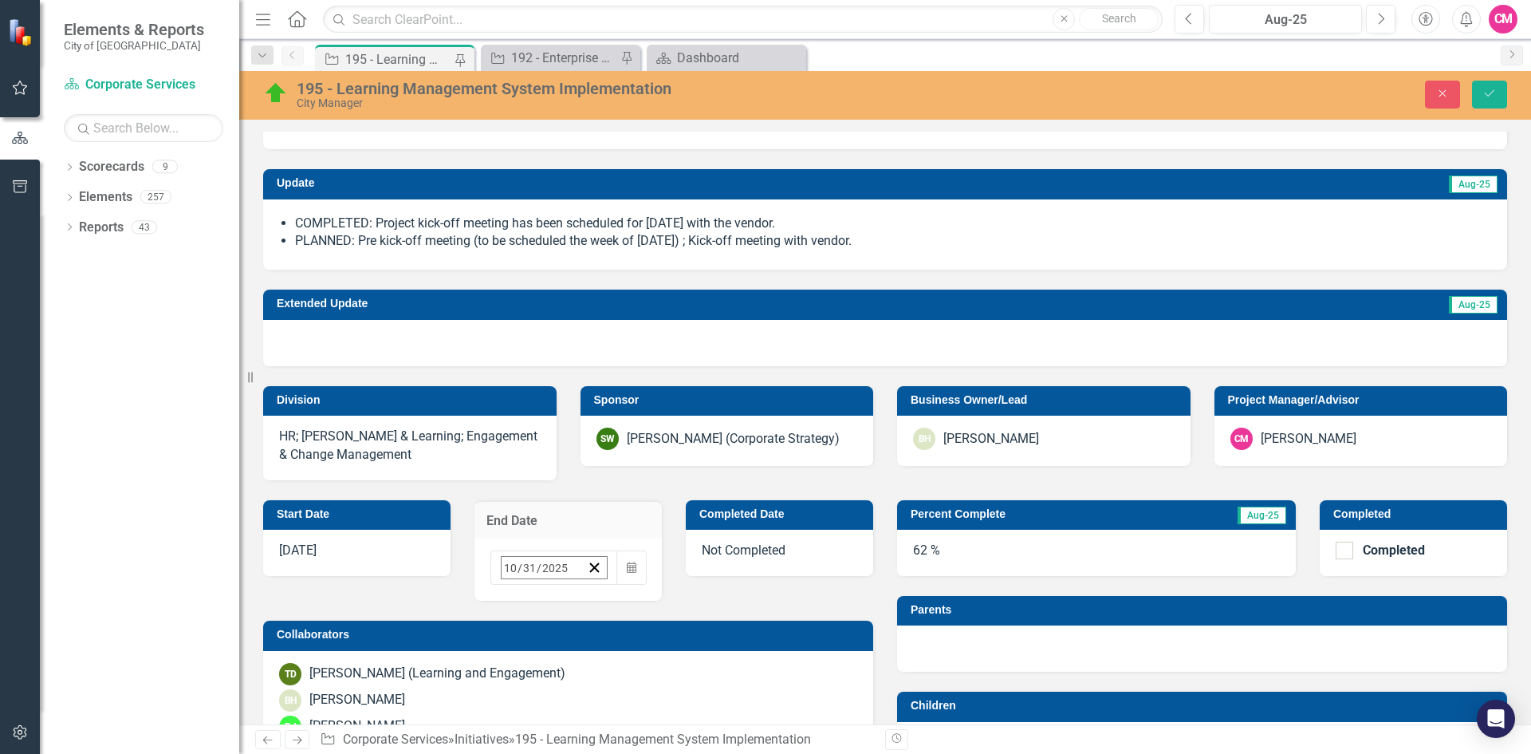
click at [699, 585] on button "›" at bounding box center [716, 602] width 35 height 35
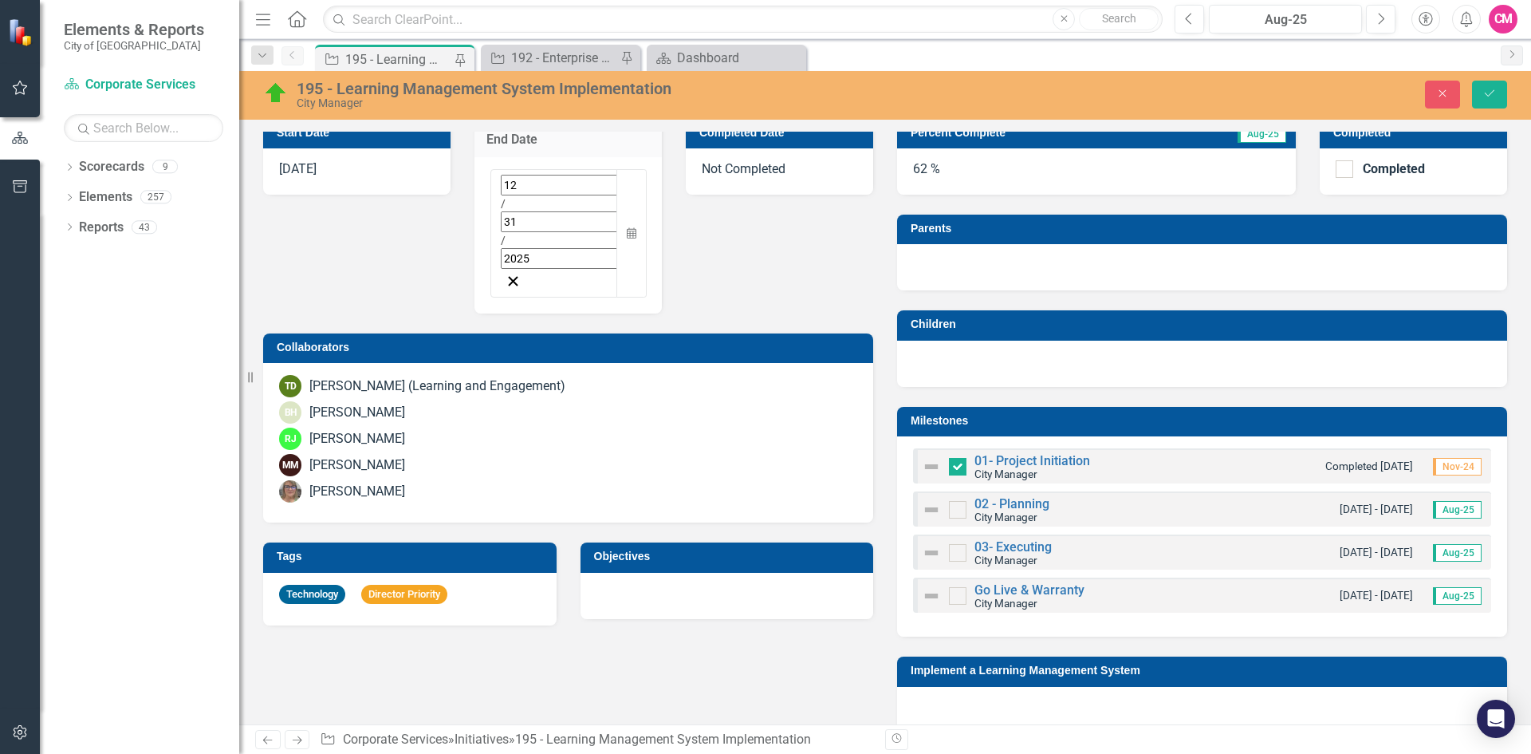
scroll to position [798, 0]
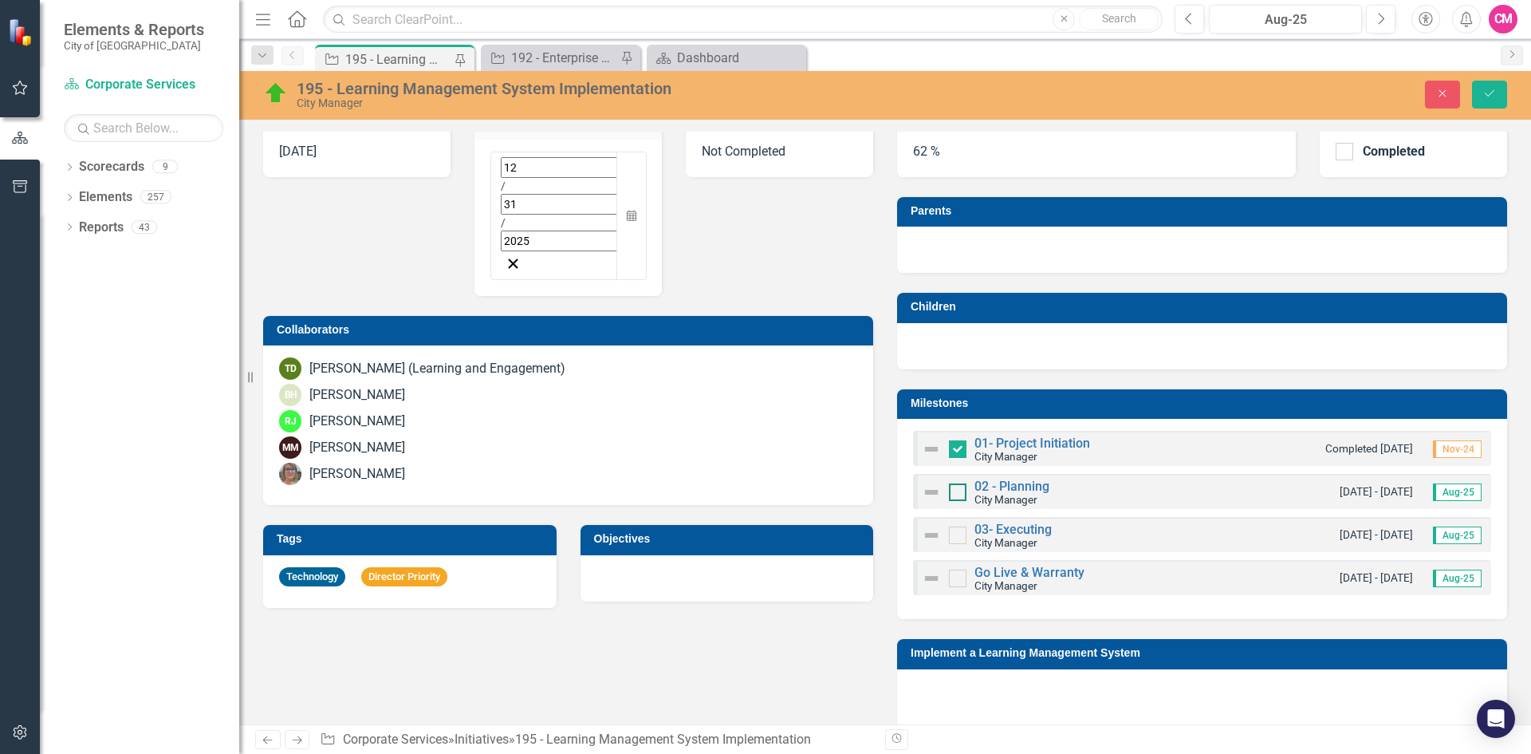
click at [951, 494] on div at bounding box center [958, 492] width 18 height 18
click at [951, 494] on input "checkbox" at bounding box center [954, 488] width 10 height 10
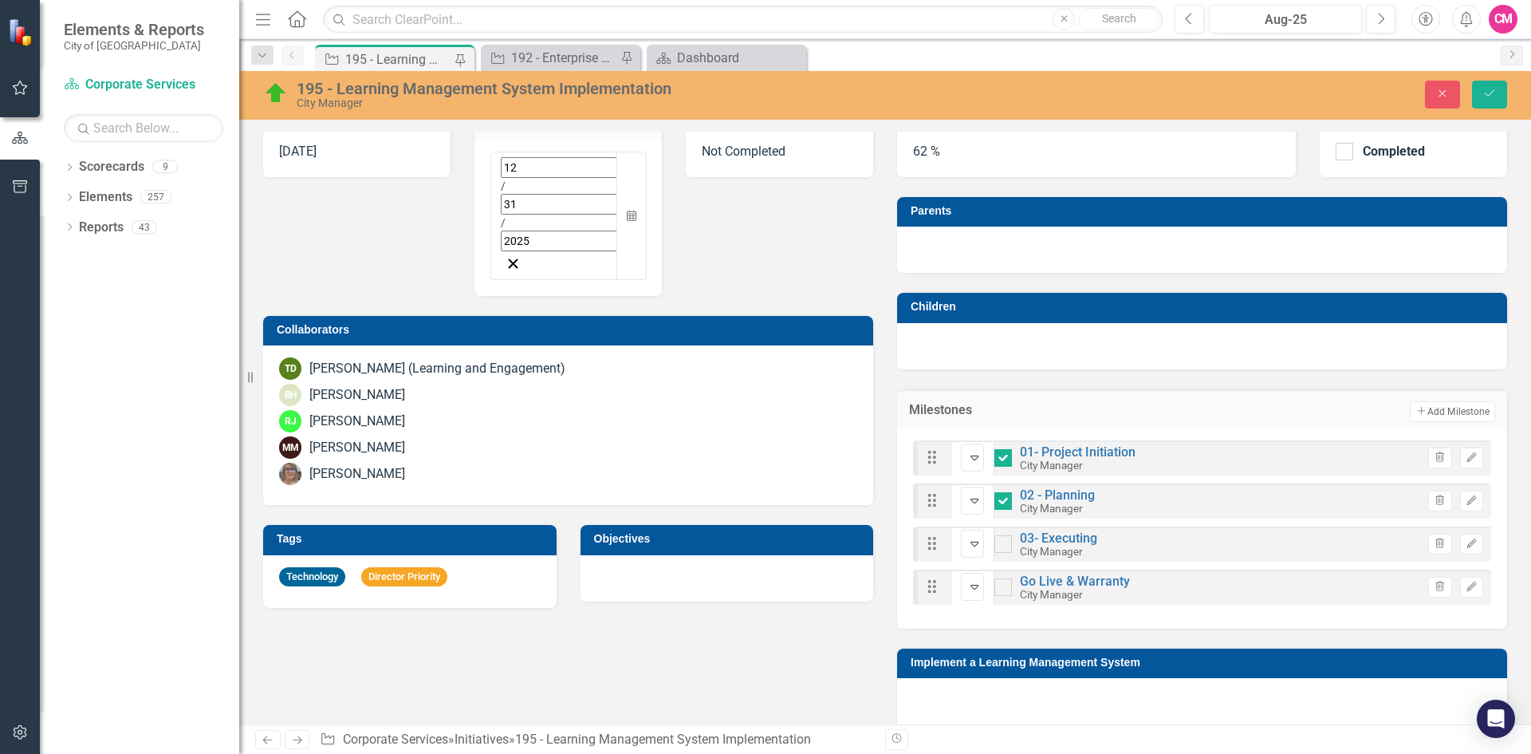
checkbox input "true"
click at [1041, 497] on link "02 - Planning" at bounding box center [1057, 494] width 75 height 15
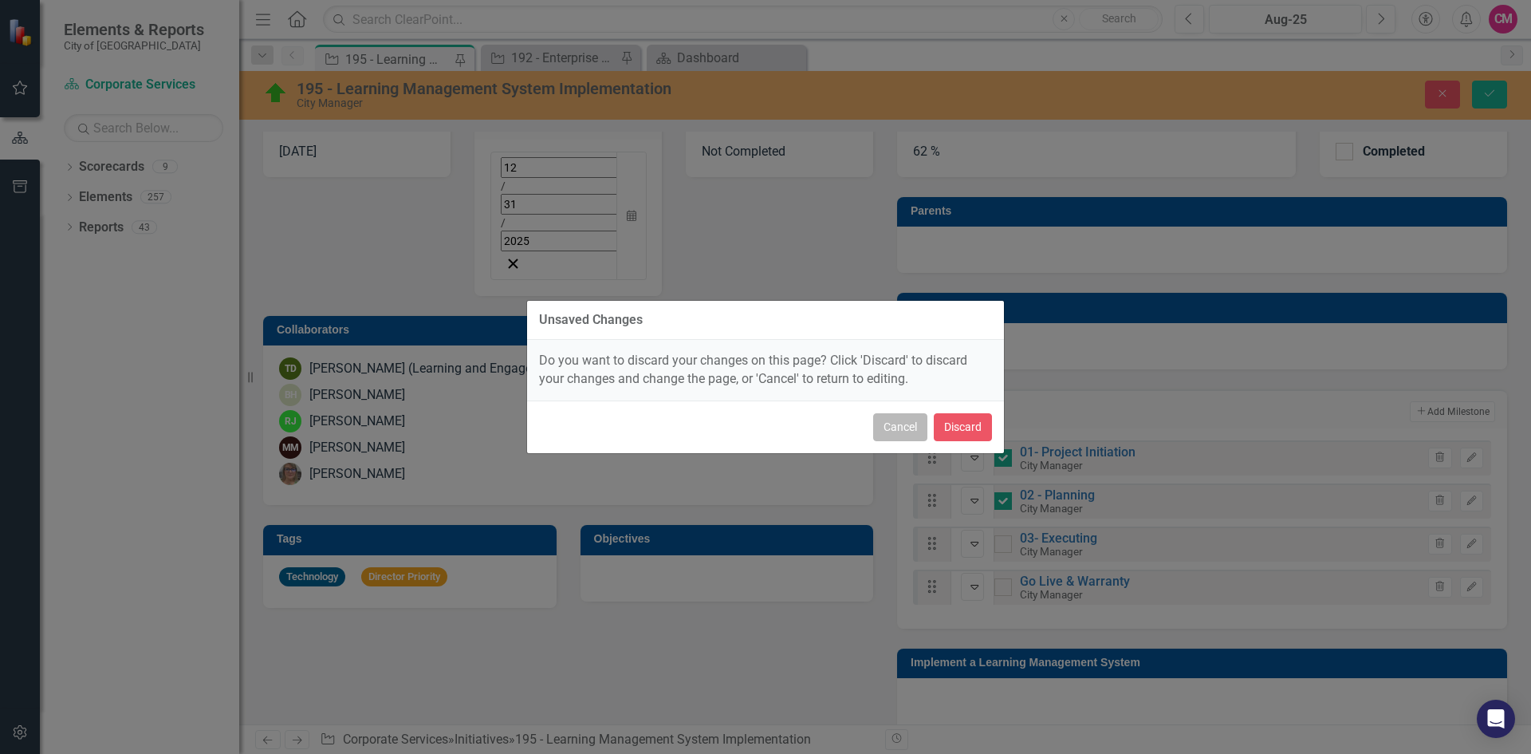
click at [888, 427] on button "Cancel" at bounding box center [900, 427] width 54 height 28
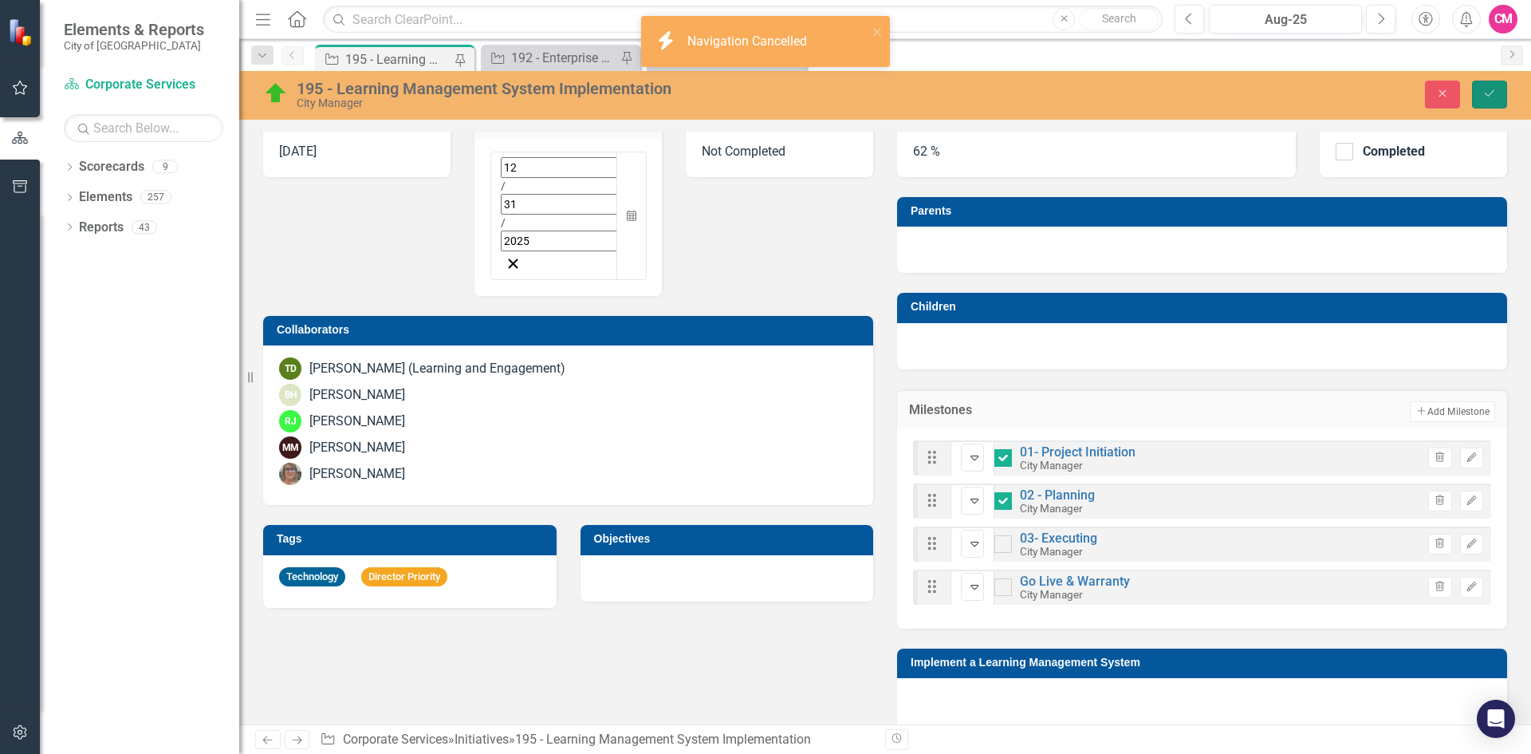
click at [1491, 92] on icon "Save" at bounding box center [1490, 93] width 14 height 11
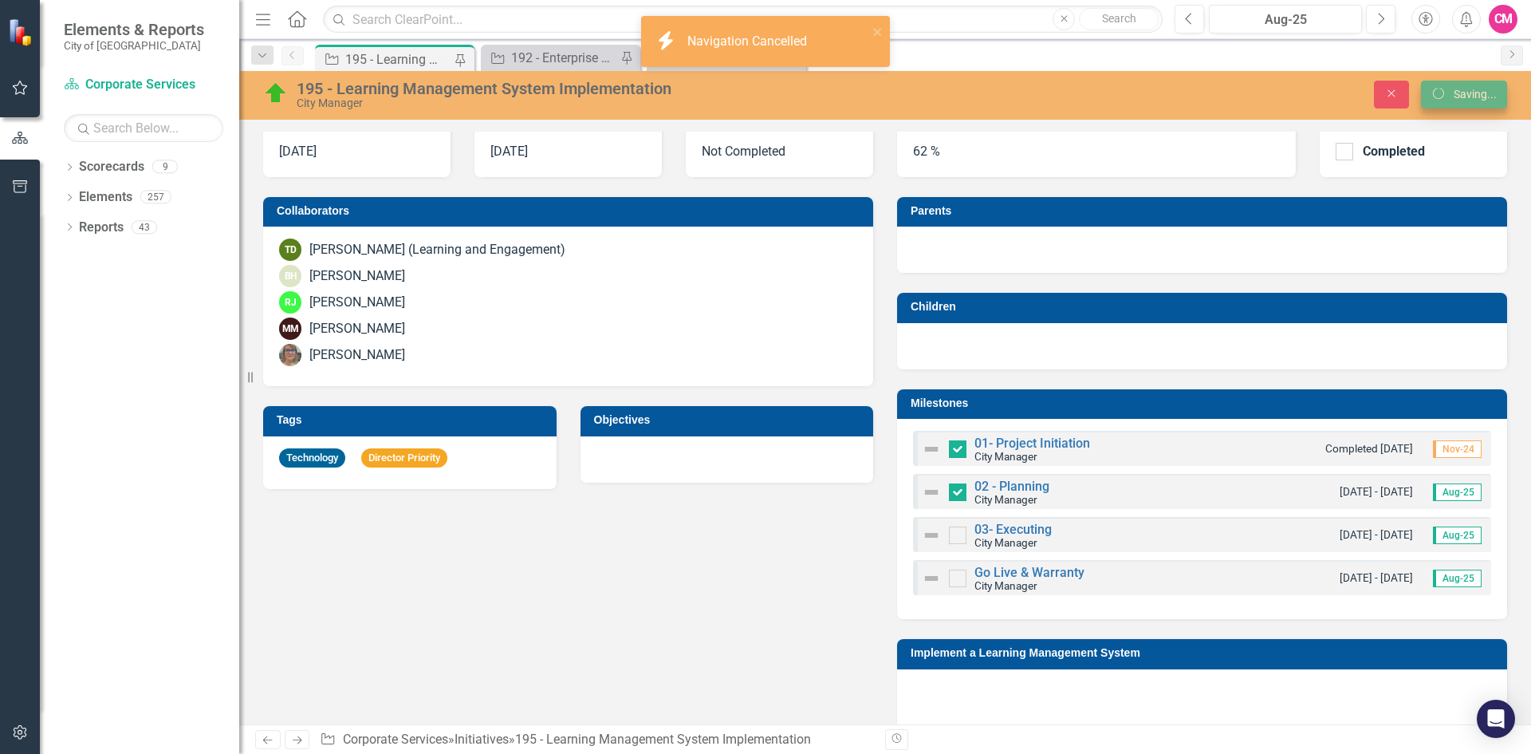
checkbox input "false"
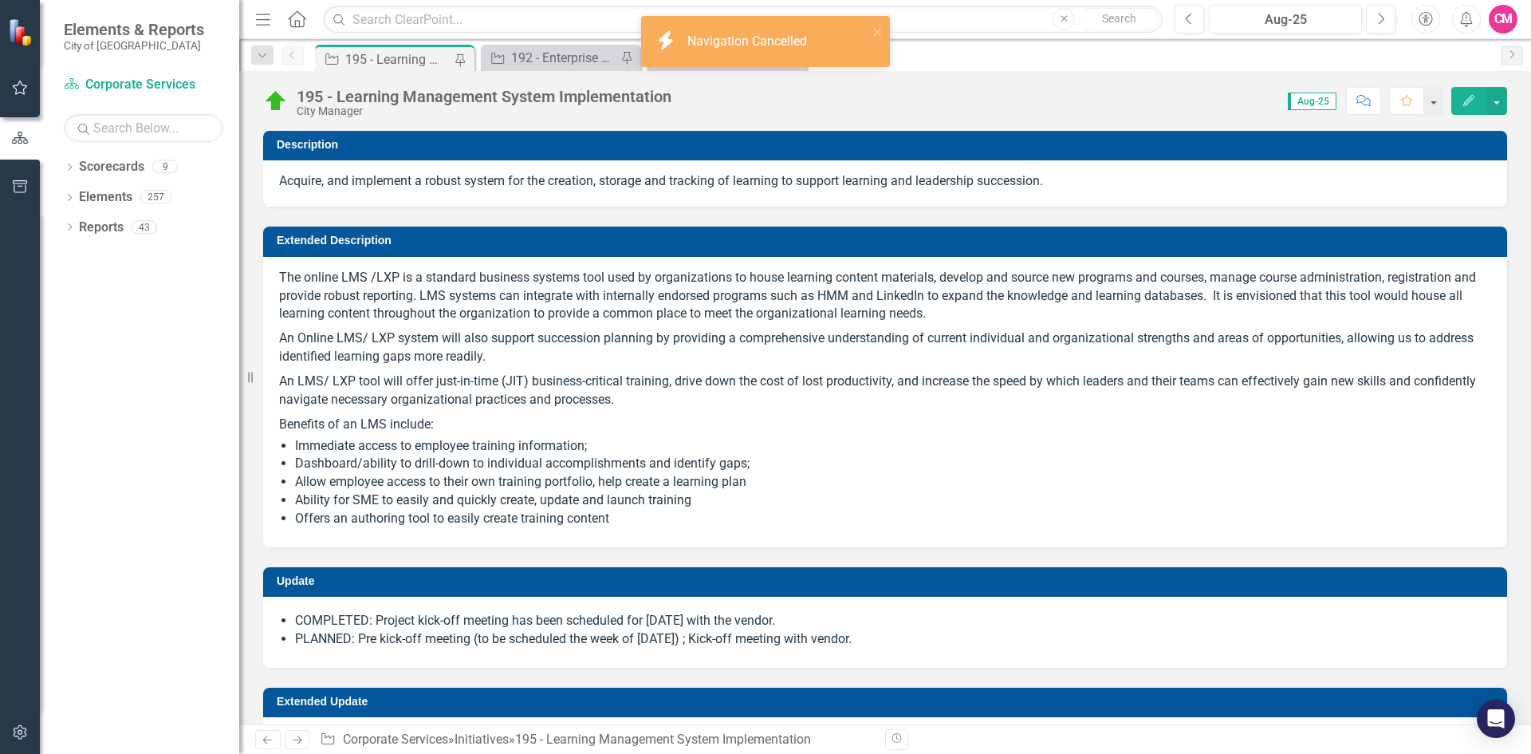
checkbox input "true"
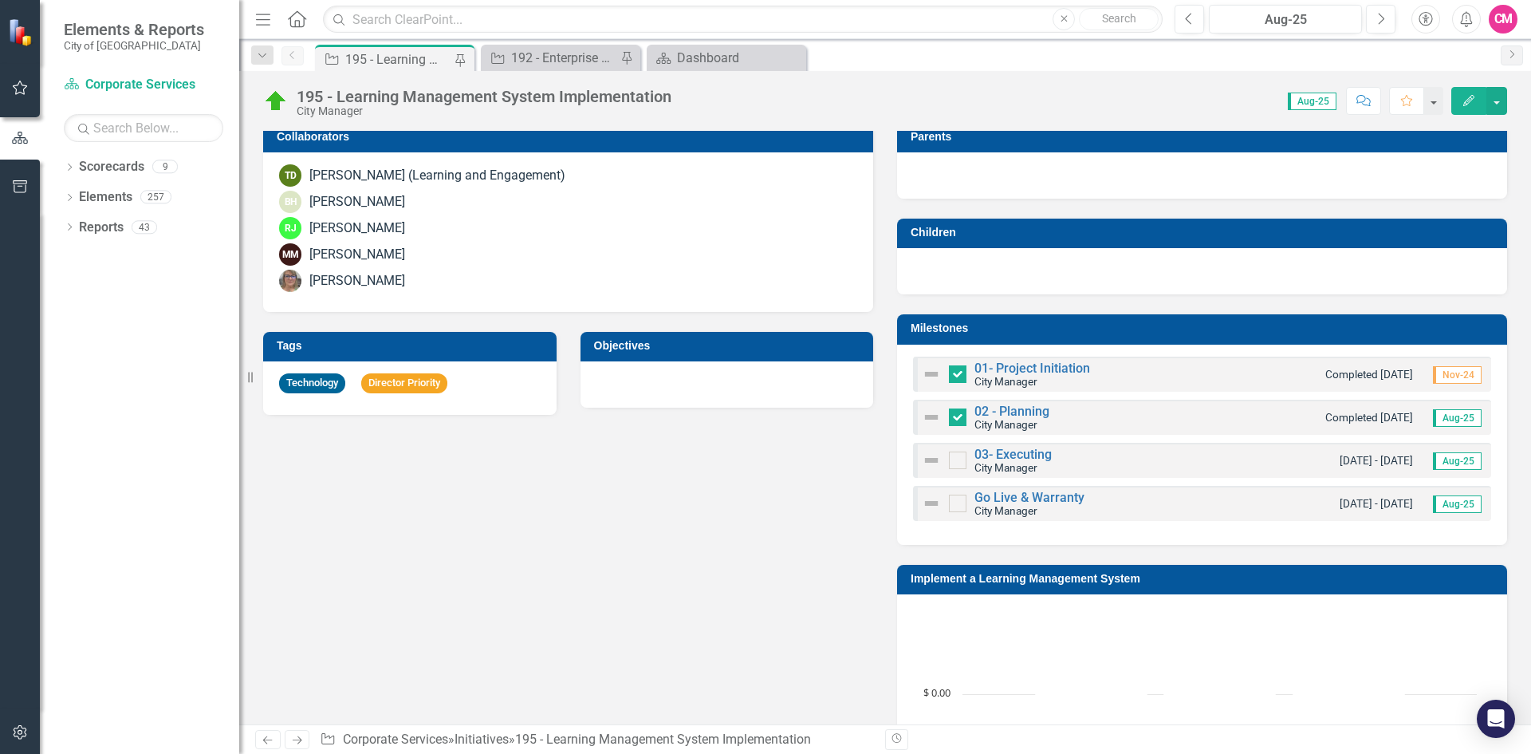
scroll to position [877, 0]
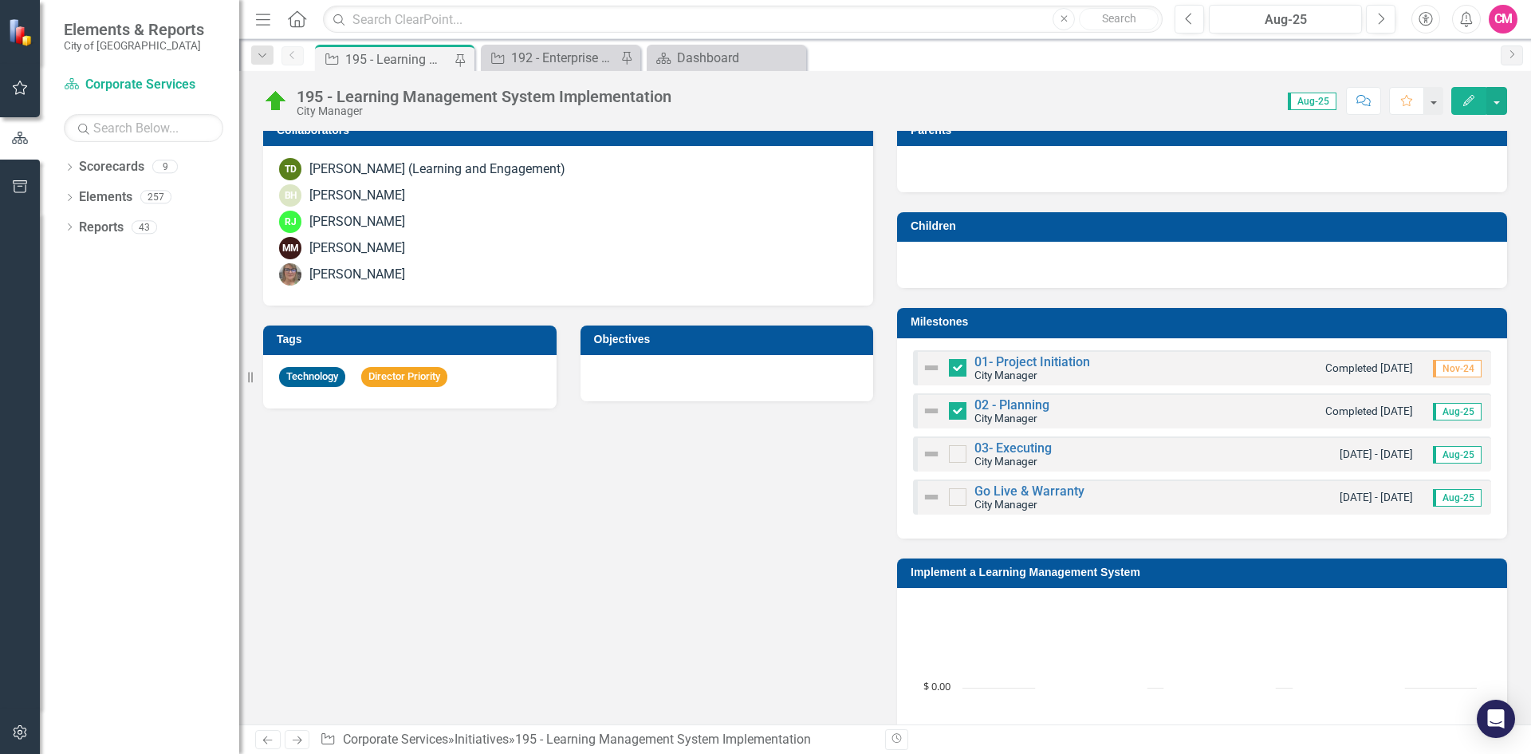
click at [928, 412] on img at bounding box center [931, 410] width 19 height 19
click at [1023, 405] on link "02 - Planning" at bounding box center [1012, 404] width 75 height 15
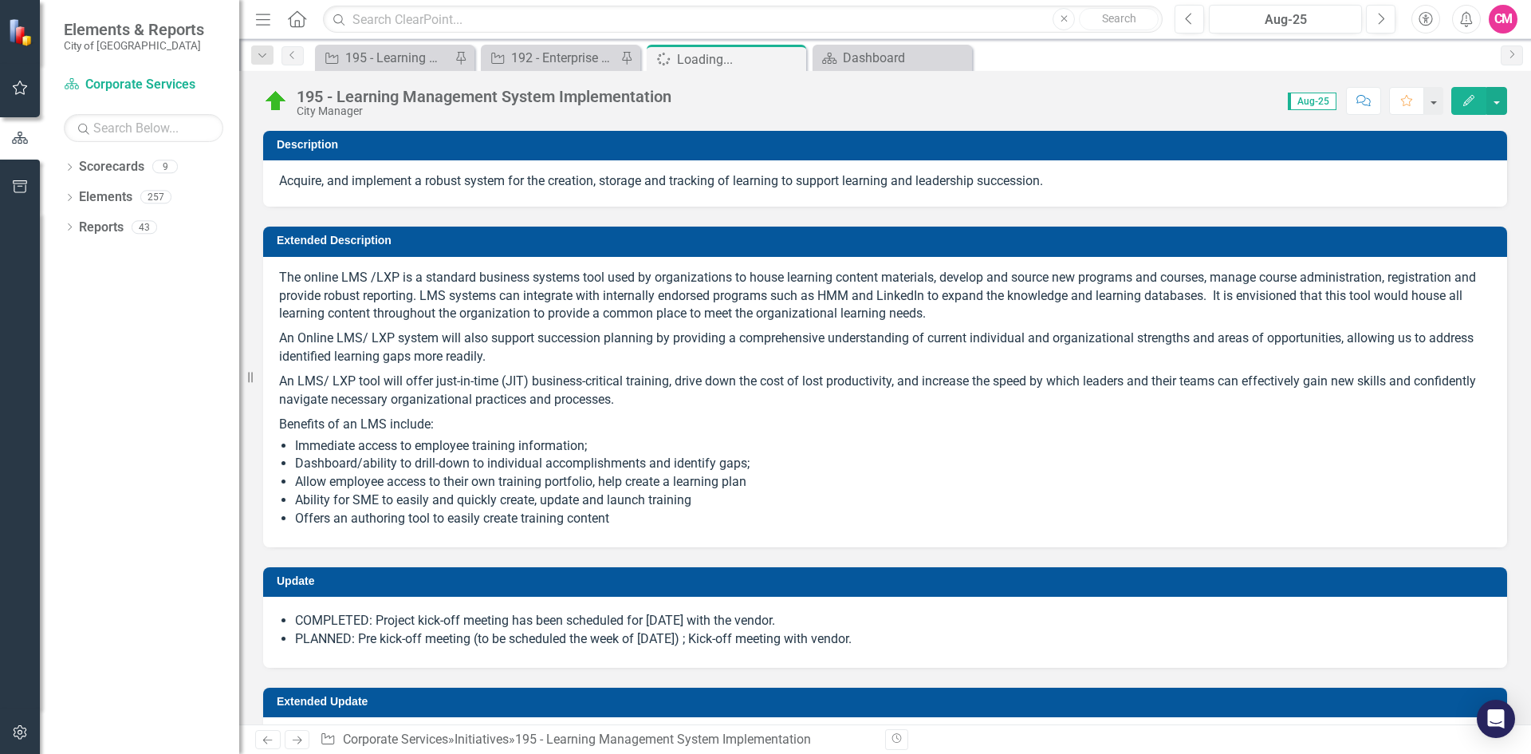
checkbox input "true"
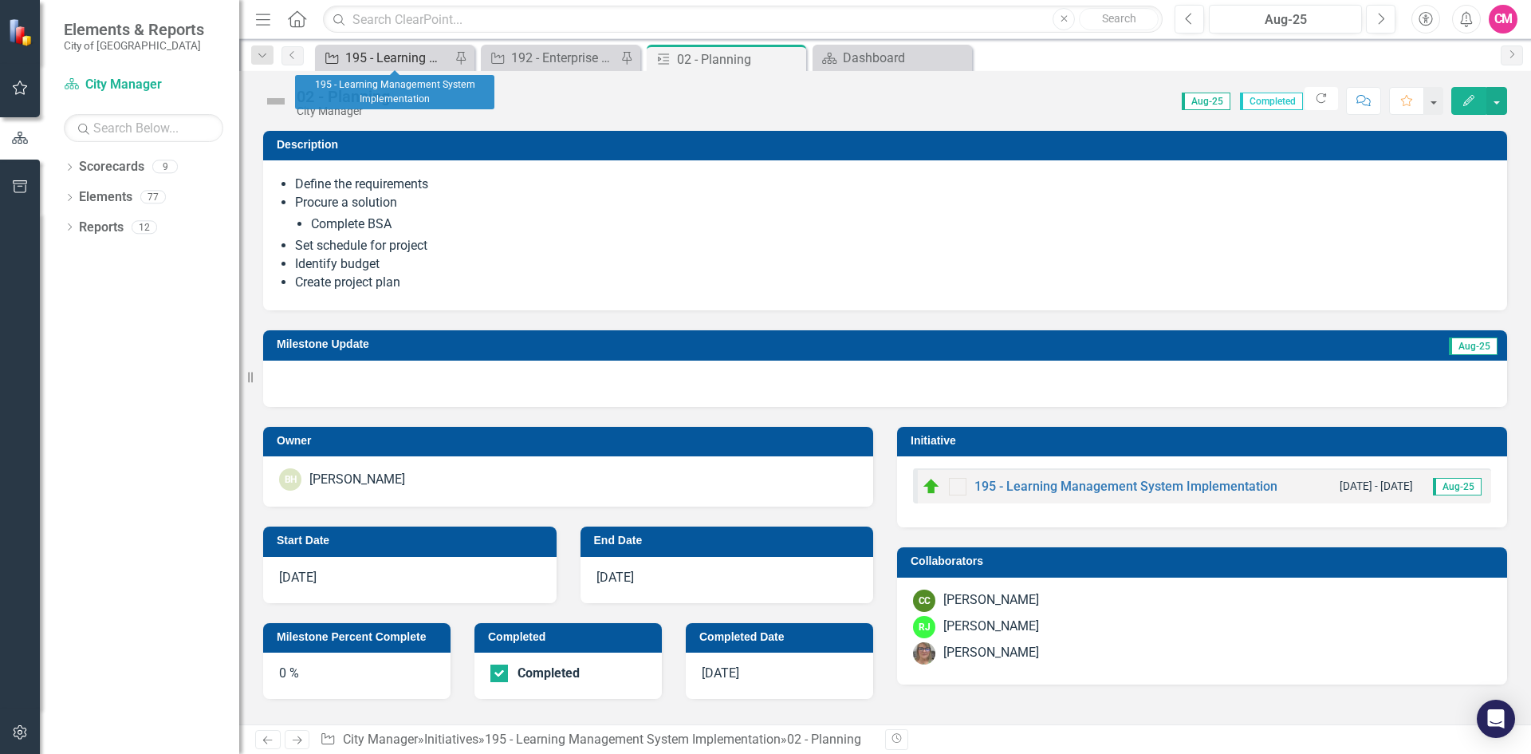
click at [410, 51] on div "195 - Learning Management System Implementation" at bounding box center [397, 58] width 105 height 20
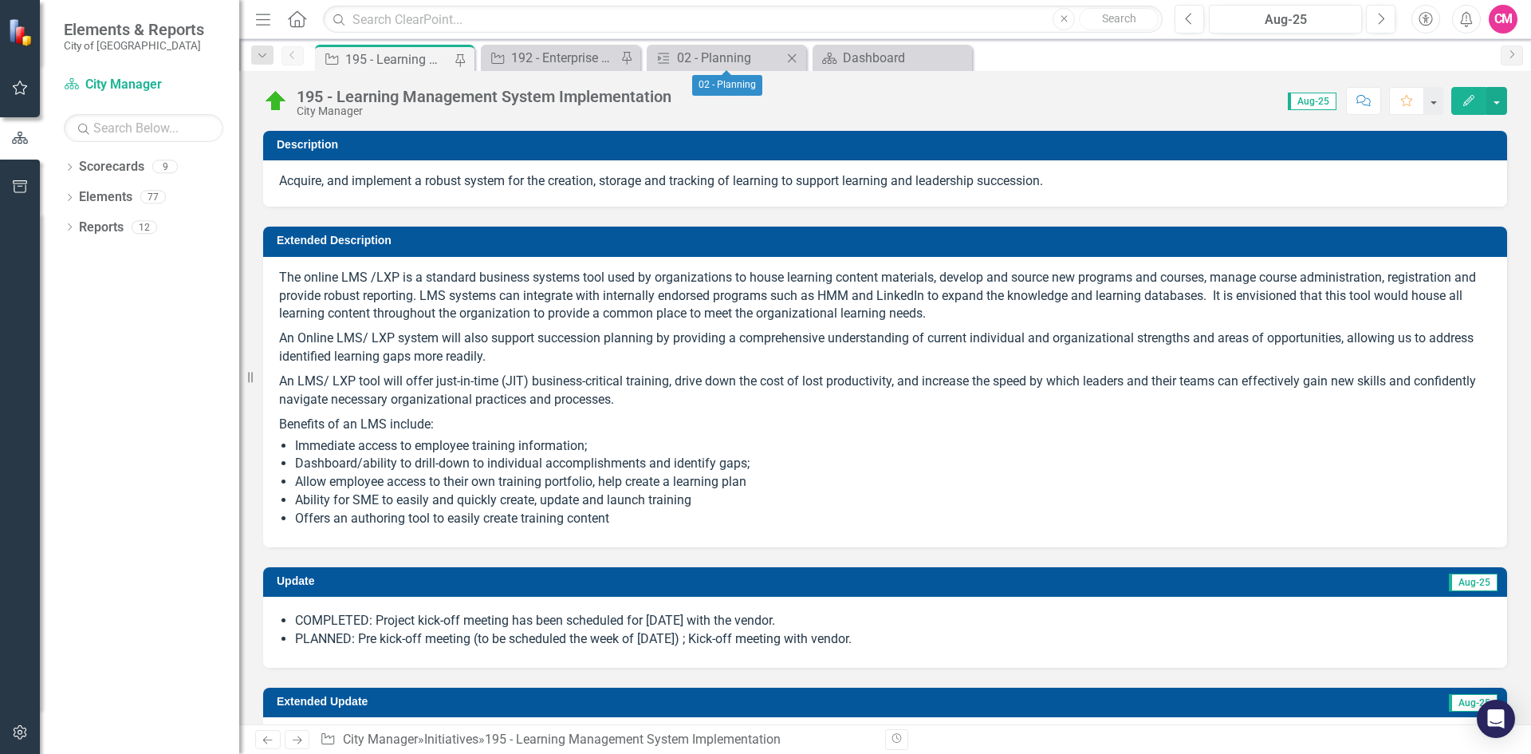
click at [791, 57] on icon at bounding box center [792, 57] width 9 height 9
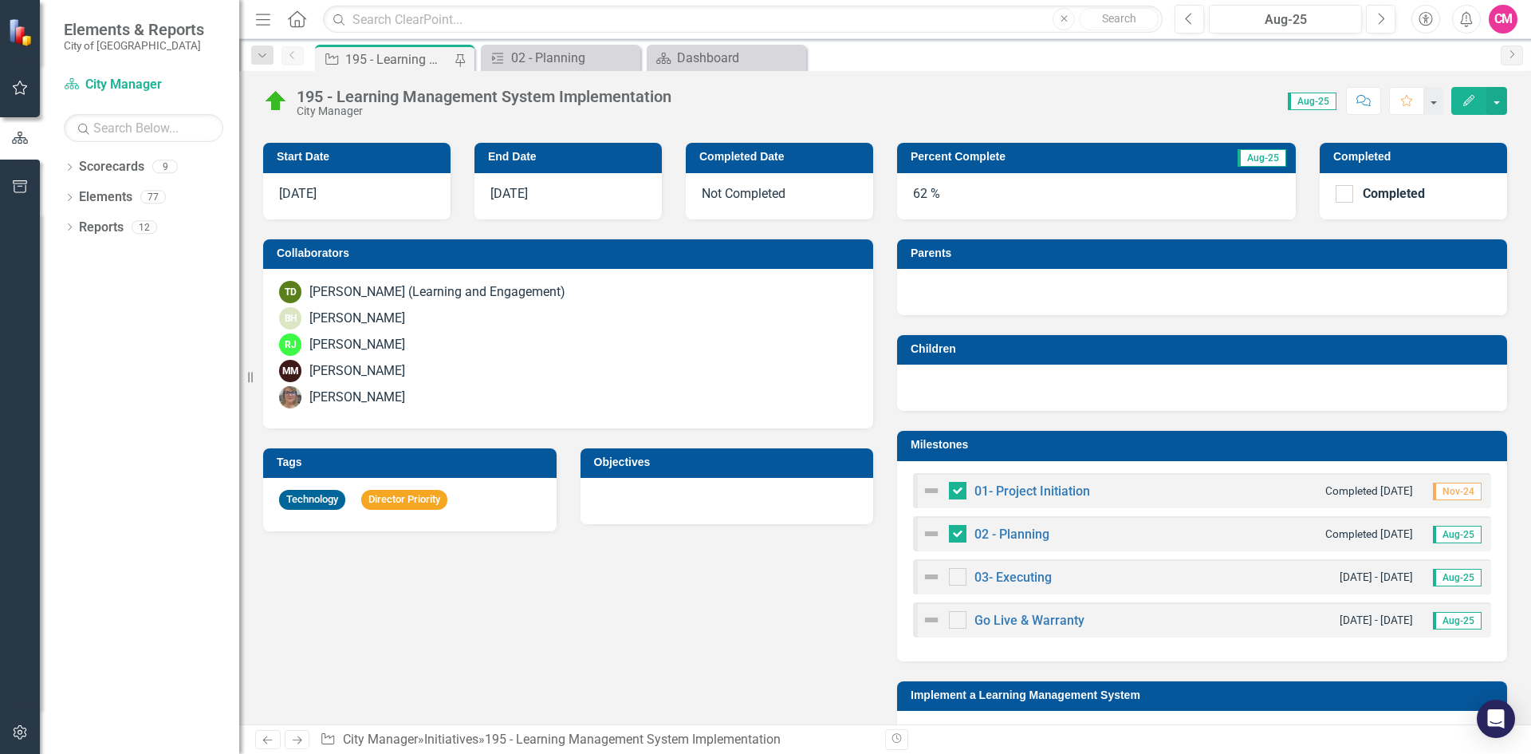
scroll to position [877, 0]
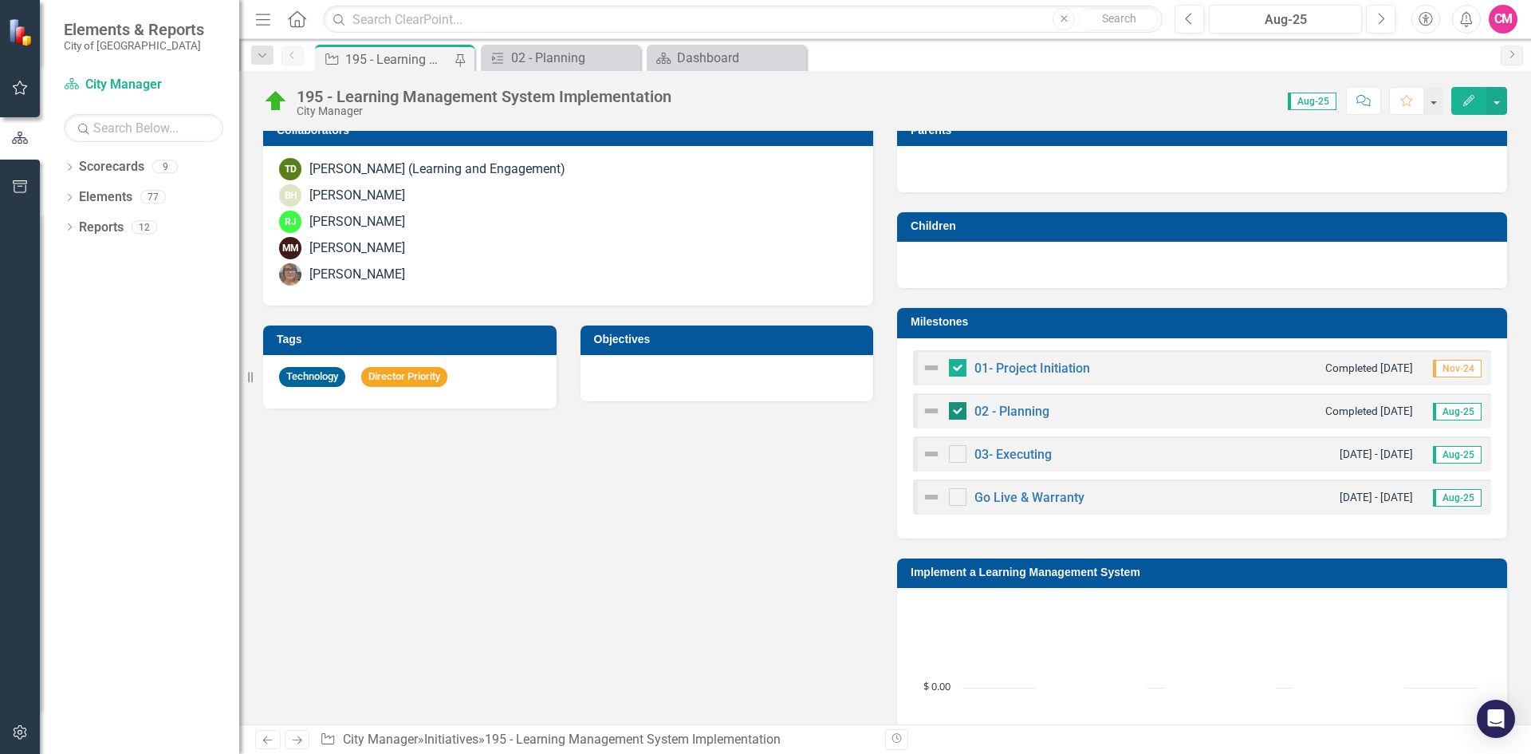
click at [951, 411] on input "checkbox" at bounding box center [954, 407] width 10 height 10
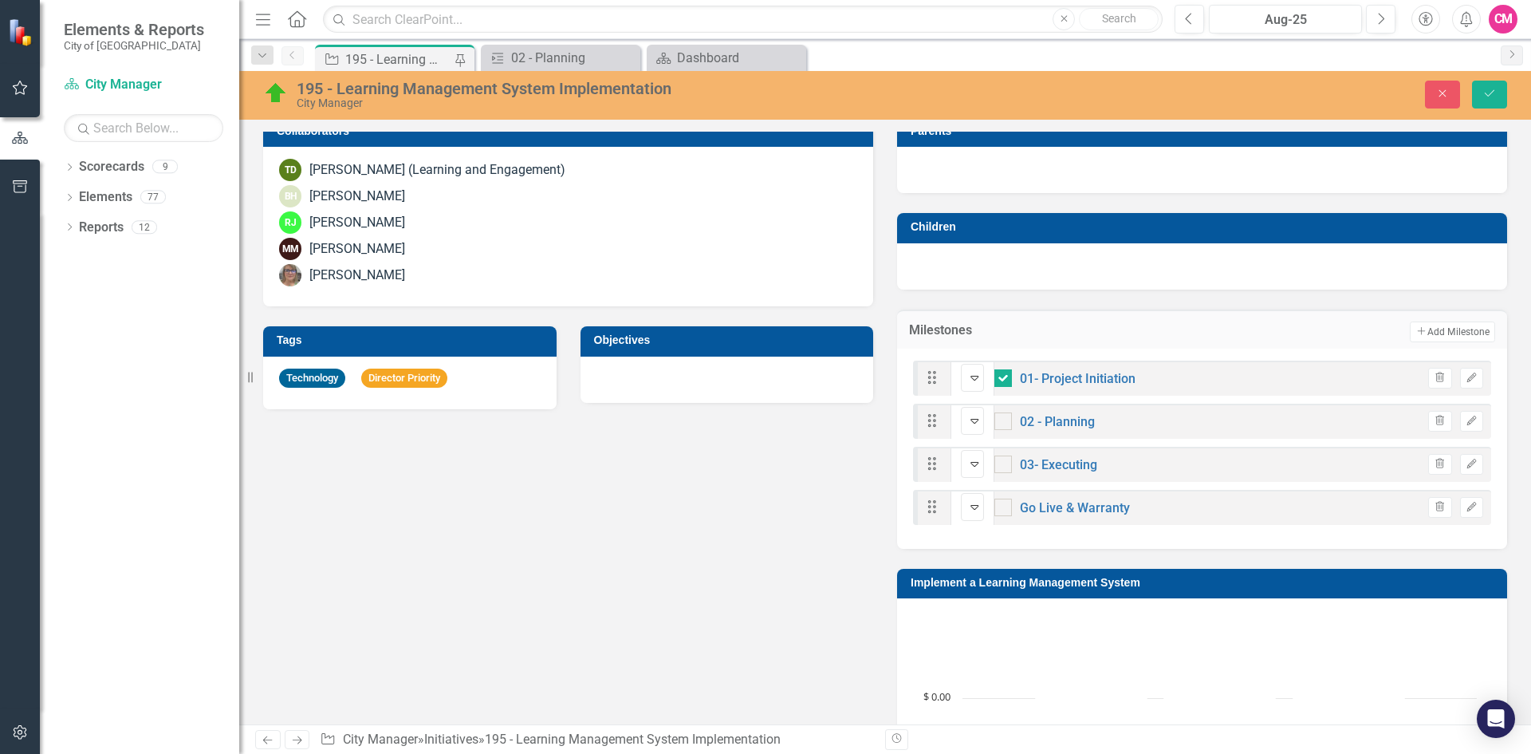
scroll to position [558, 0]
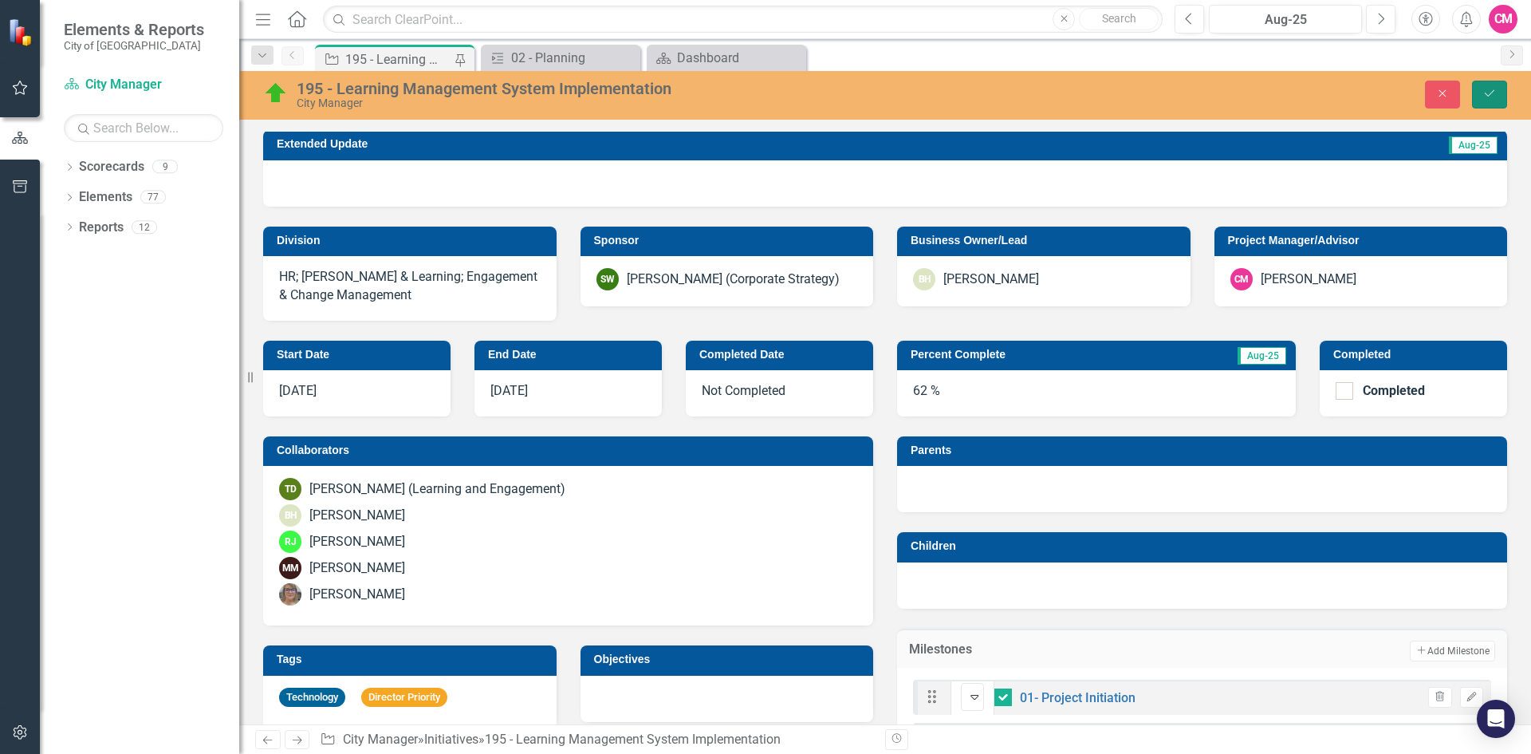
click at [1483, 88] on icon "Save" at bounding box center [1490, 93] width 14 height 11
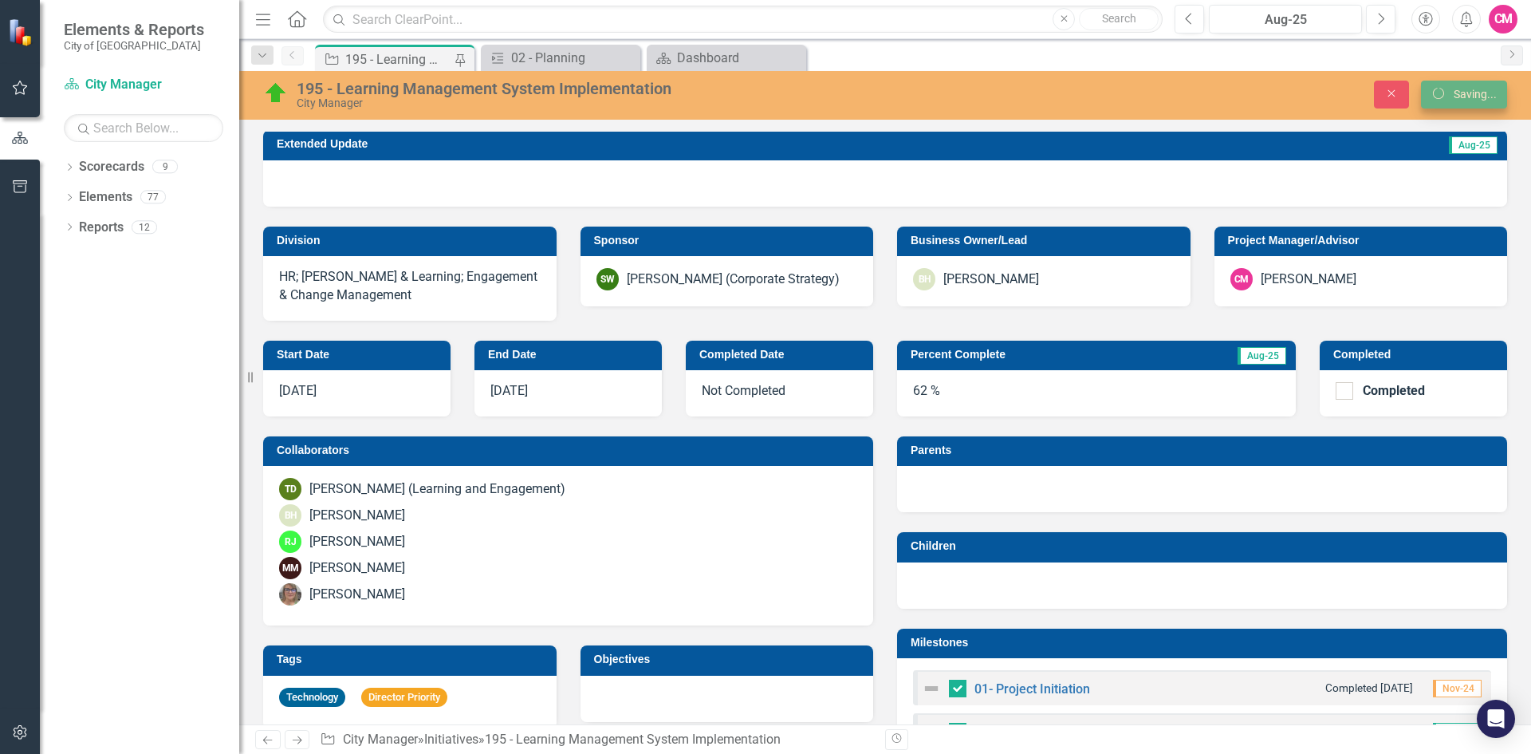
checkbox input "true"
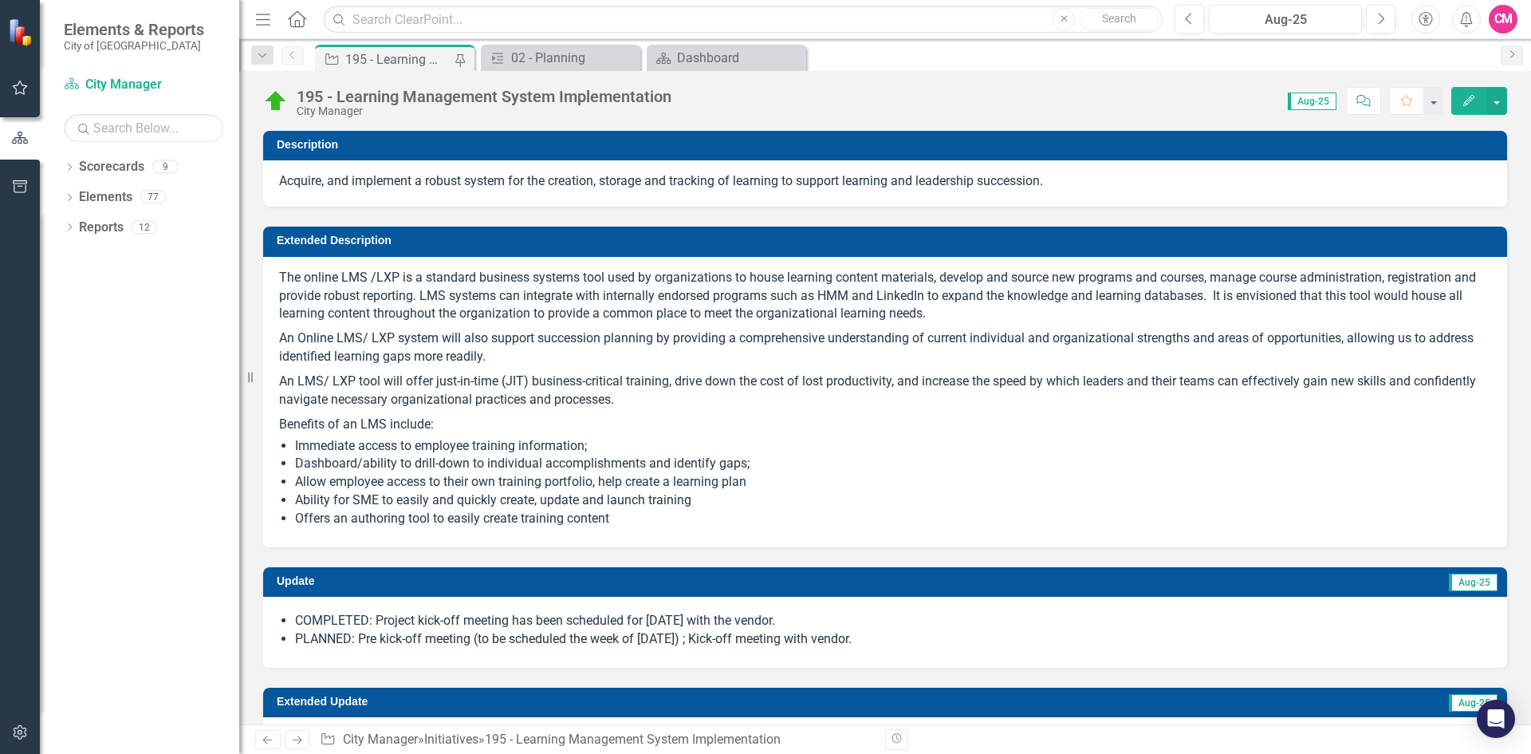
checkbox input "false"
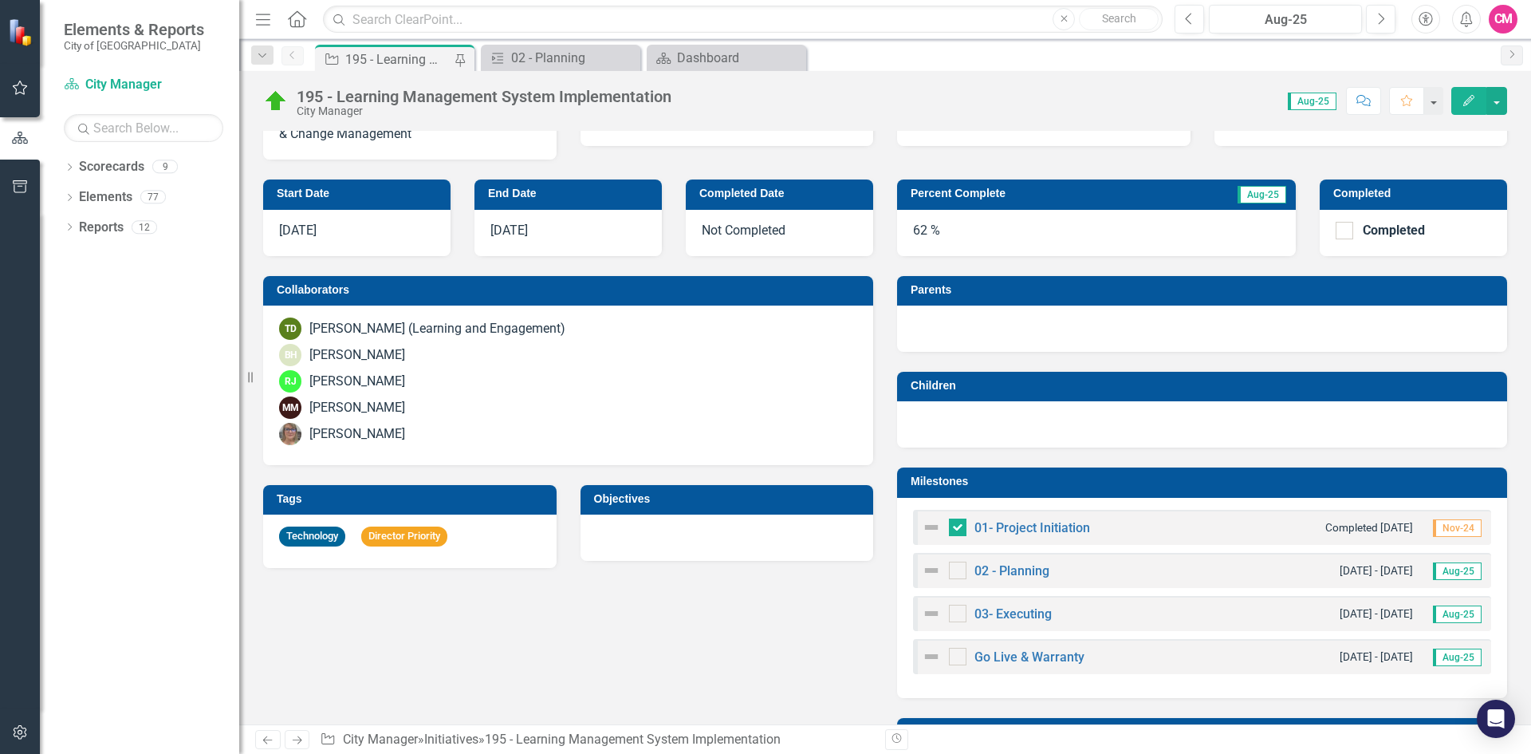
scroll to position [399, 0]
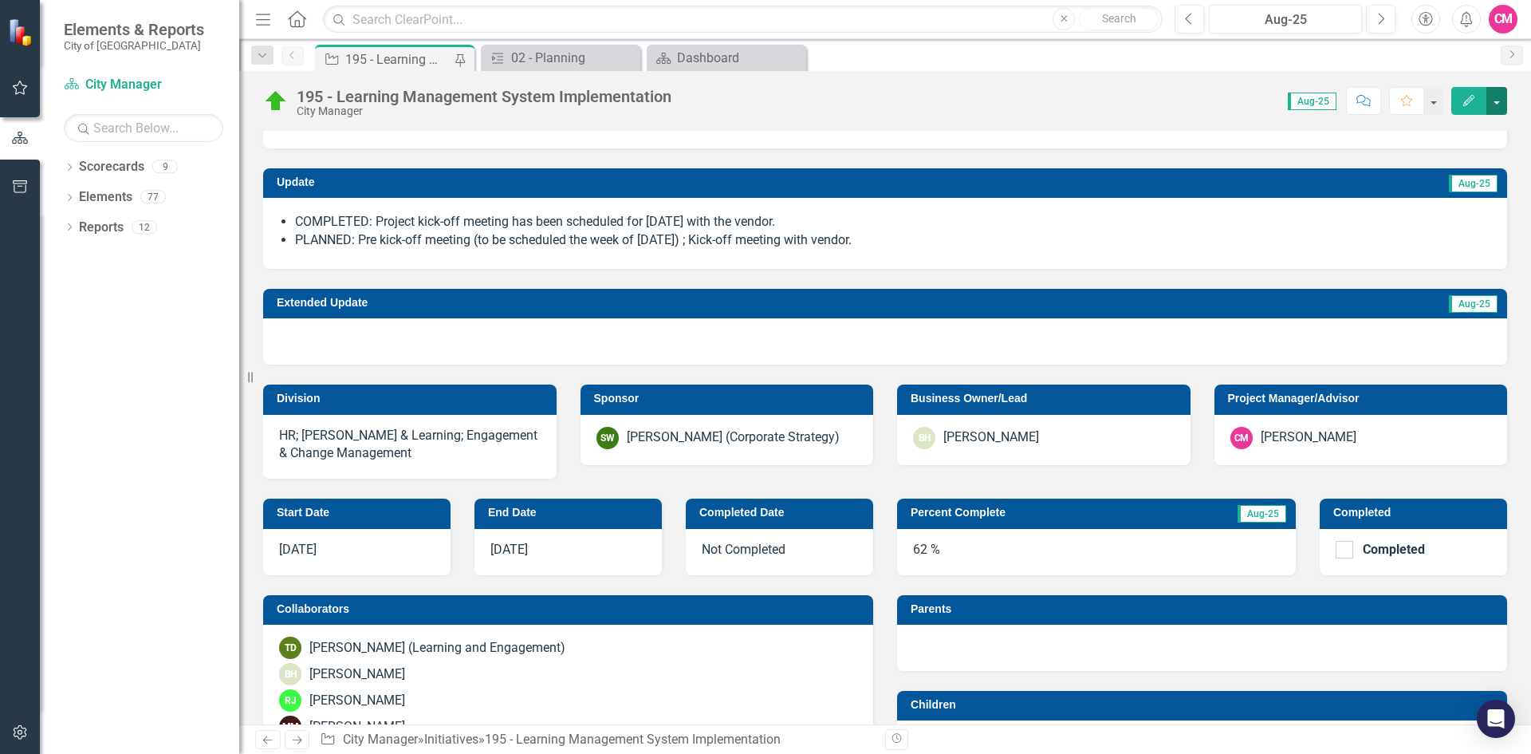
click at [1496, 105] on button "button" at bounding box center [1497, 101] width 21 height 28
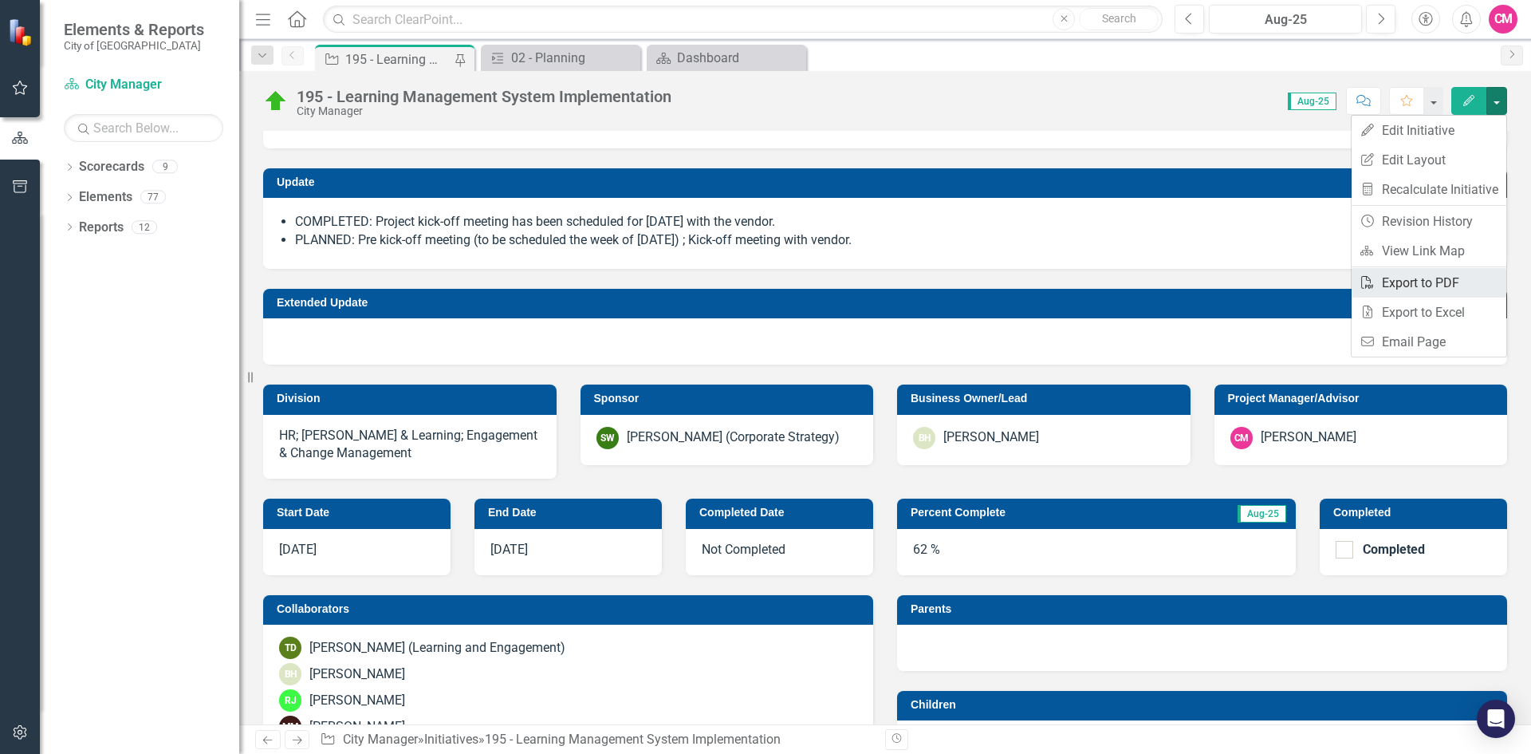
click at [1457, 280] on link "PDF Export to PDF" at bounding box center [1429, 283] width 155 height 30
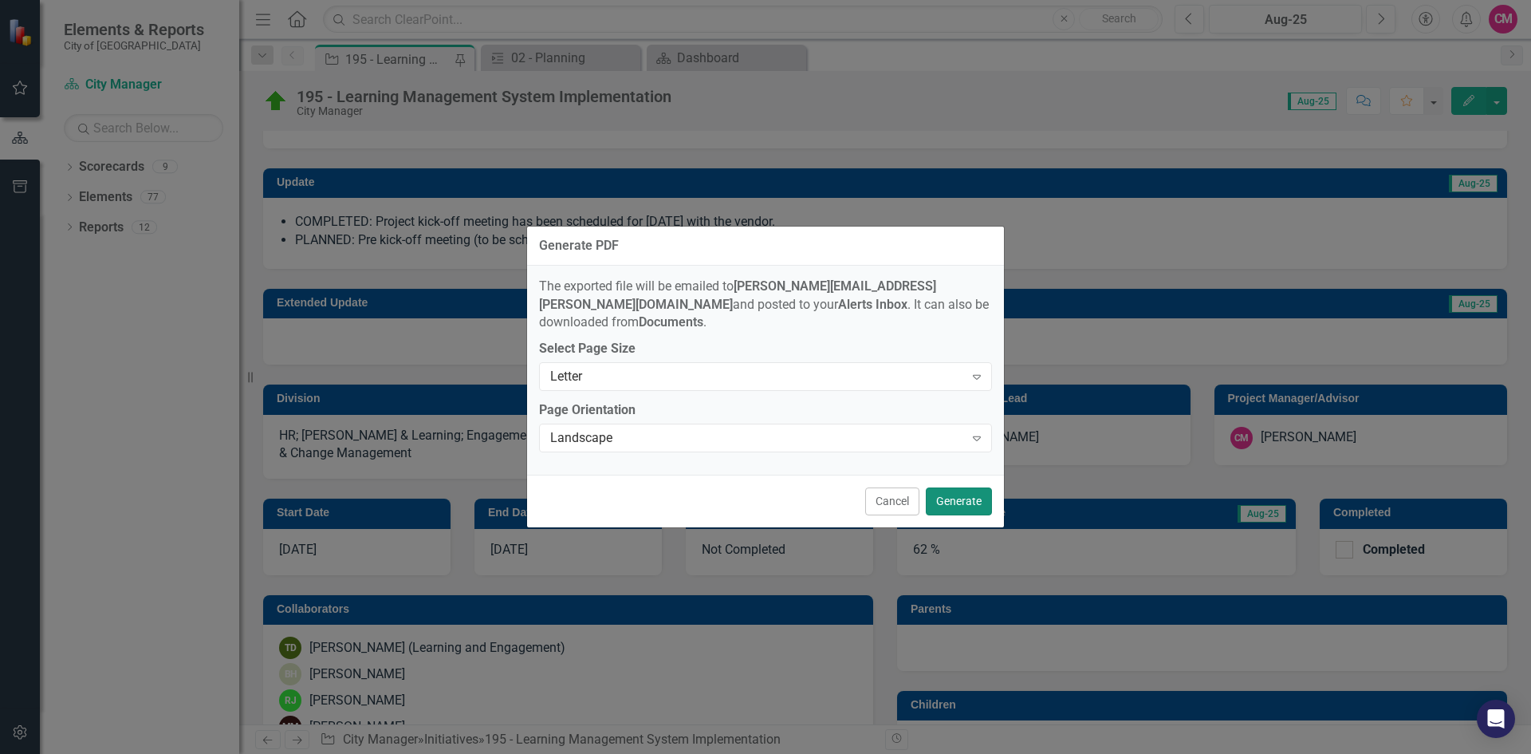
click at [957, 489] on button "Generate" at bounding box center [959, 501] width 66 height 28
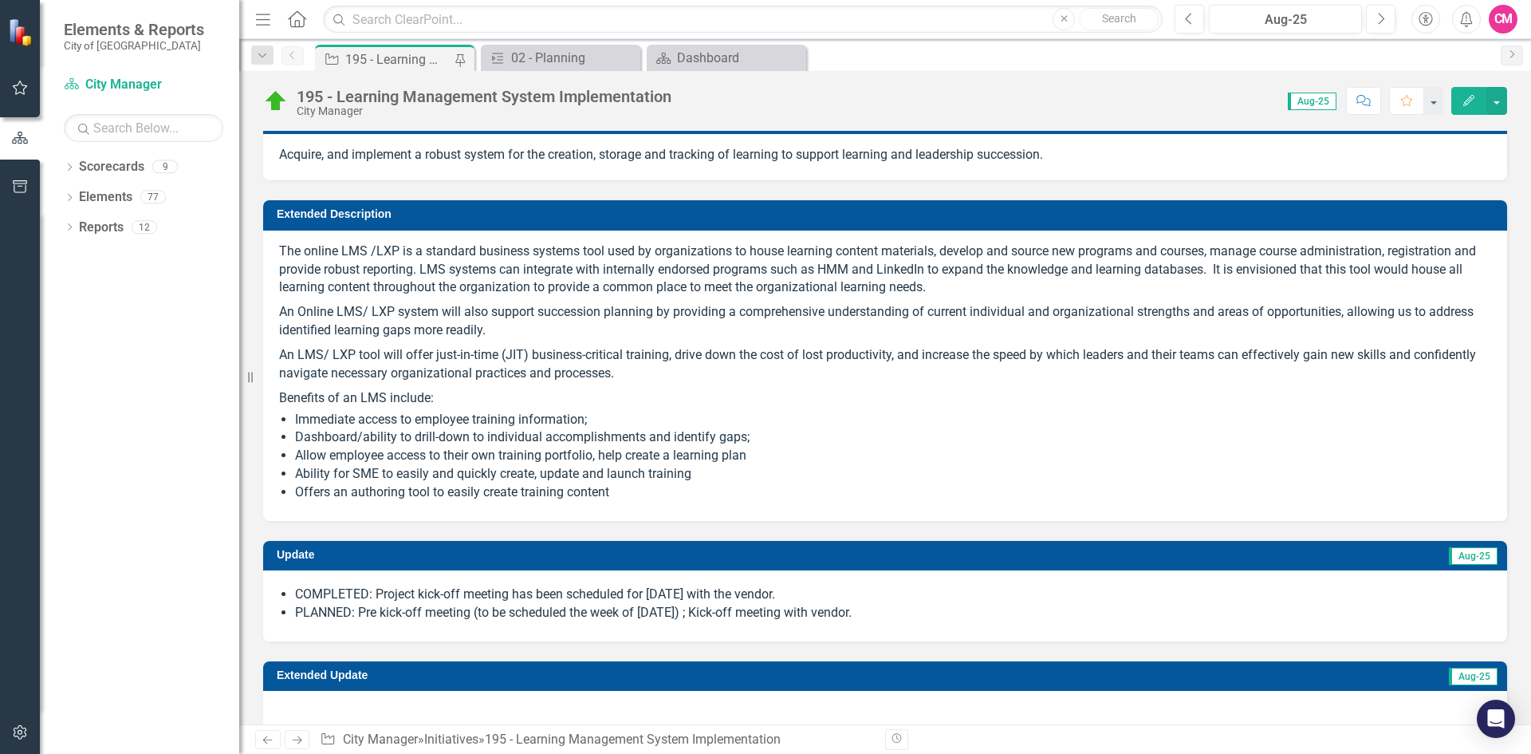
scroll to position [0, 0]
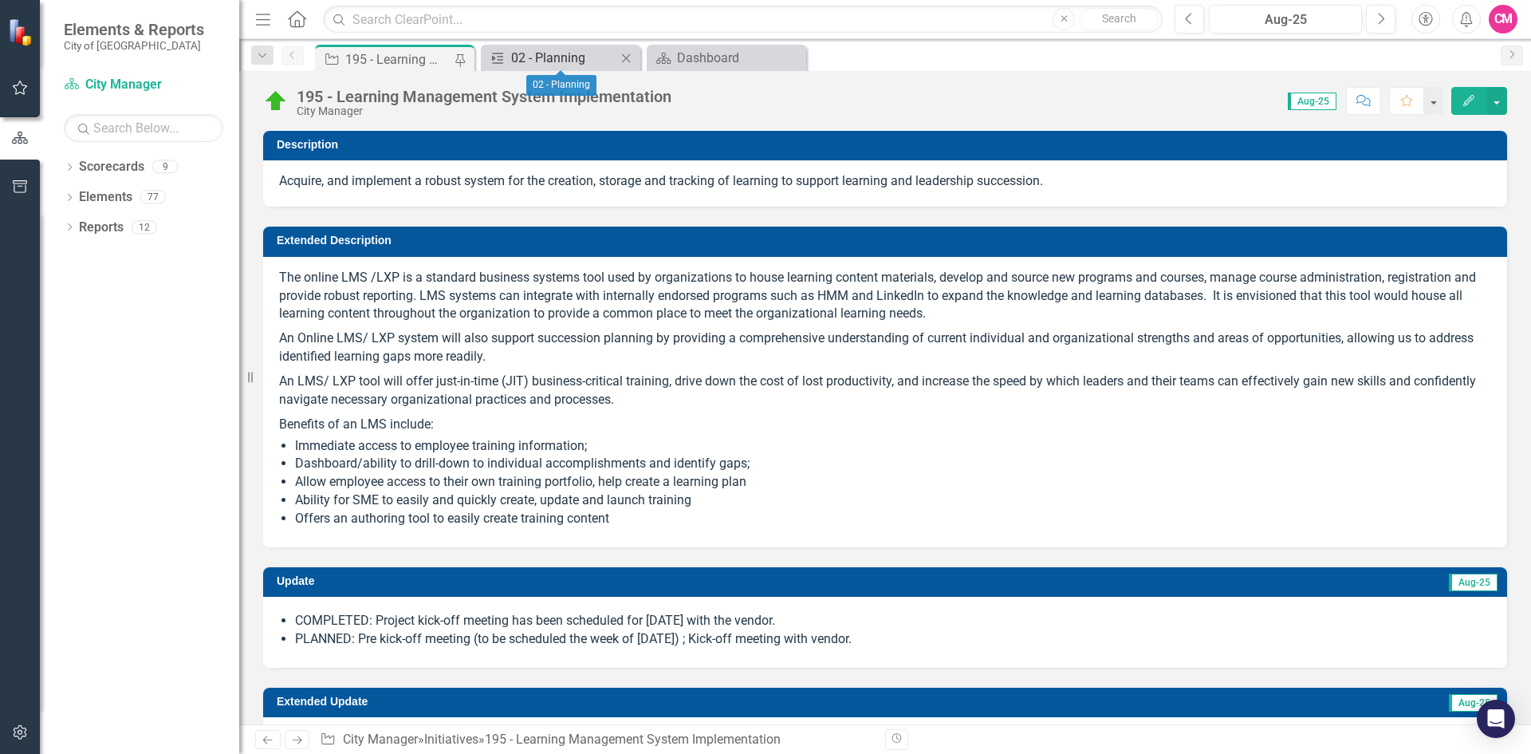
click at [560, 60] on div "02 - Planning" at bounding box center [563, 58] width 105 height 20
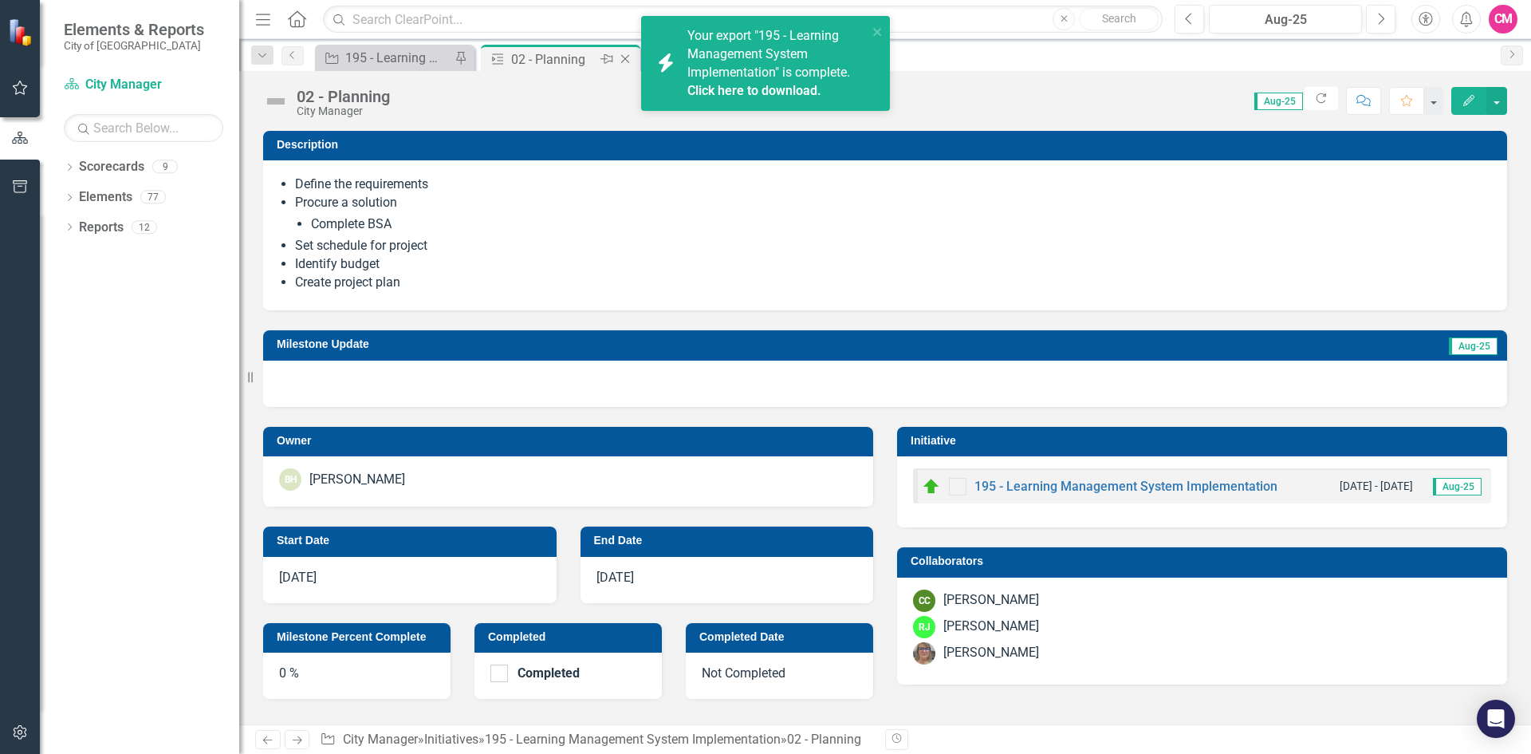
click at [623, 55] on icon "Close" at bounding box center [625, 59] width 16 height 13
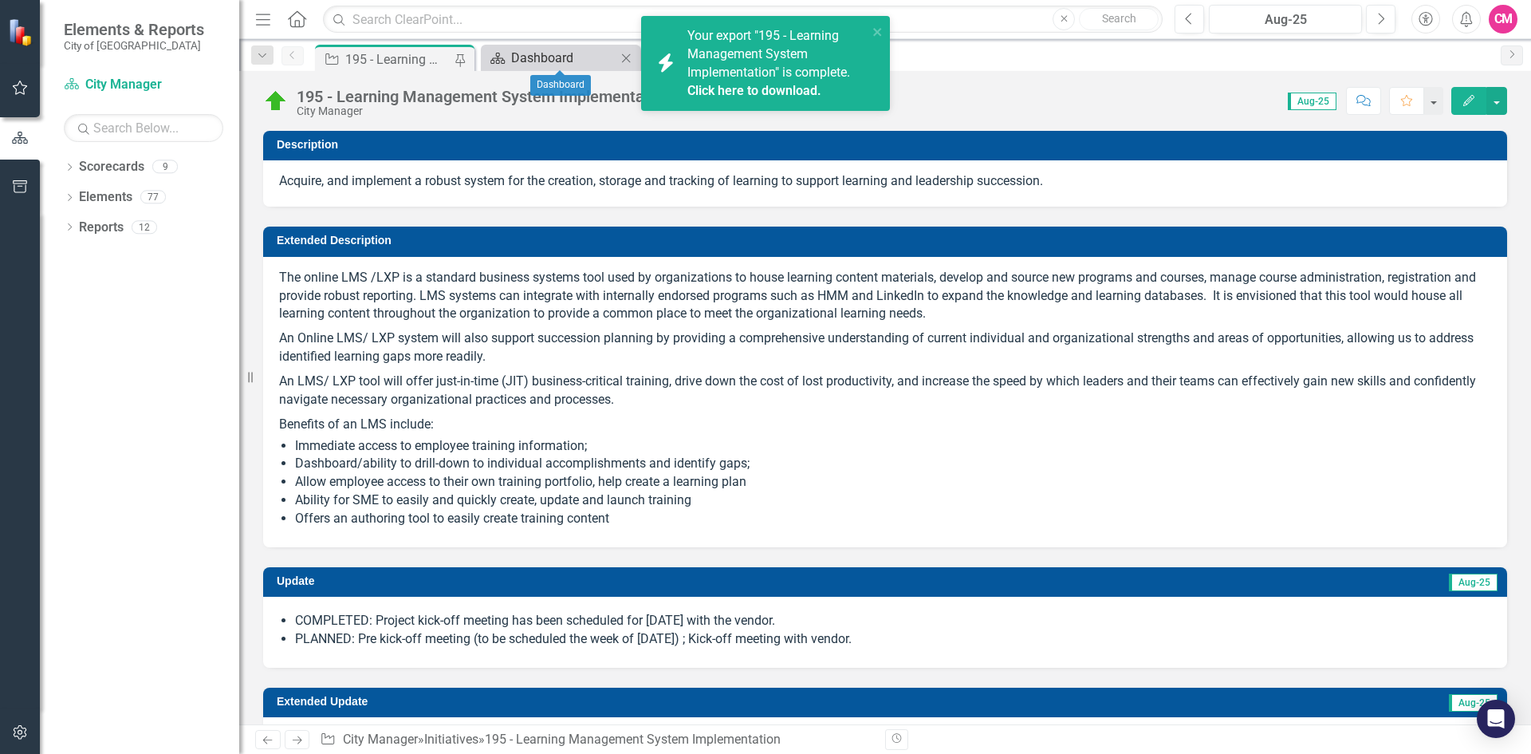
click at [538, 60] on div "Dashboard" at bounding box center [563, 58] width 105 height 20
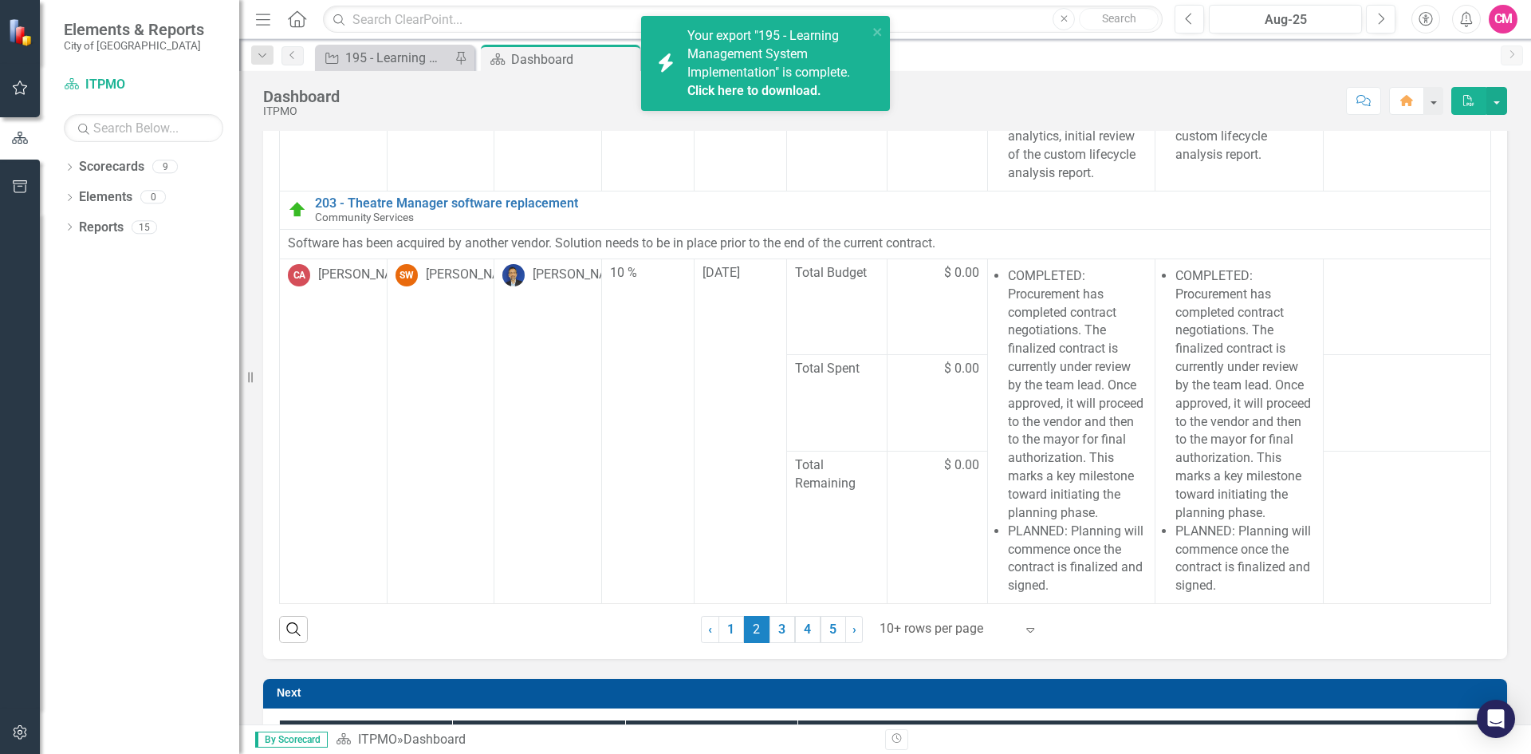
scroll to position [239, 0]
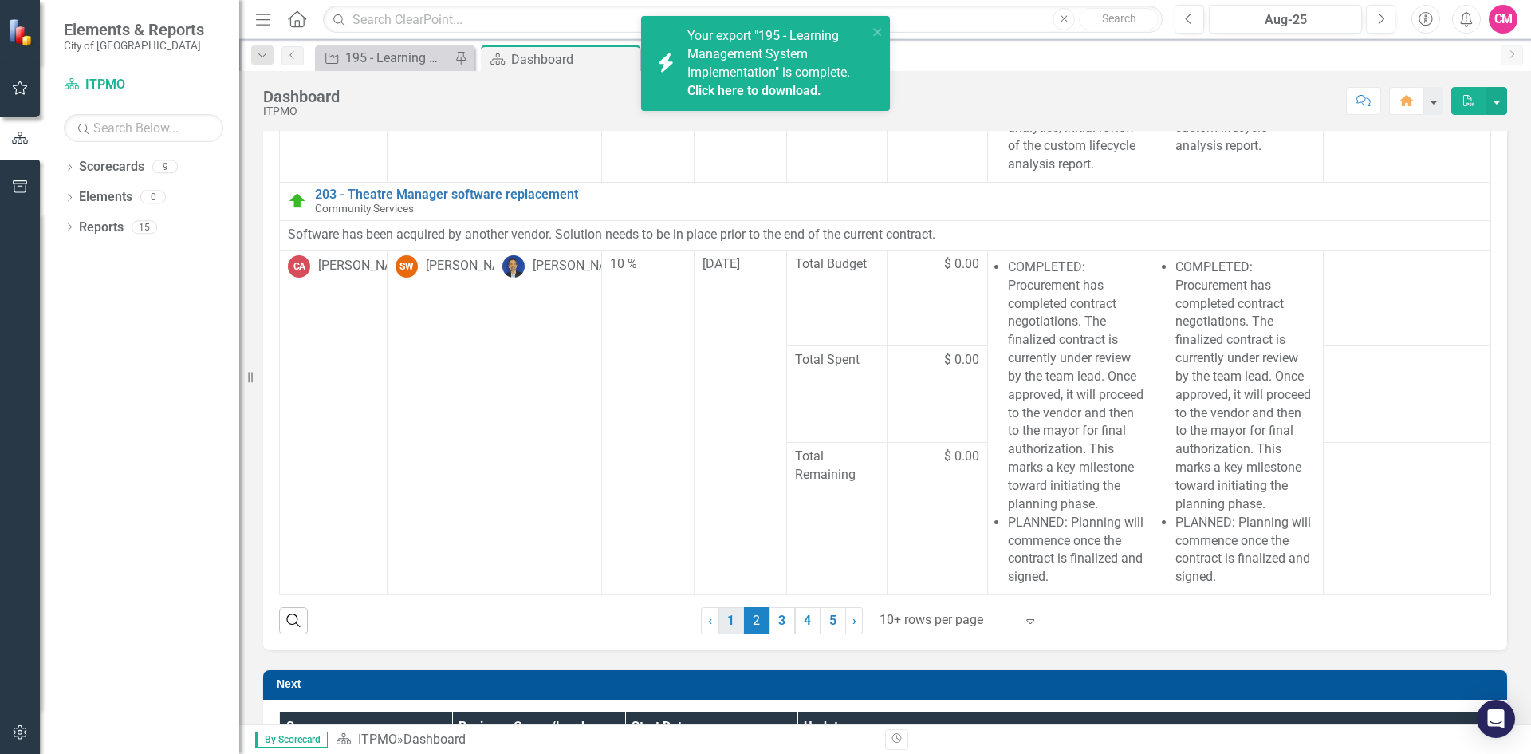
click at [727, 626] on link "1" at bounding box center [732, 620] width 26 height 27
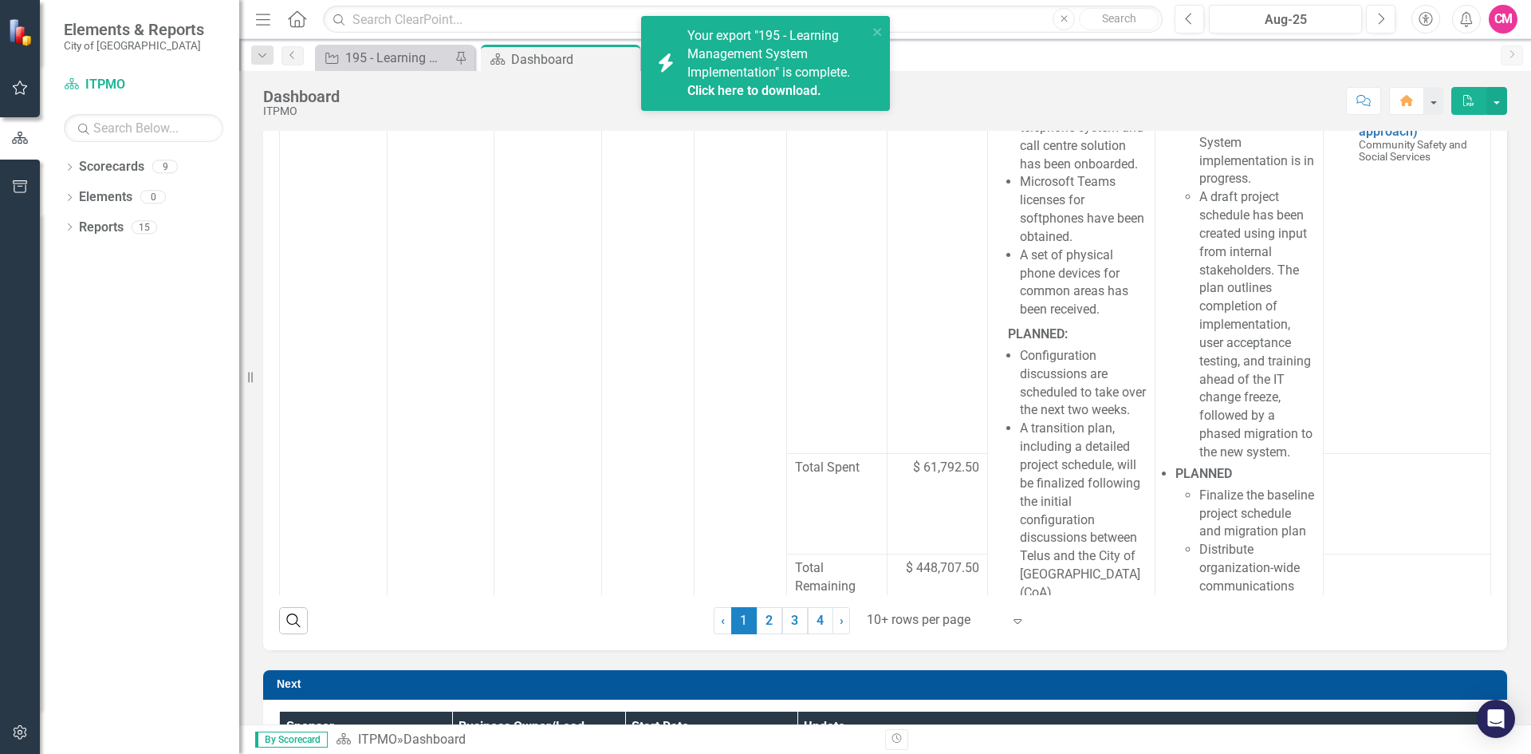
scroll to position [0, 0]
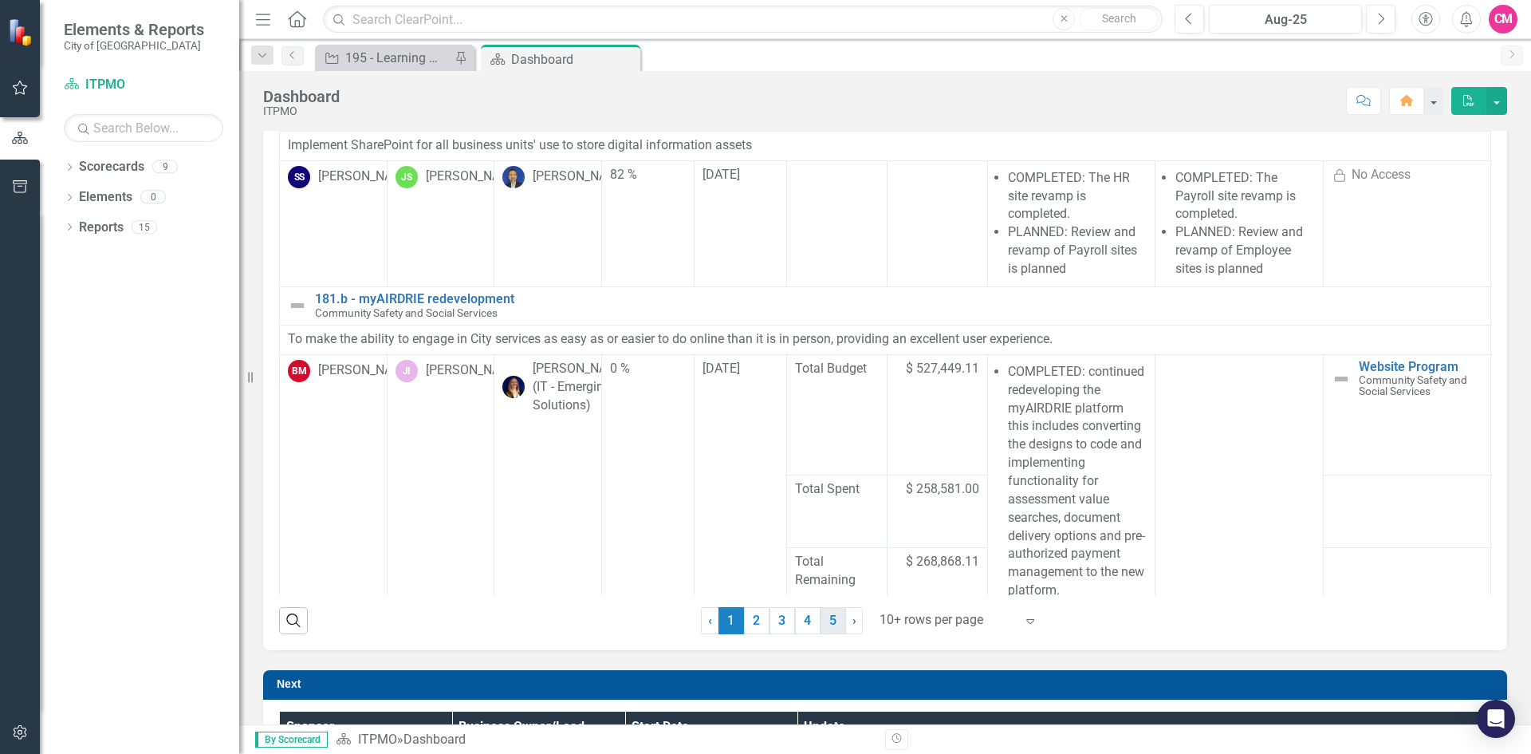
click at [821, 620] on link "5" at bounding box center [834, 620] width 26 height 27
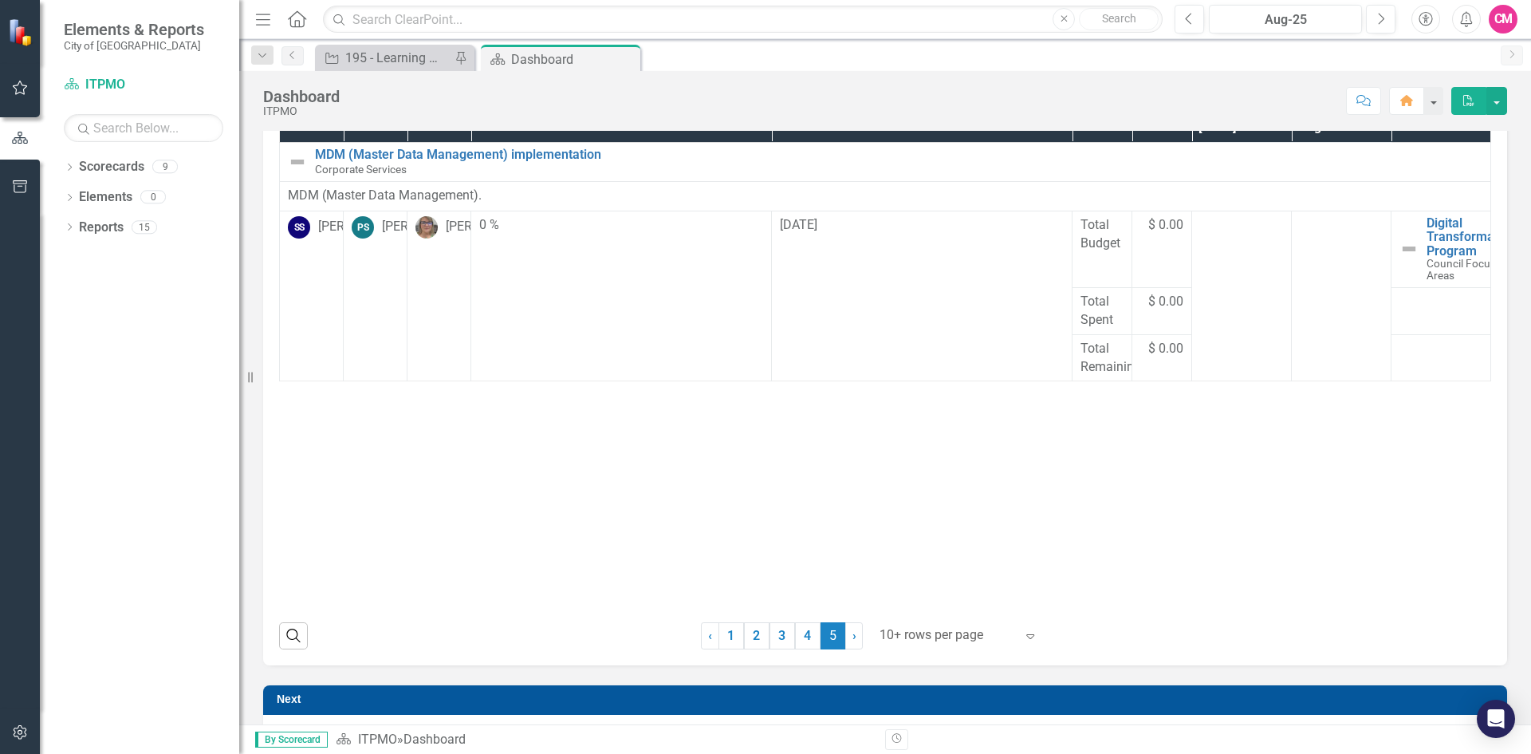
scroll to position [239, 0]
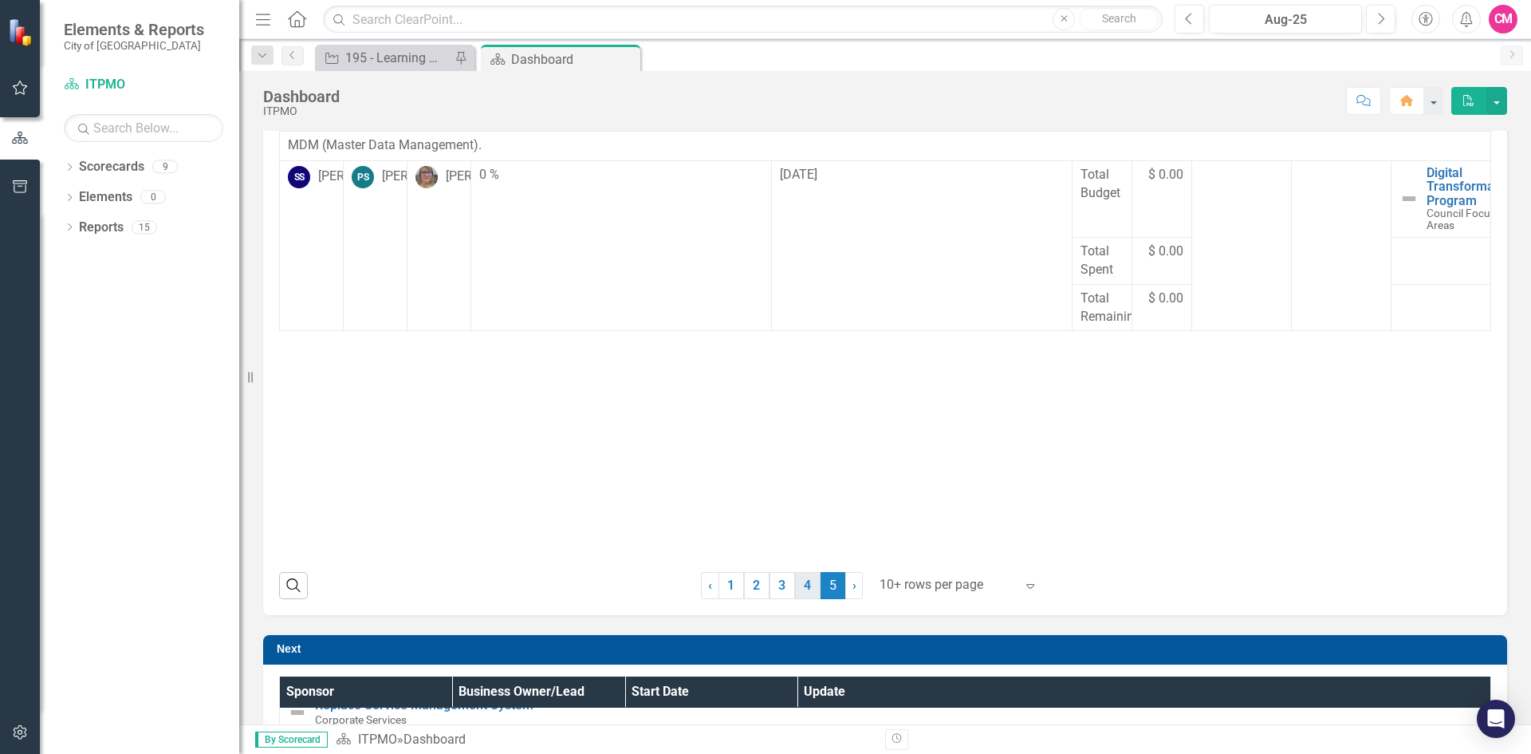
click at [795, 585] on link "4" at bounding box center [808, 585] width 26 height 27
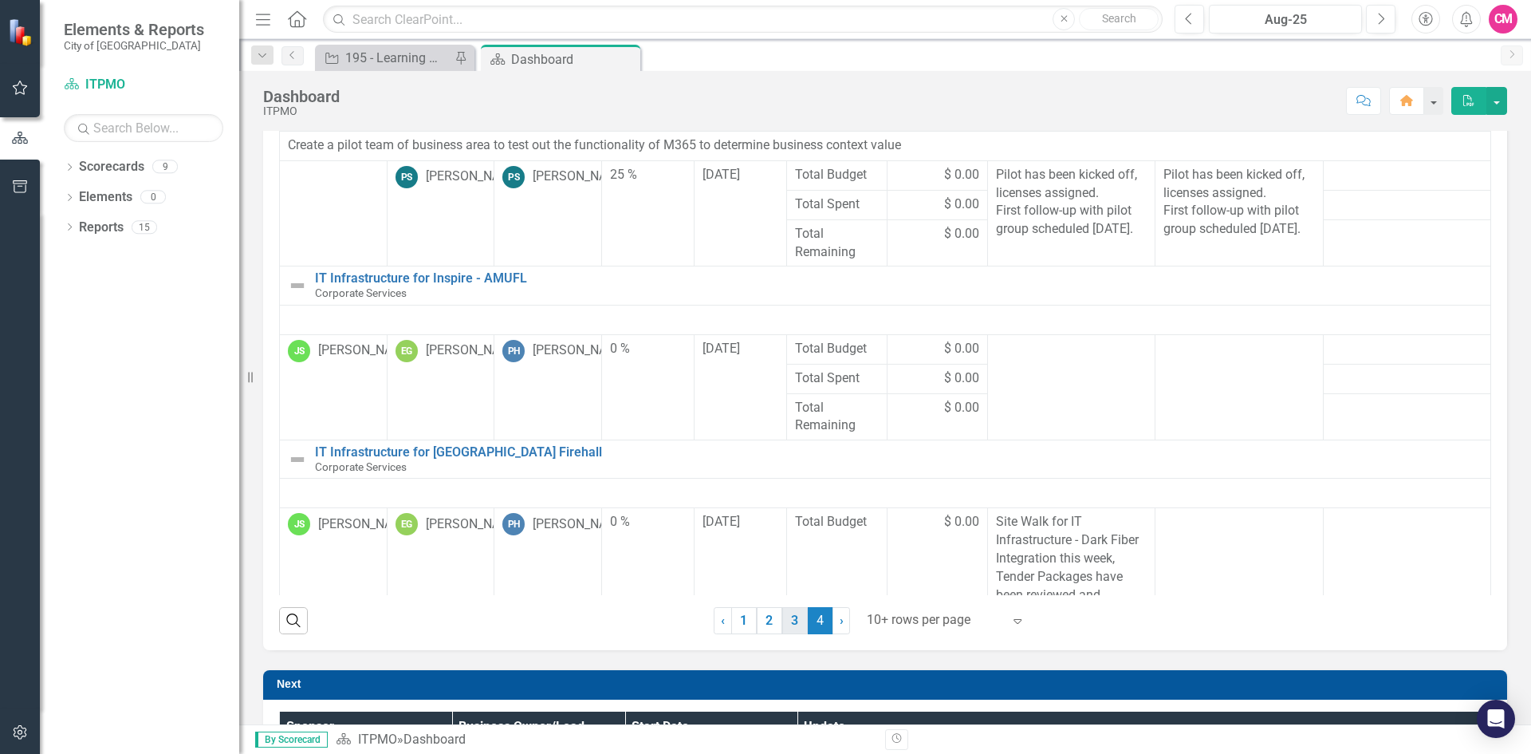
click at [786, 616] on link "3" at bounding box center [795, 620] width 26 height 27
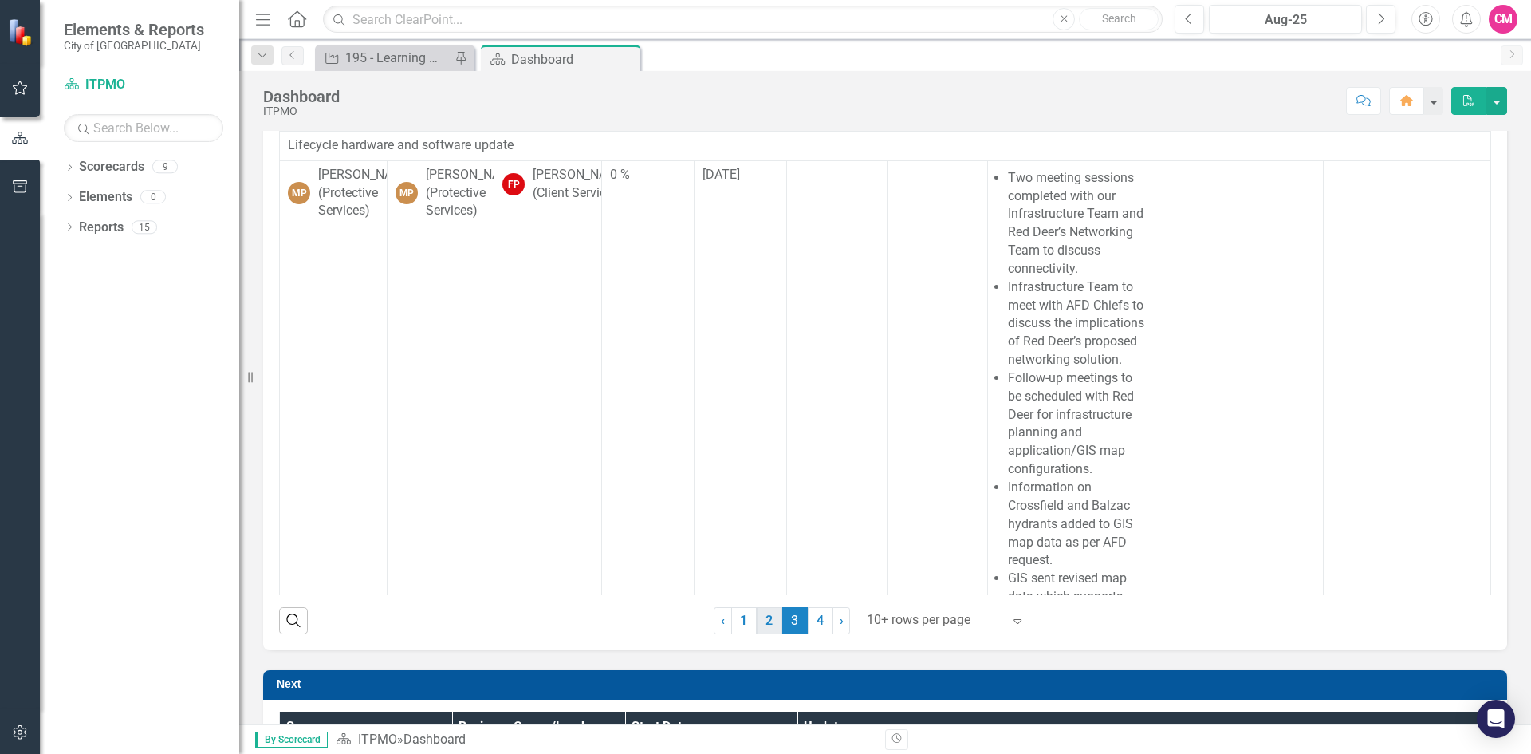
click at [765, 630] on link "2" at bounding box center [770, 620] width 26 height 27
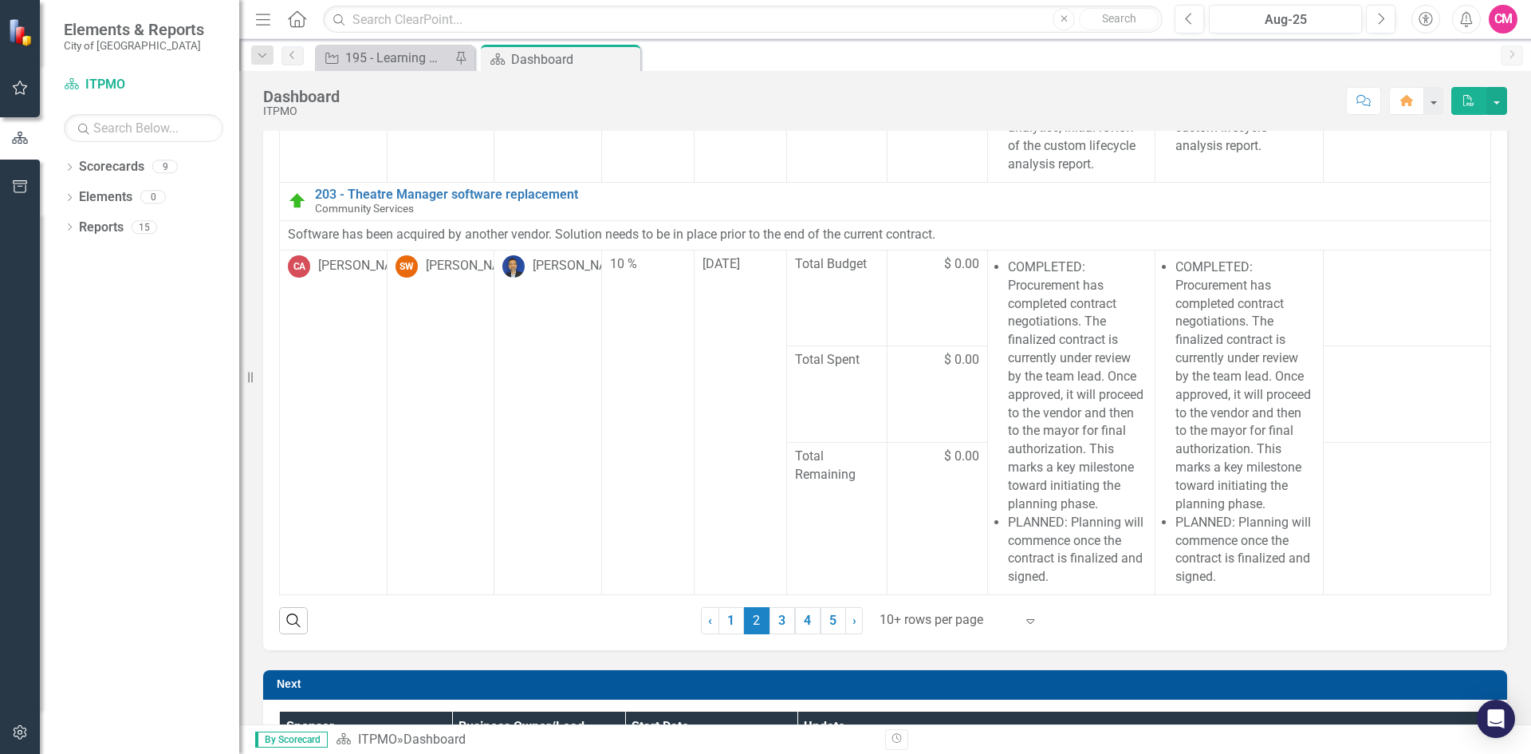
scroll to position [1058, 0]
click at [778, 613] on link "3" at bounding box center [783, 620] width 26 height 27
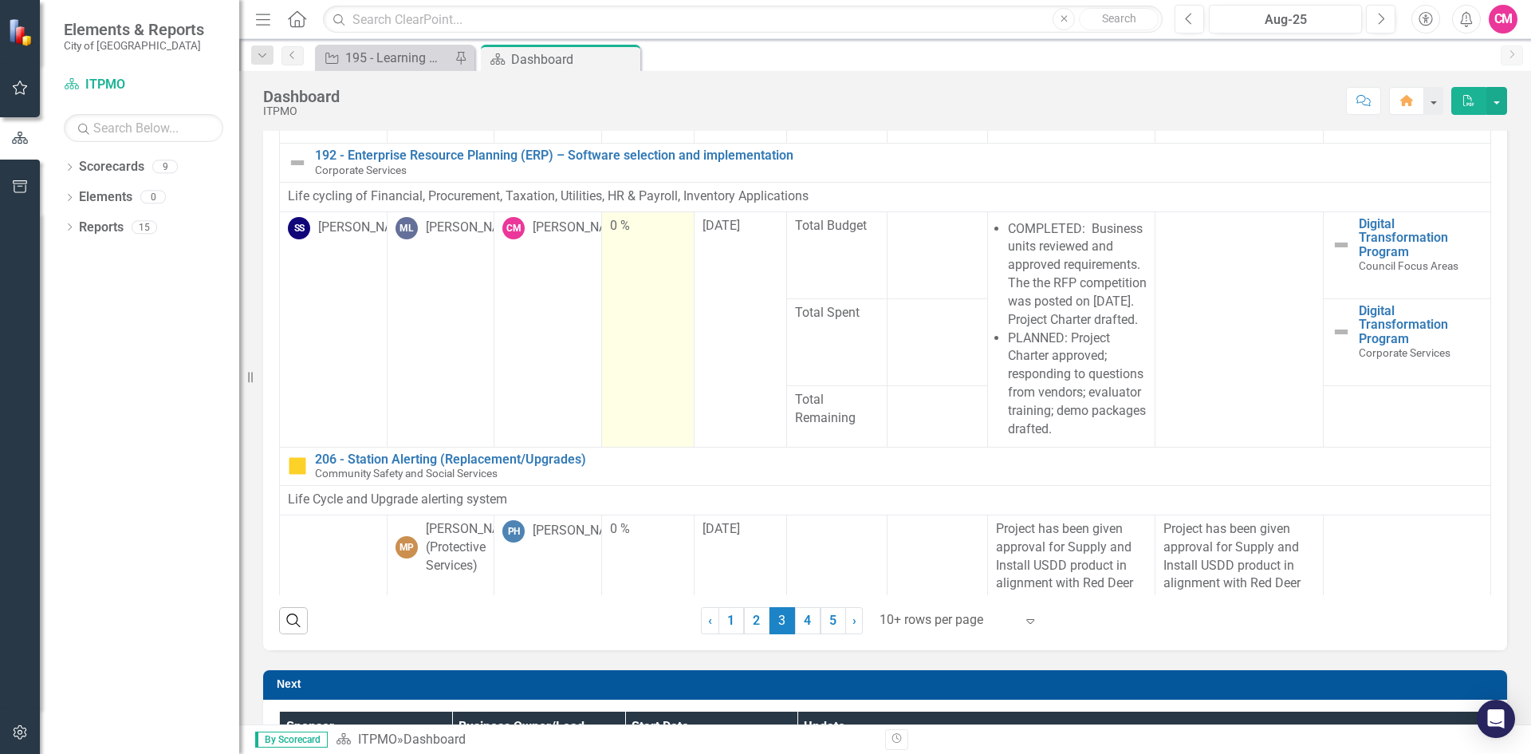
scroll to position [1196, 0]
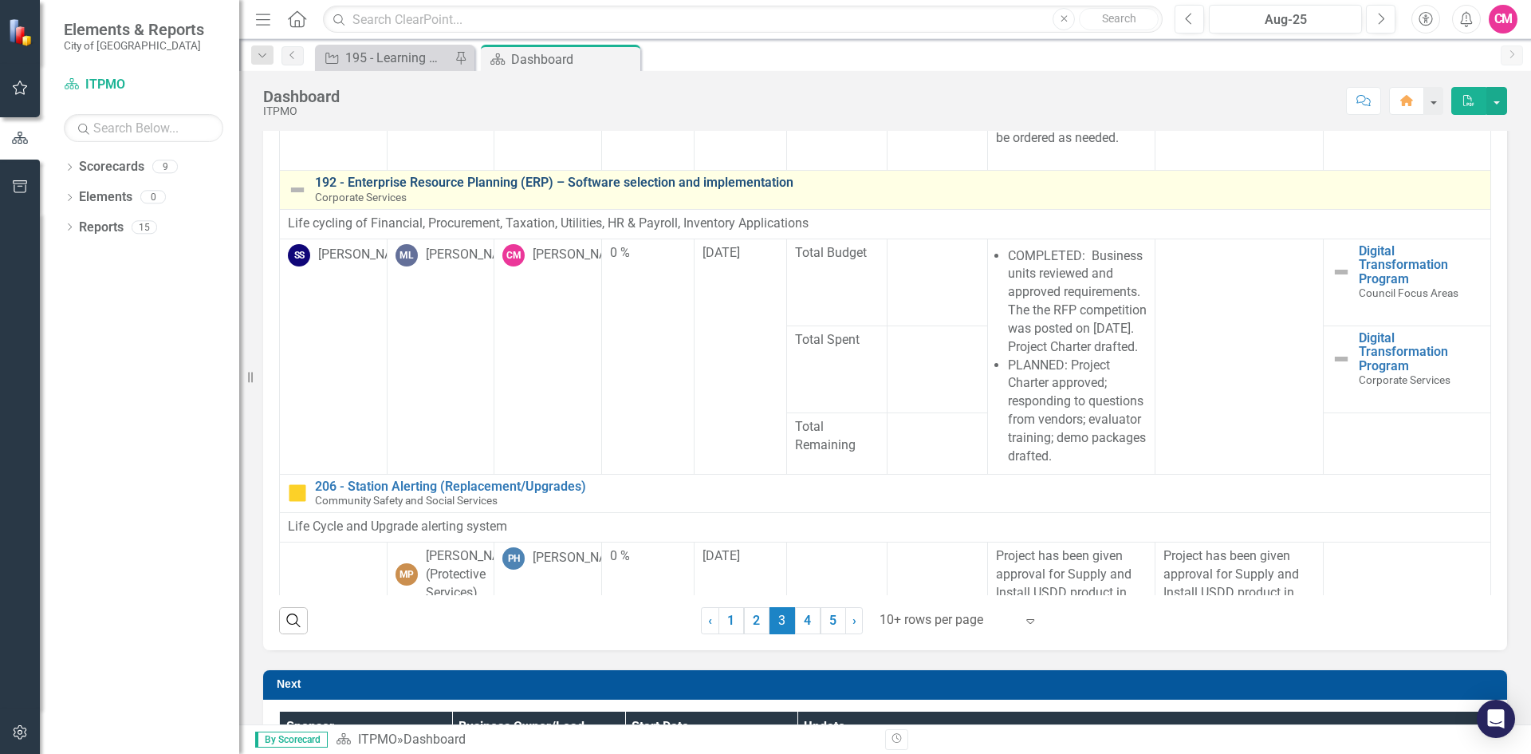
click at [660, 190] on link "192 - Enterprise Resource Planning (ERP) – Software selection and implementation" at bounding box center [899, 182] width 1168 height 14
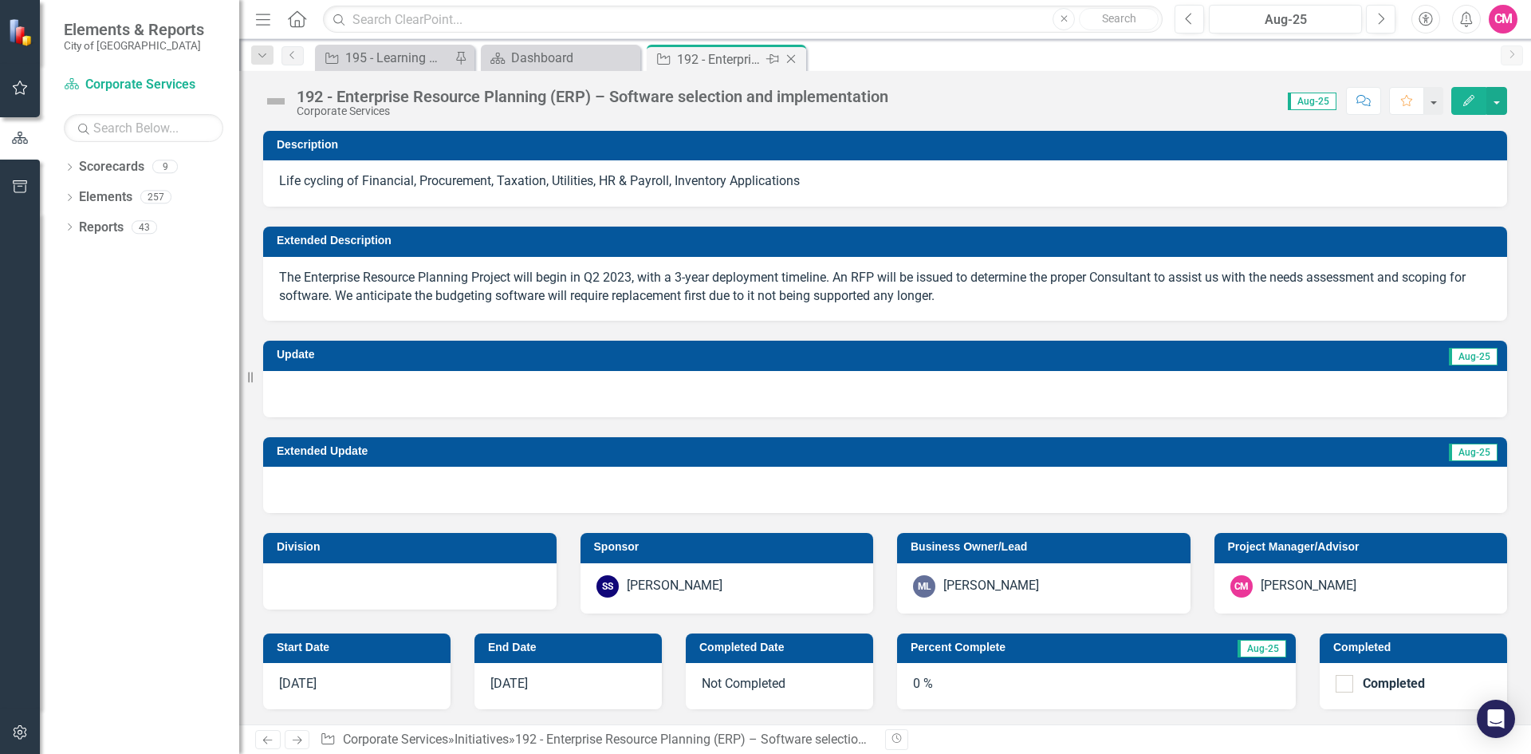
drag, startPoint x: 782, startPoint y: 58, endPoint x: 769, endPoint y: 60, distance: 12.9
click at [769, 60] on icon "Pin" at bounding box center [772, 59] width 13 height 16
click at [1188, 22] on icon "Previous" at bounding box center [1189, 19] width 9 height 14
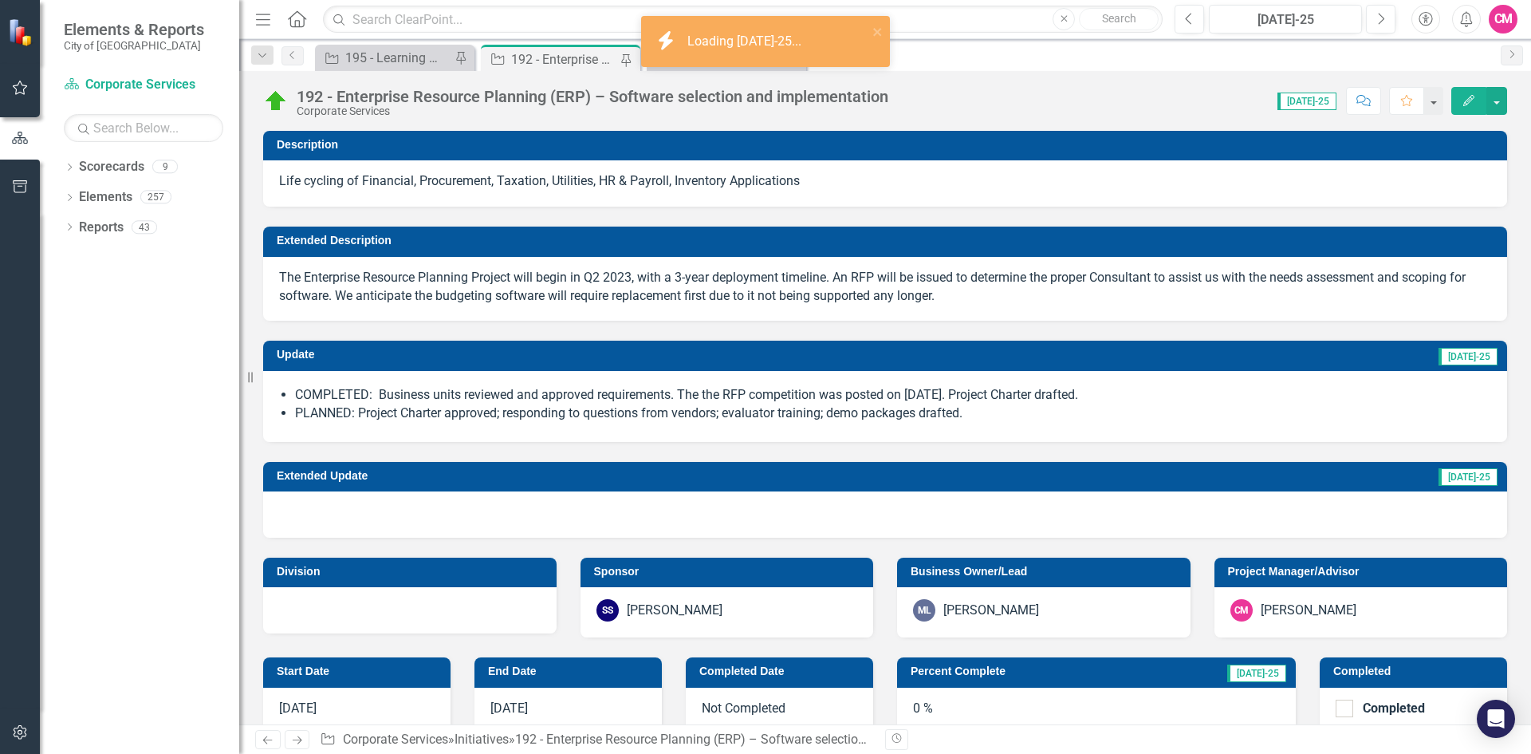
click at [988, 412] on li "PLANNED: Project Charter approved; responding to questions from vendors; evalua…" at bounding box center [893, 413] width 1196 height 18
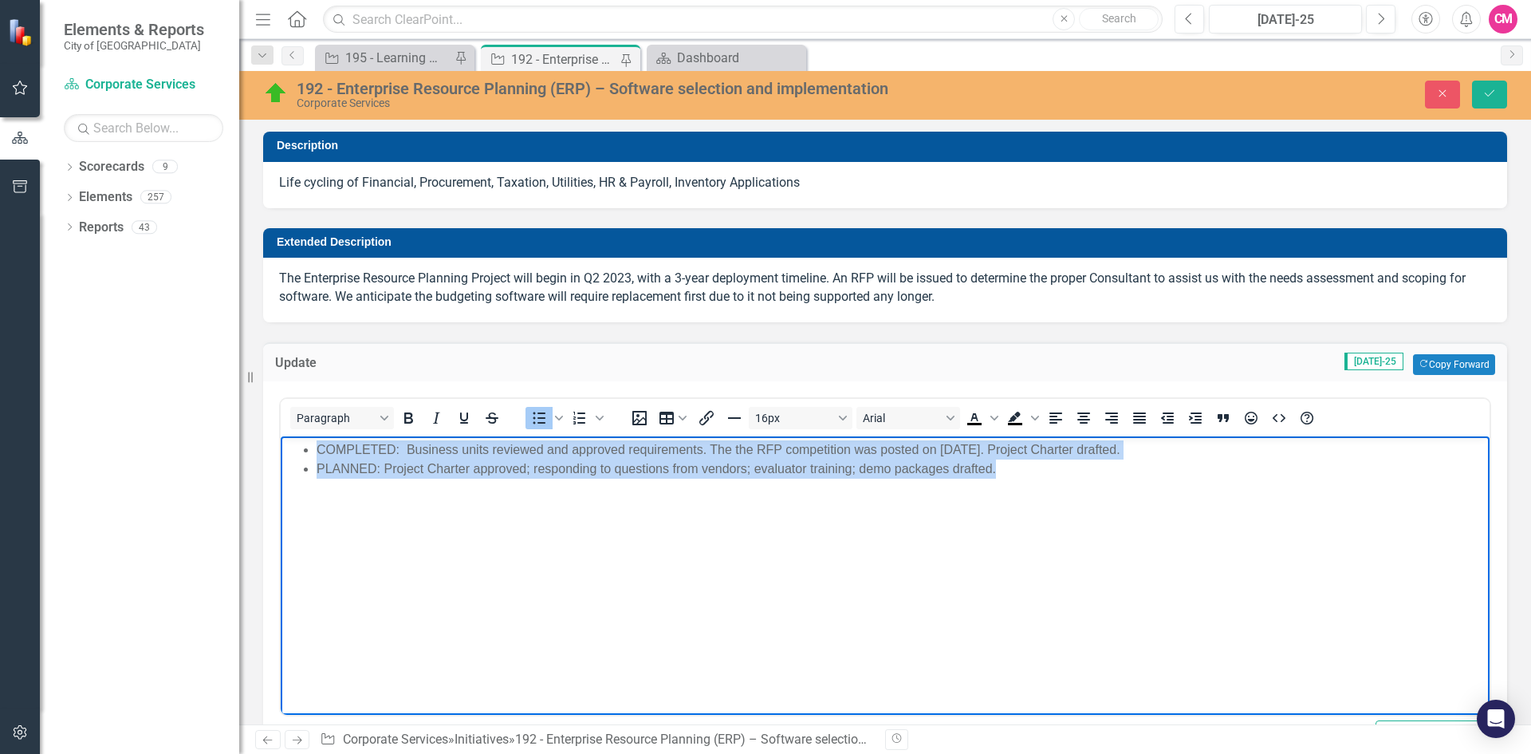
drag, startPoint x: 1008, startPoint y: 478, endPoint x: 295, endPoint y: 453, distance: 713.4
click at [295, 453] on body "COMPLETED: Business units reviewed and approved requirements. The the RFP compe…" at bounding box center [885, 554] width 1209 height 239
copy ul "COMPLETED: Business units reviewed and approved requirements. The the RFP compe…"
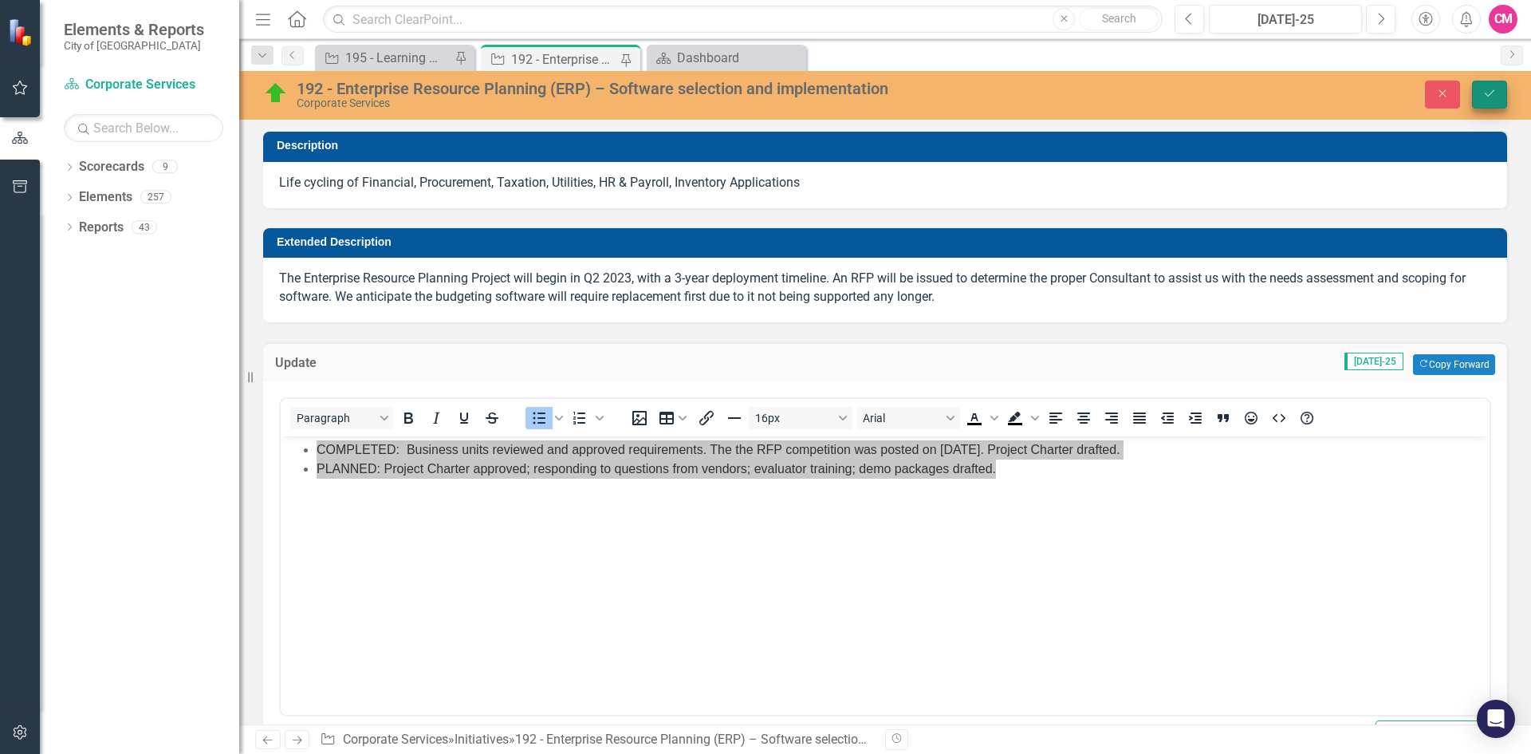
click at [1496, 95] on icon "Save" at bounding box center [1490, 93] width 14 height 11
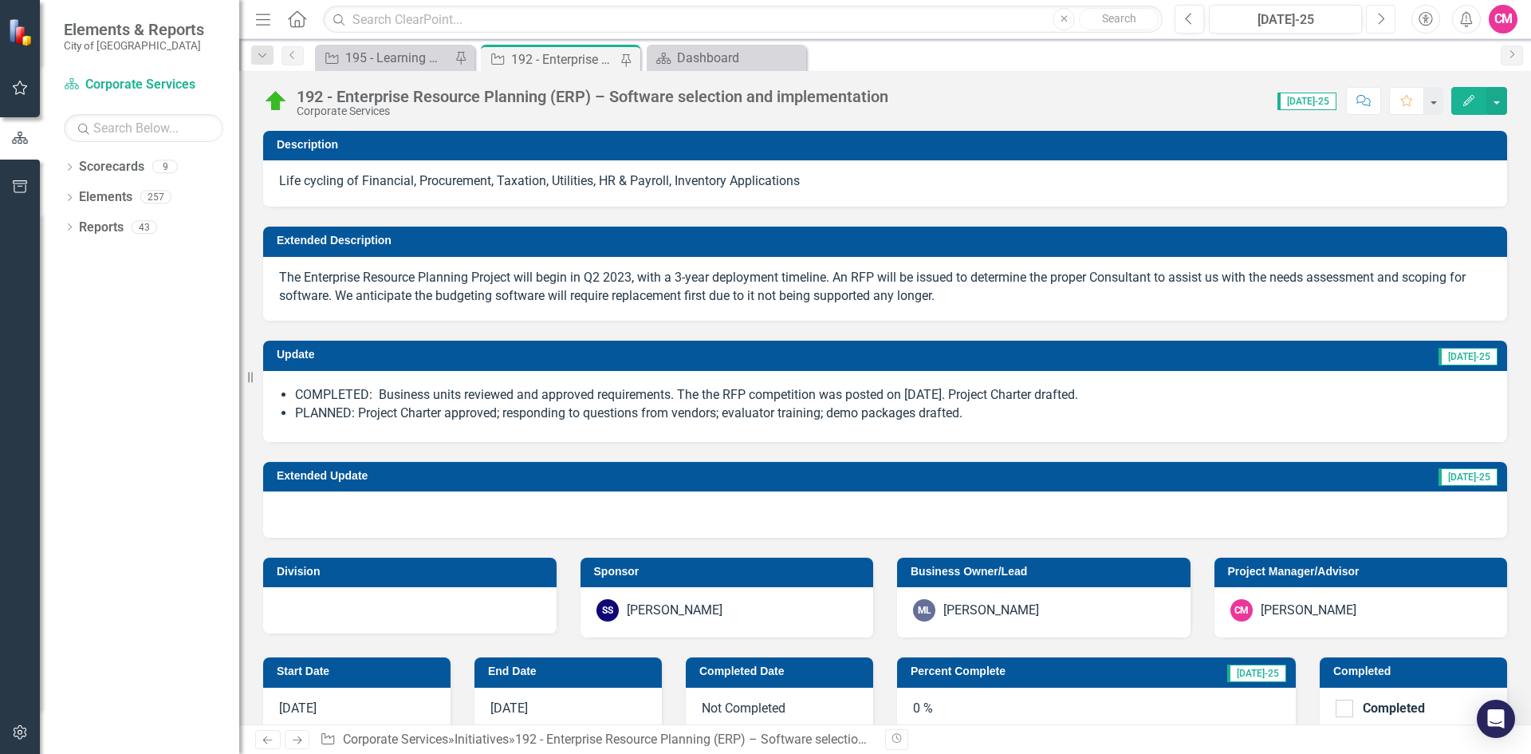
click at [1378, 21] on icon "Next" at bounding box center [1381, 19] width 9 height 14
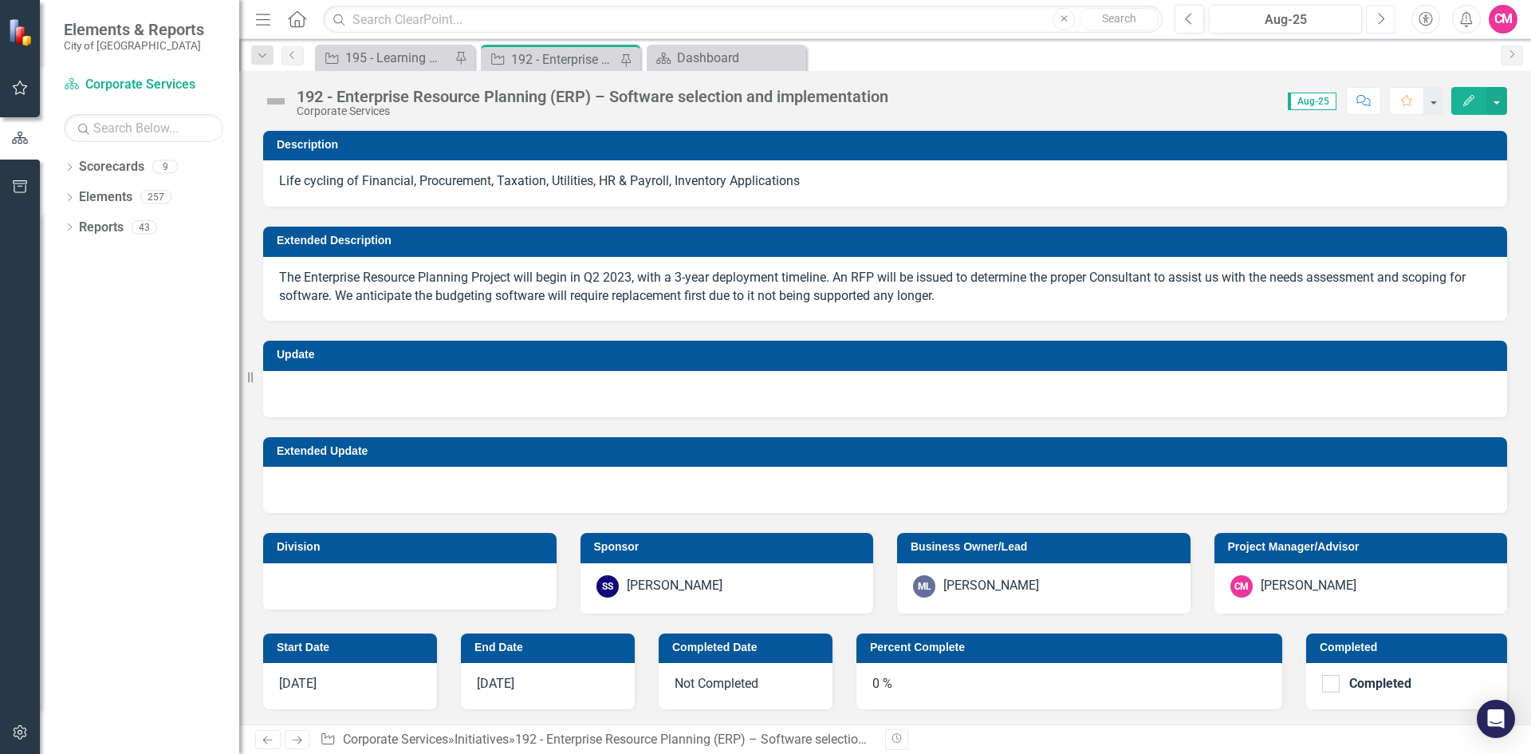
checkbox input "true"
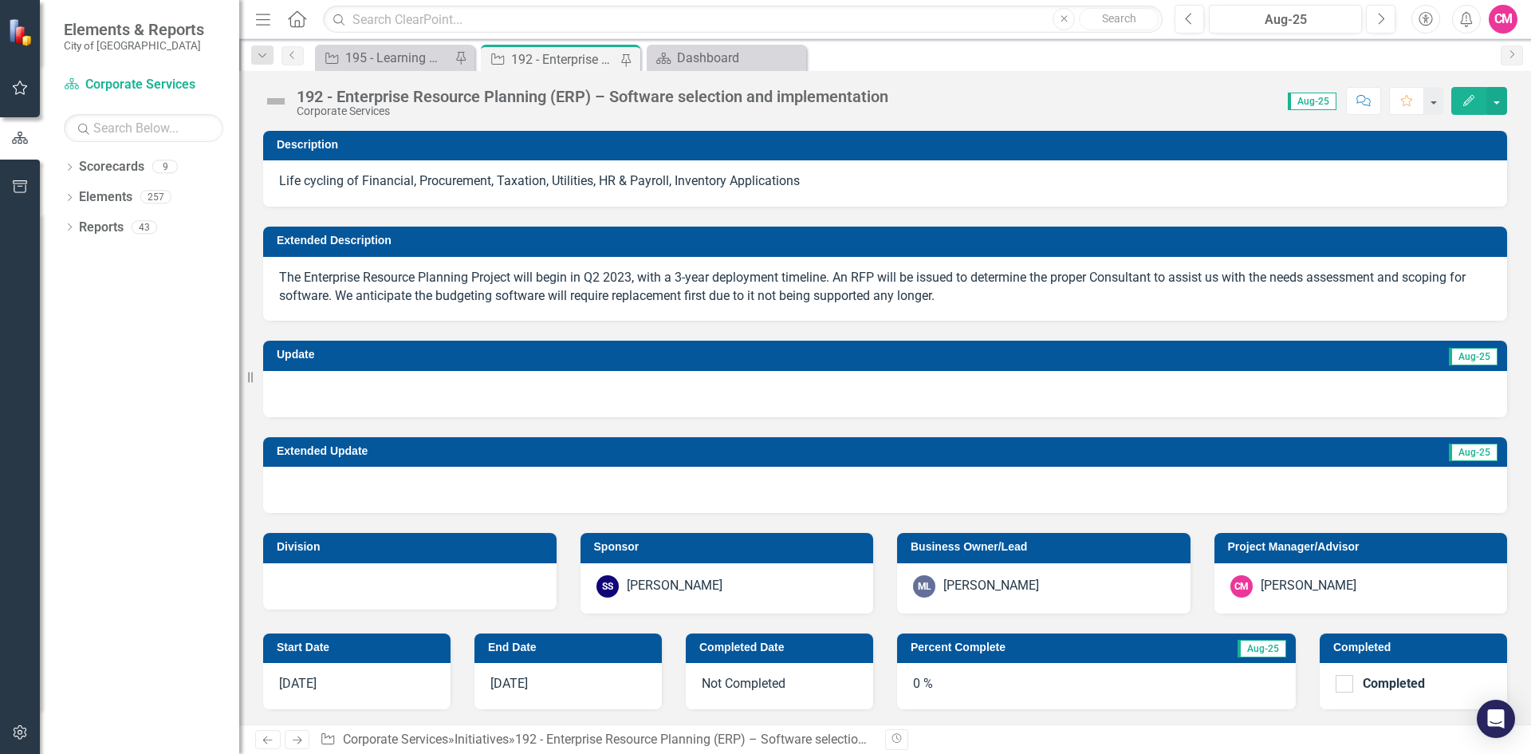
click at [278, 102] on img at bounding box center [276, 102] width 26 height 26
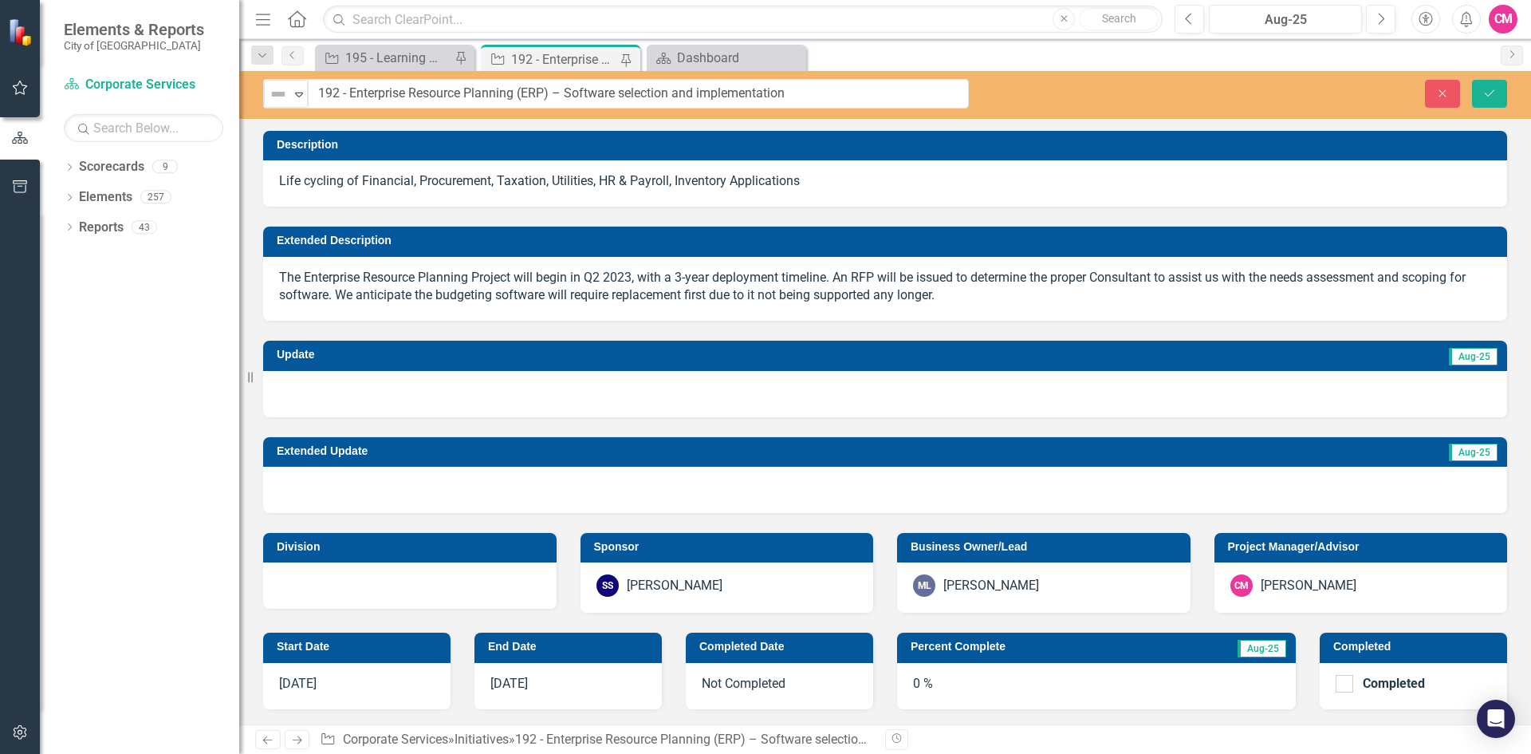
click at [278, 102] on img at bounding box center [278, 94] width 19 height 19
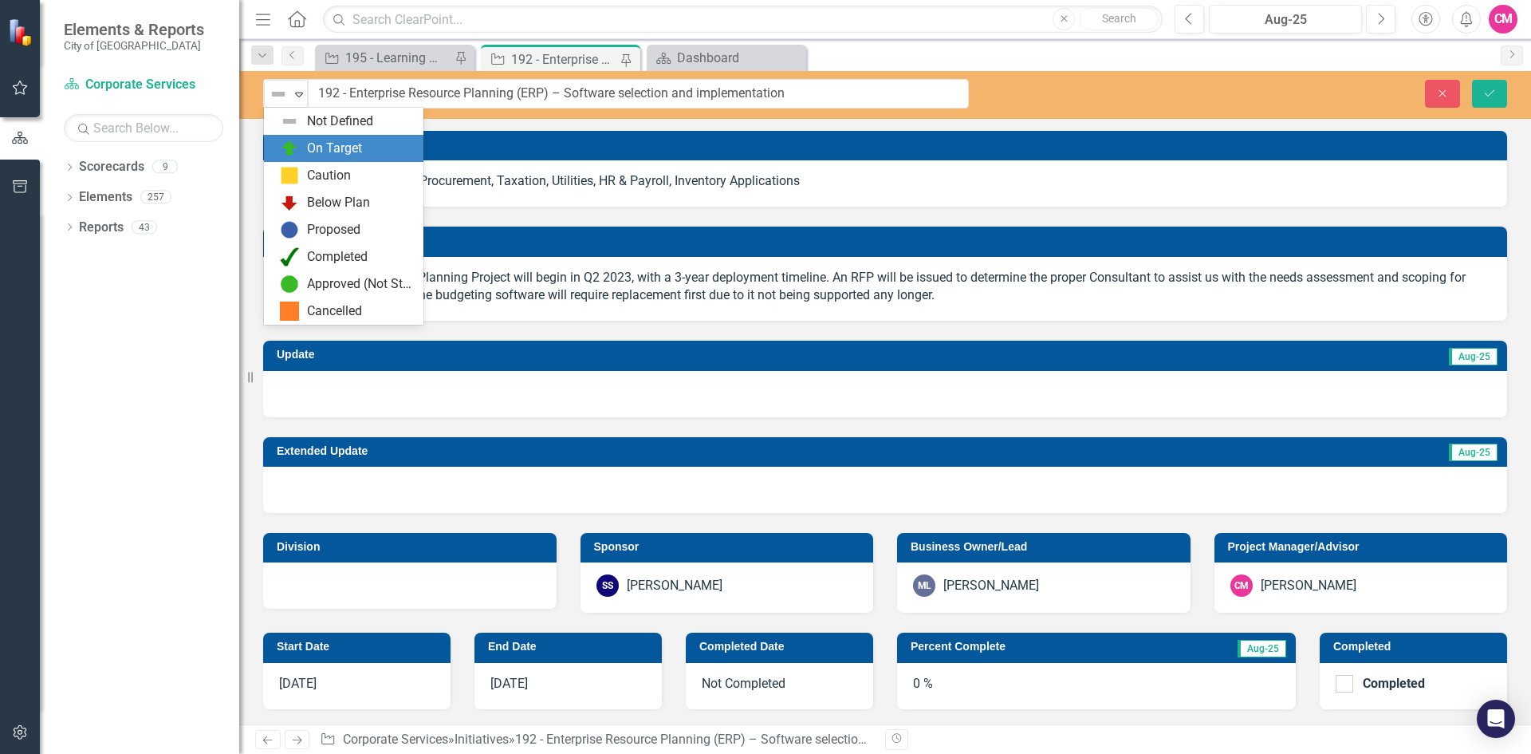
click at [285, 144] on img at bounding box center [289, 148] width 19 height 19
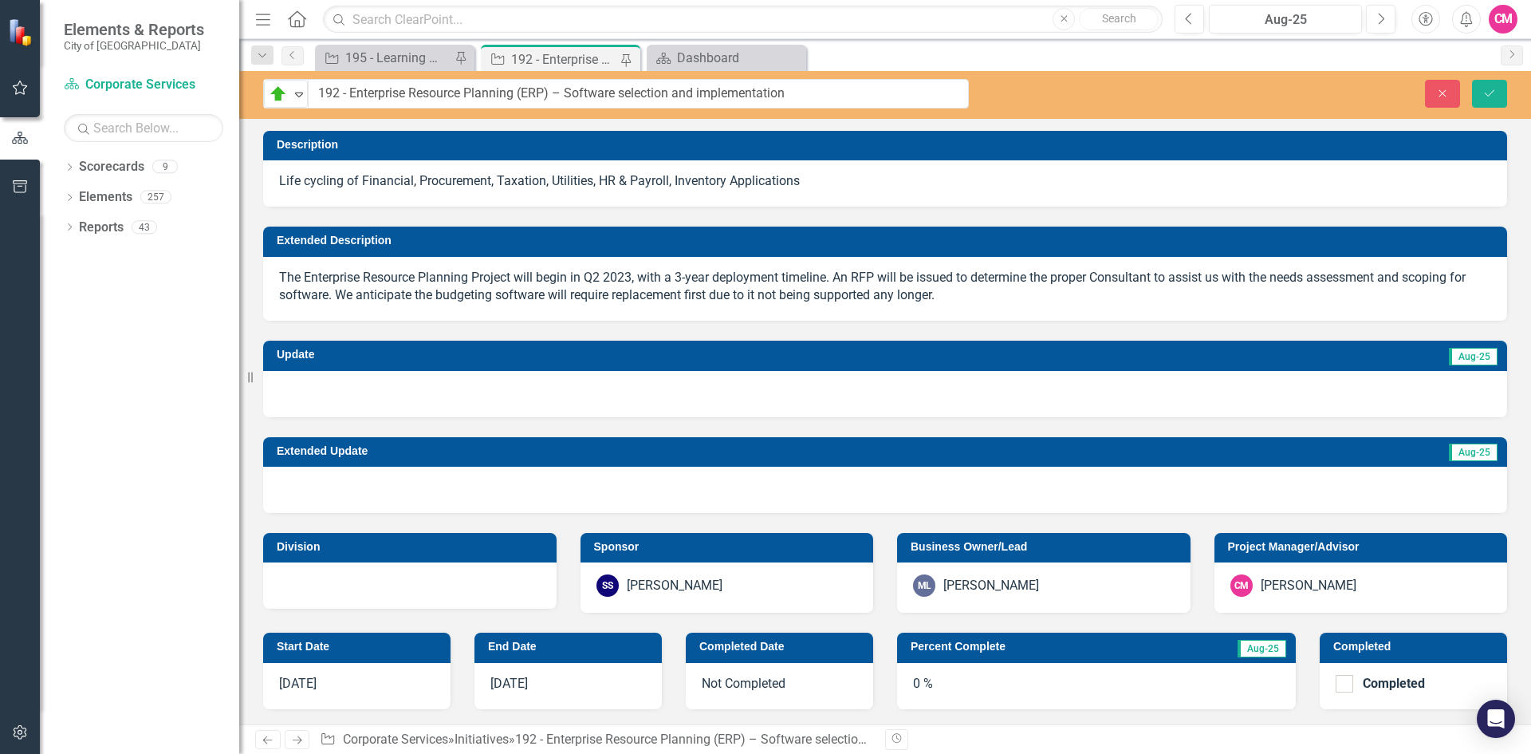
click at [325, 393] on div at bounding box center [885, 394] width 1244 height 46
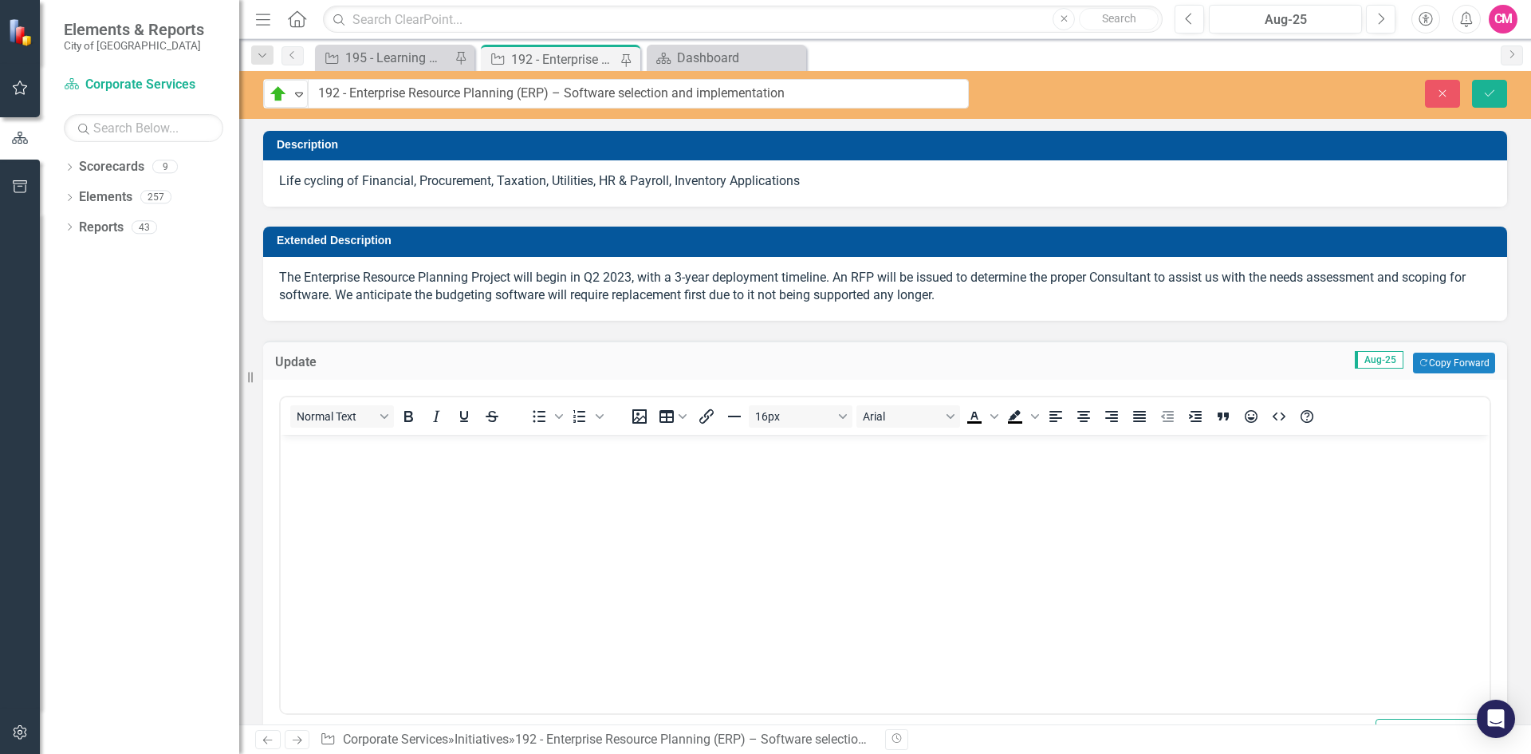
click at [333, 465] on body "Rich Text Area. Press ALT-0 for help." at bounding box center [885, 554] width 1209 height 239
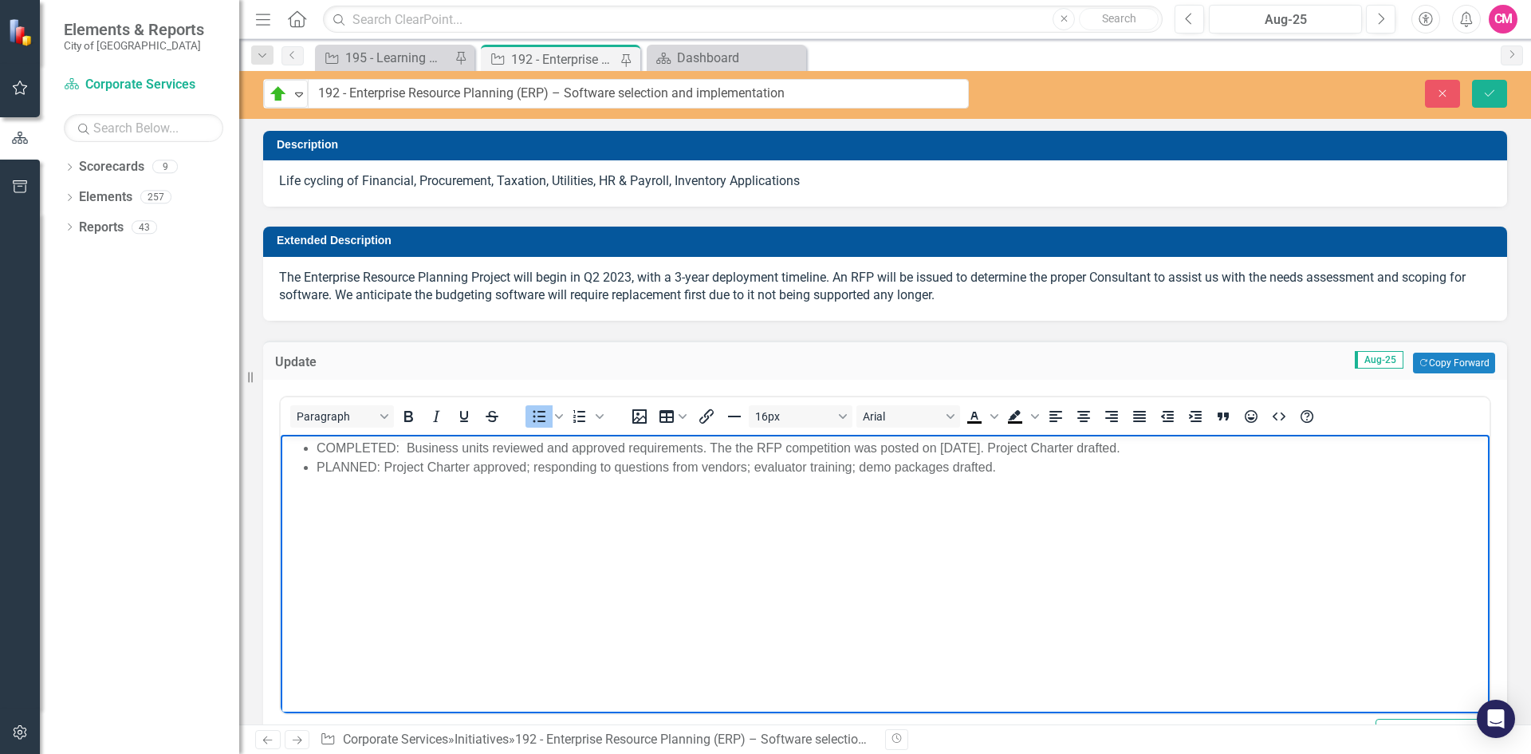
drag, startPoint x: 1144, startPoint y: 444, endPoint x: 408, endPoint y: 446, distance: 735.3
click at [408, 446] on li "COMPLETED: Business units reviewed and approved requirements. The the RFP compe…" at bounding box center [901, 448] width 1169 height 19
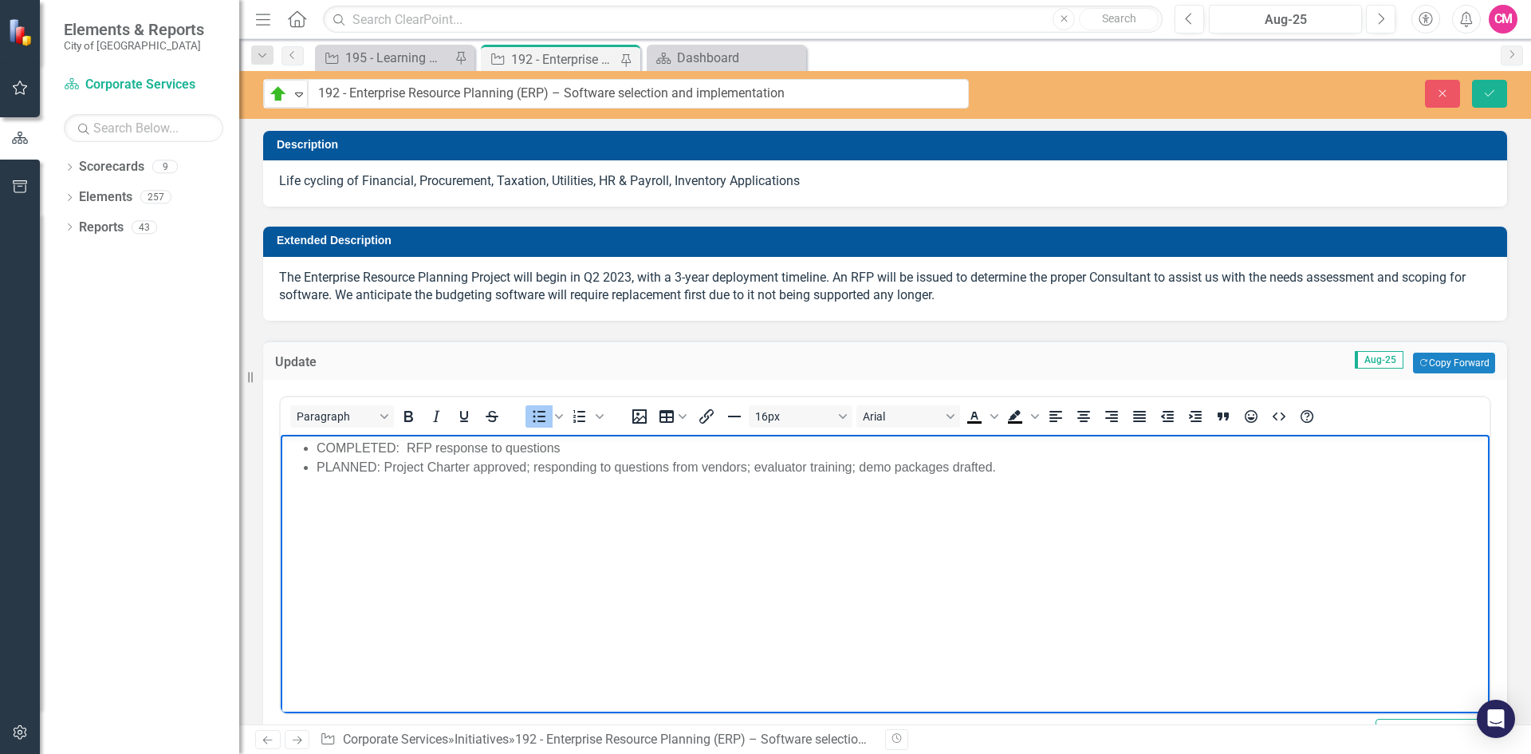
click at [408, 446] on li "COMPLETED: RFP response to questions" at bounding box center [901, 448] width 1169 height 19
click at [562, 450] on li "COMPLETED: RFP response to questions" at bounding box center [901, 448] width 1169 height 19
click at [915, 447] on li "COMPLETED: RFP response to questions (Amendment 2) completed; The deadline for …" at bounding box center [901, 448] width 1169 height 19
click at [979, 451] on li "COMPLETED: RFP response to questions (Amendment 2) completed; The deadline for …" at bounding box center [901, 448] width 1169 height 19
drag, startPoint x: 938, startPoint y: 446, endPoint x: 557, endPoint y: 447, distance: 380.4
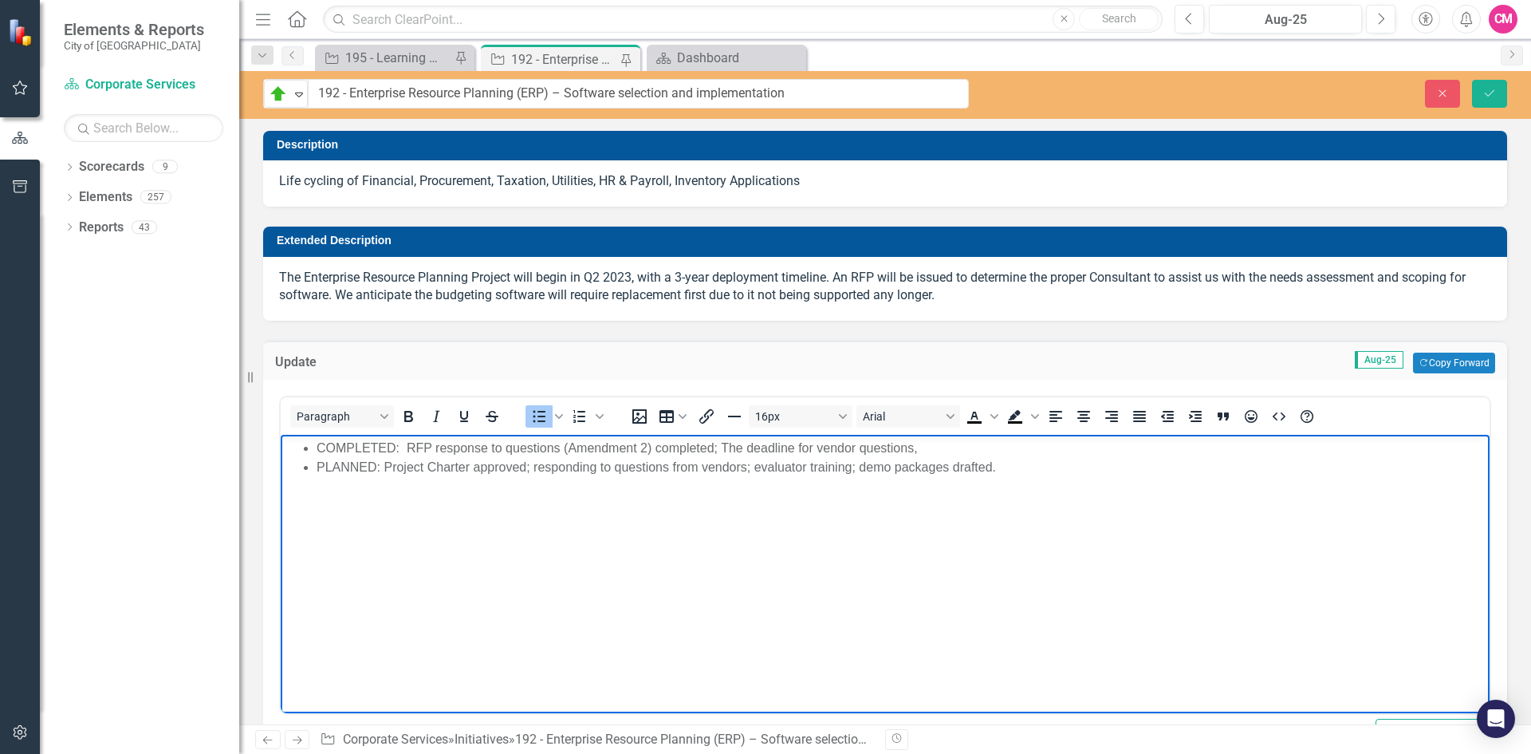
click at [557, 447] on li "COMPLETED: RFP response to questions (Amendment 2) completed; The deadline for …" at bounding box center [901, 448] width 1169 height 19
click at [691, 485] on body "COMPLETED: RFP response to questions (Amendment 2) completed; The deadline for …" at bounding box center [885, 554] width 1209 height 239
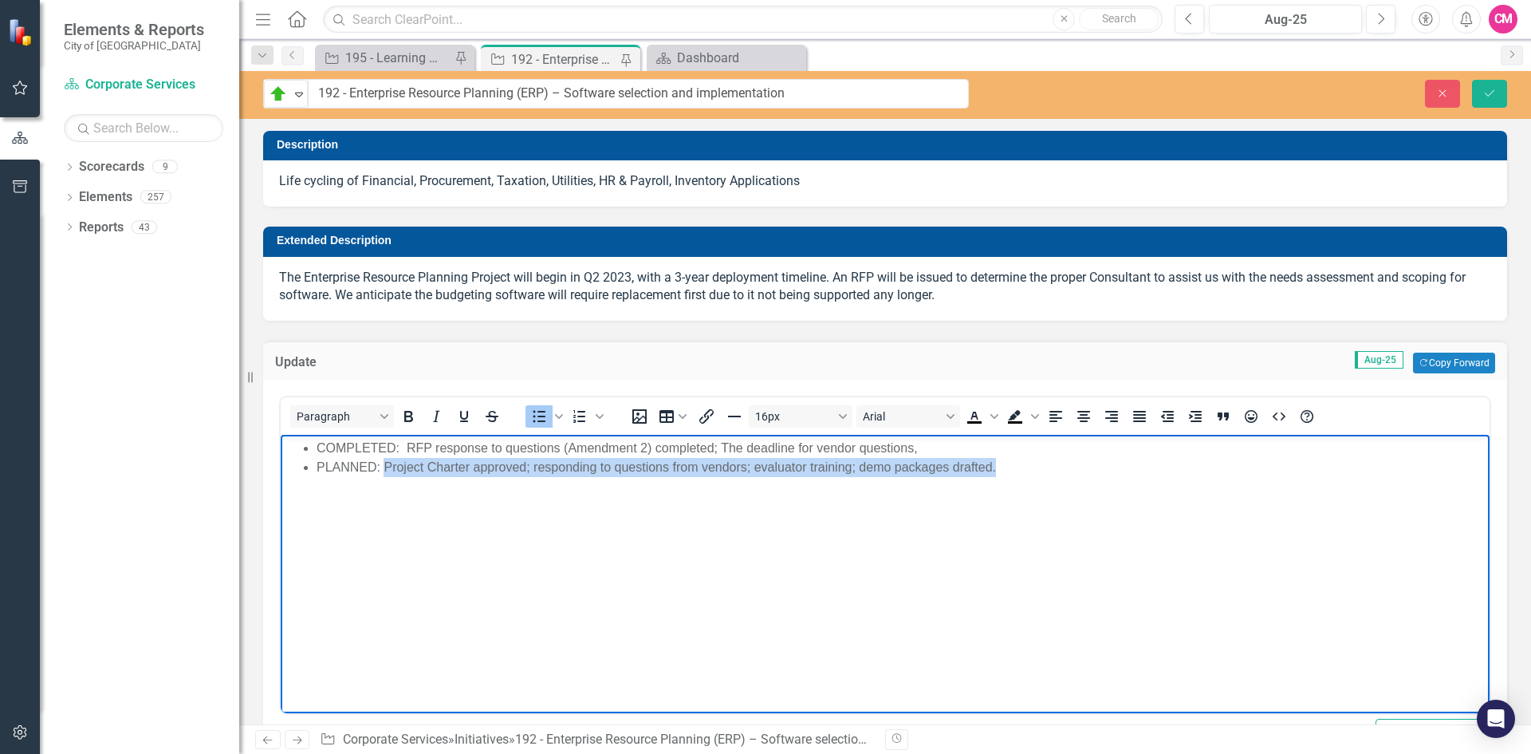
drag, startPoint x: 952, startPoint y: 470, endPoint x: 386, endPoint y: 467, distance: 566.3
click at [386, 467] on li "PLANNED: Project Charter approved; responding to questions from vendors; evalua…" at bounding box center [901, 467] width 1169 height 19
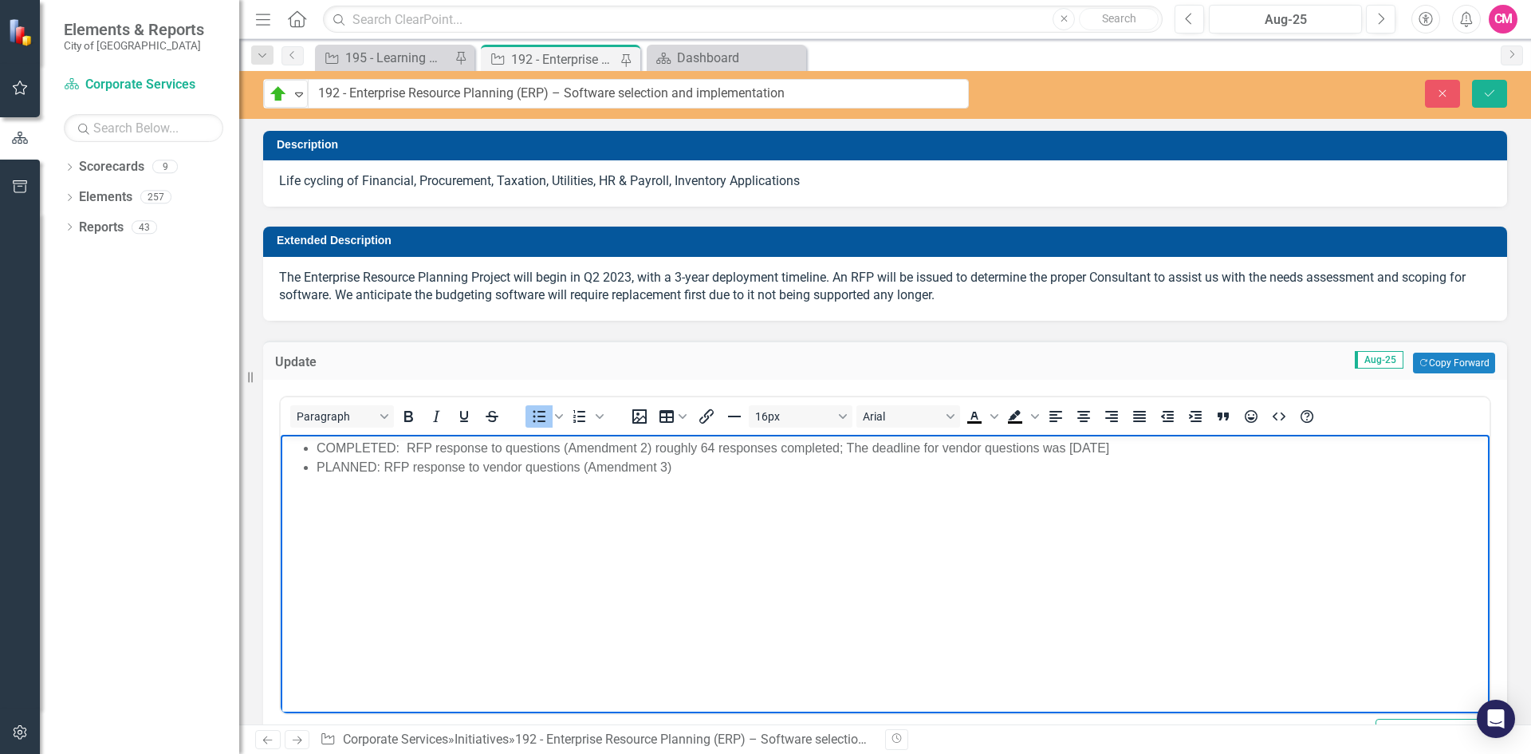
click at [484, 467] on li "PLANNED: RFP response to vendor questions (Amendment 3)" at bounding box center [901, 467] width 1169 height 19
click at [681, 467] on li "PLANNED: RFP response to vendor questions (Amendment 3)" at bounding box center [901, 467] width 1169 height 19
click at [718, 477] on body "COMPLETED: RFP response to questions (Amendment 2) roughly 64 responses complet…" at bounding box center [885, 554] width 1209 height 239
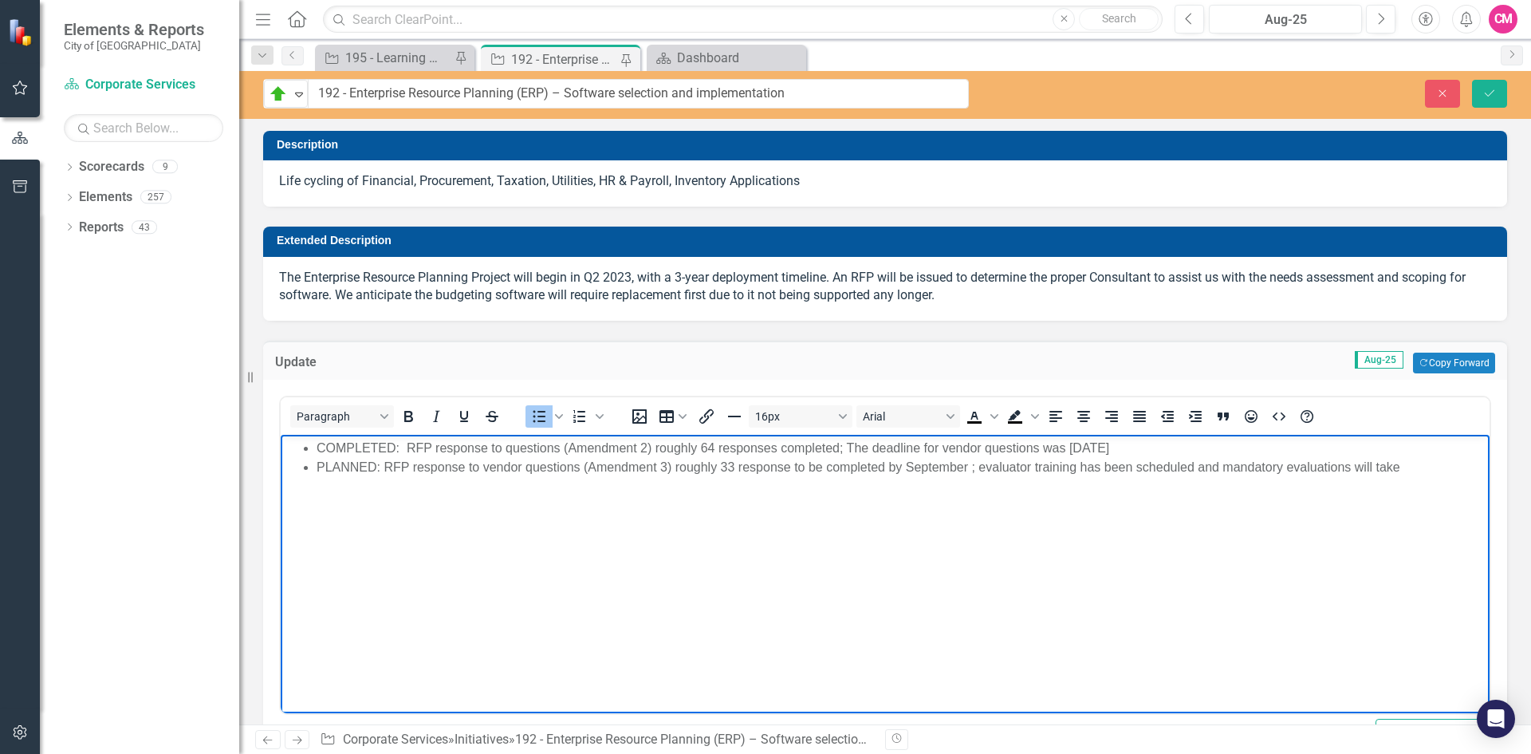
click at [1131, 447] on li "COMPLETED: RFP response to questions (Amendment 2) roughly 64 responses complet…" at bounding box center [901, 448] width 1169 height 19
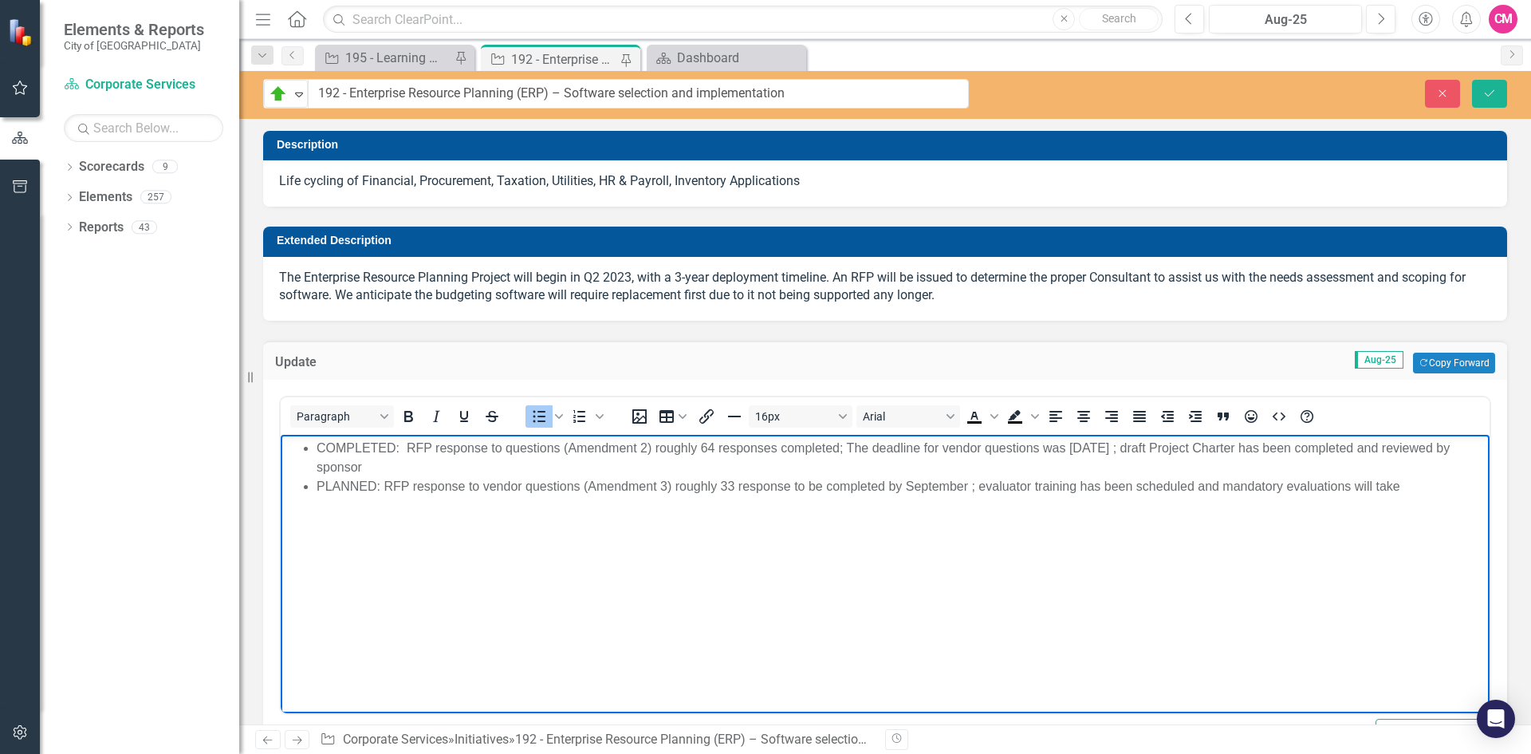
click at [789, 485] on li "PLANNED: RFP response to vendor questions (Amendment 3) roughly 33 response to …" at bounding box center [901, 486] width 1169 height 19
